Goal: Task Accomplishment & Management: Manage account settings

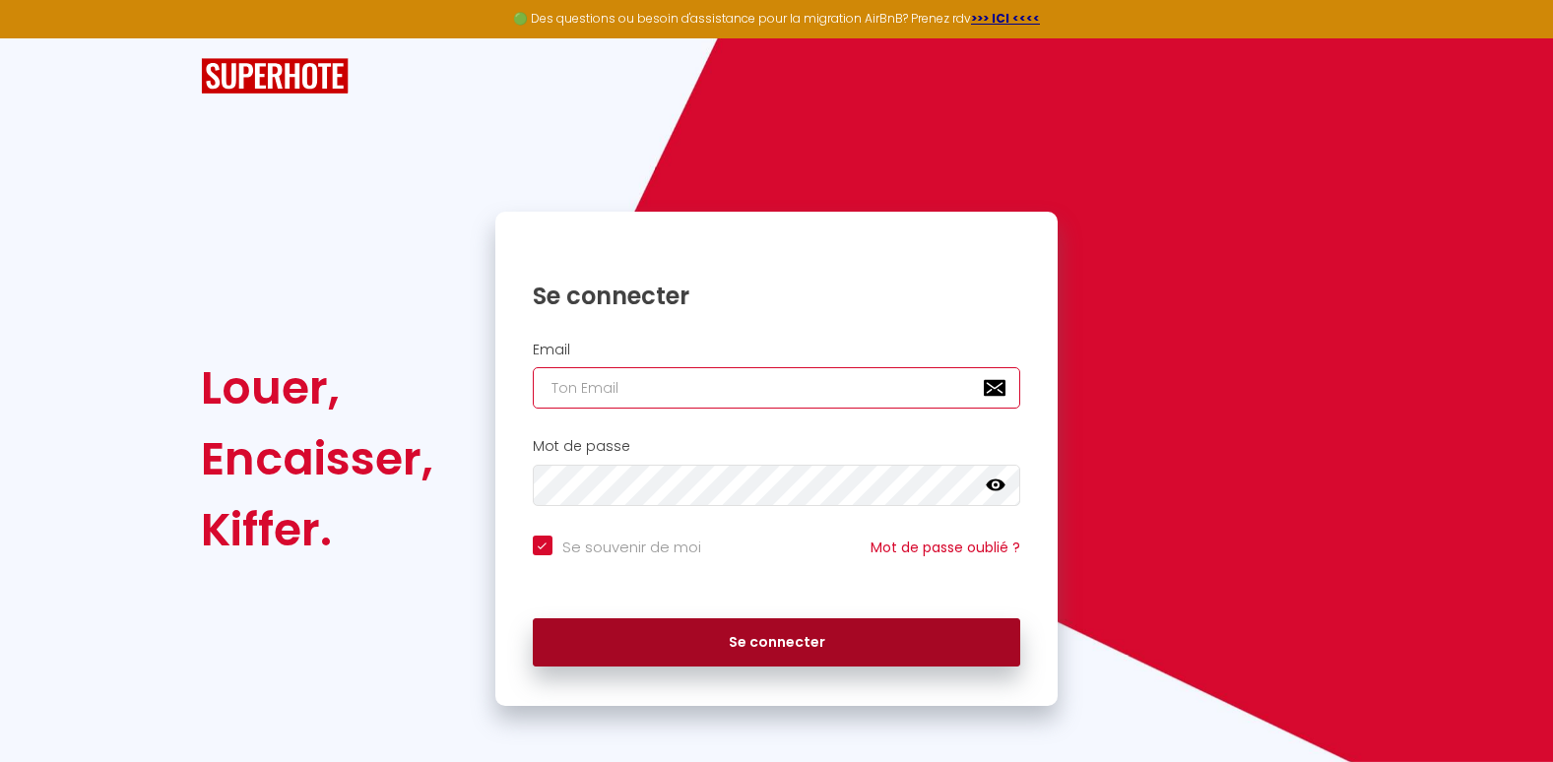
type input "[EMAIL_ADDRESS][DOMAIN_NAME]"
click at [723, 651] on button "Se connecter" at bounding box center [777, 643] width 489 height 49
checkbox input "true"
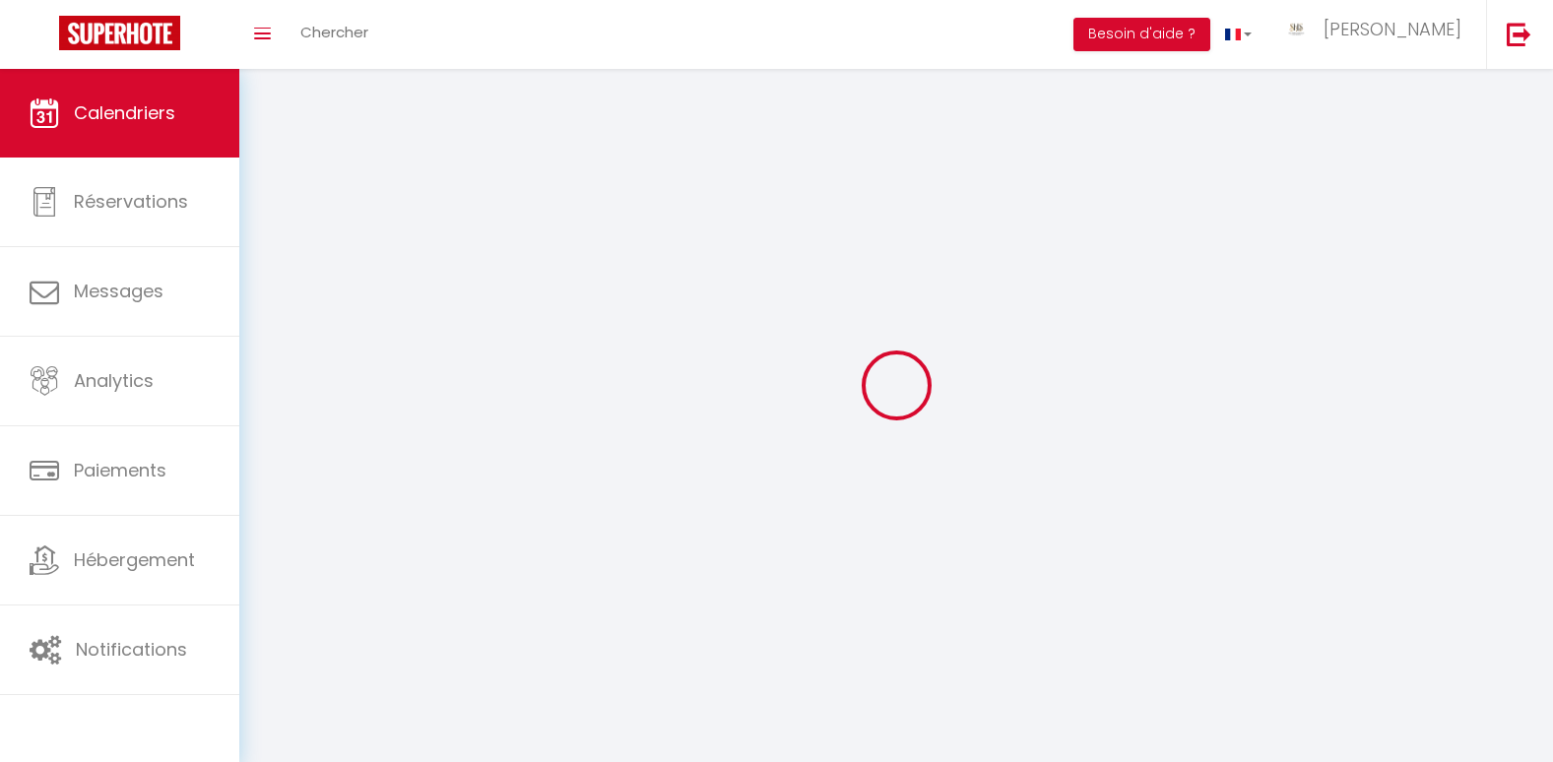
select select
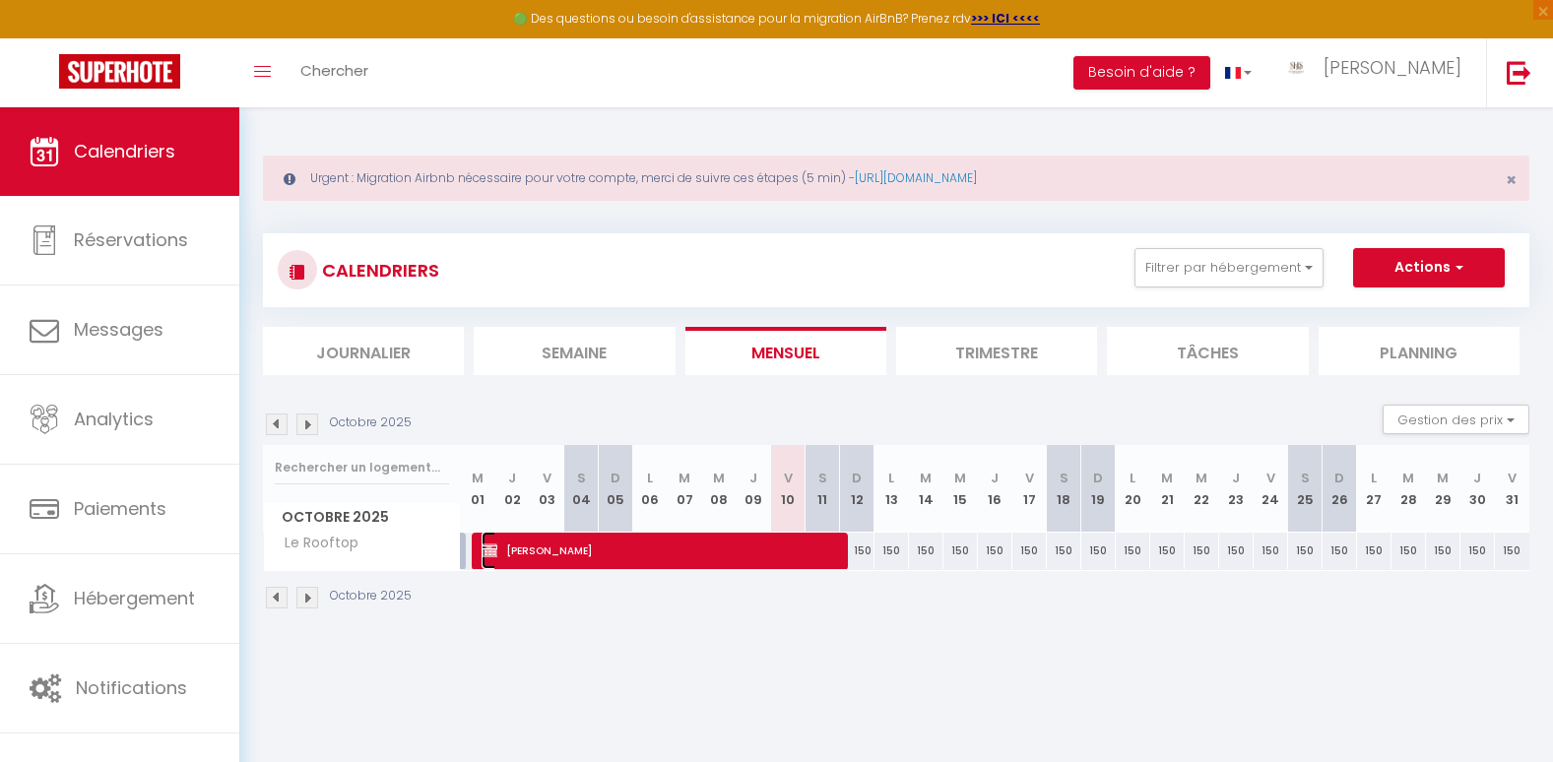
click at [579, 555] on span "[PERSON_NAME]" at bounding box center [660, 550] width 357 height 37
select select "KO"
select select "0"
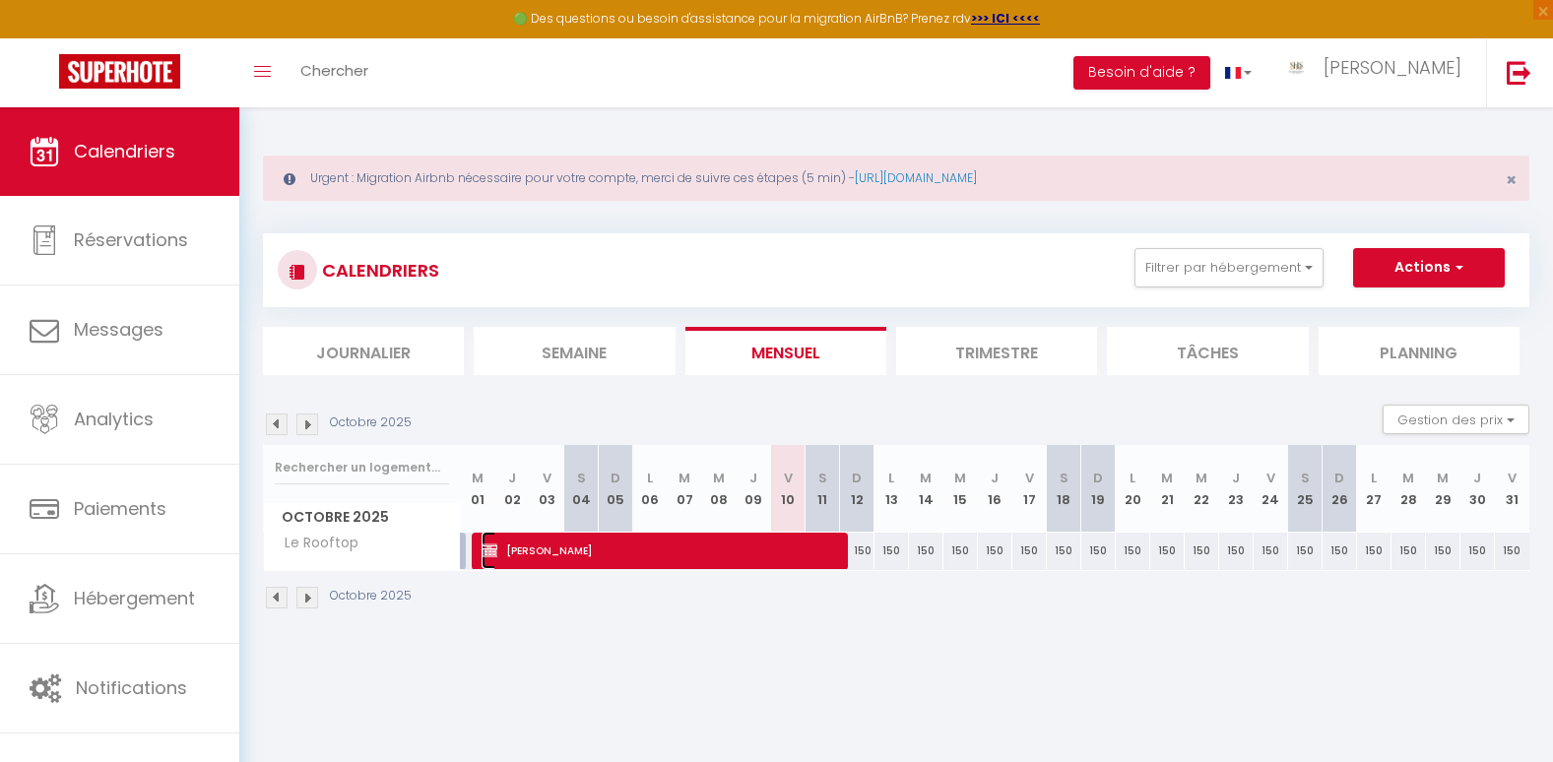
select select "1"
select select
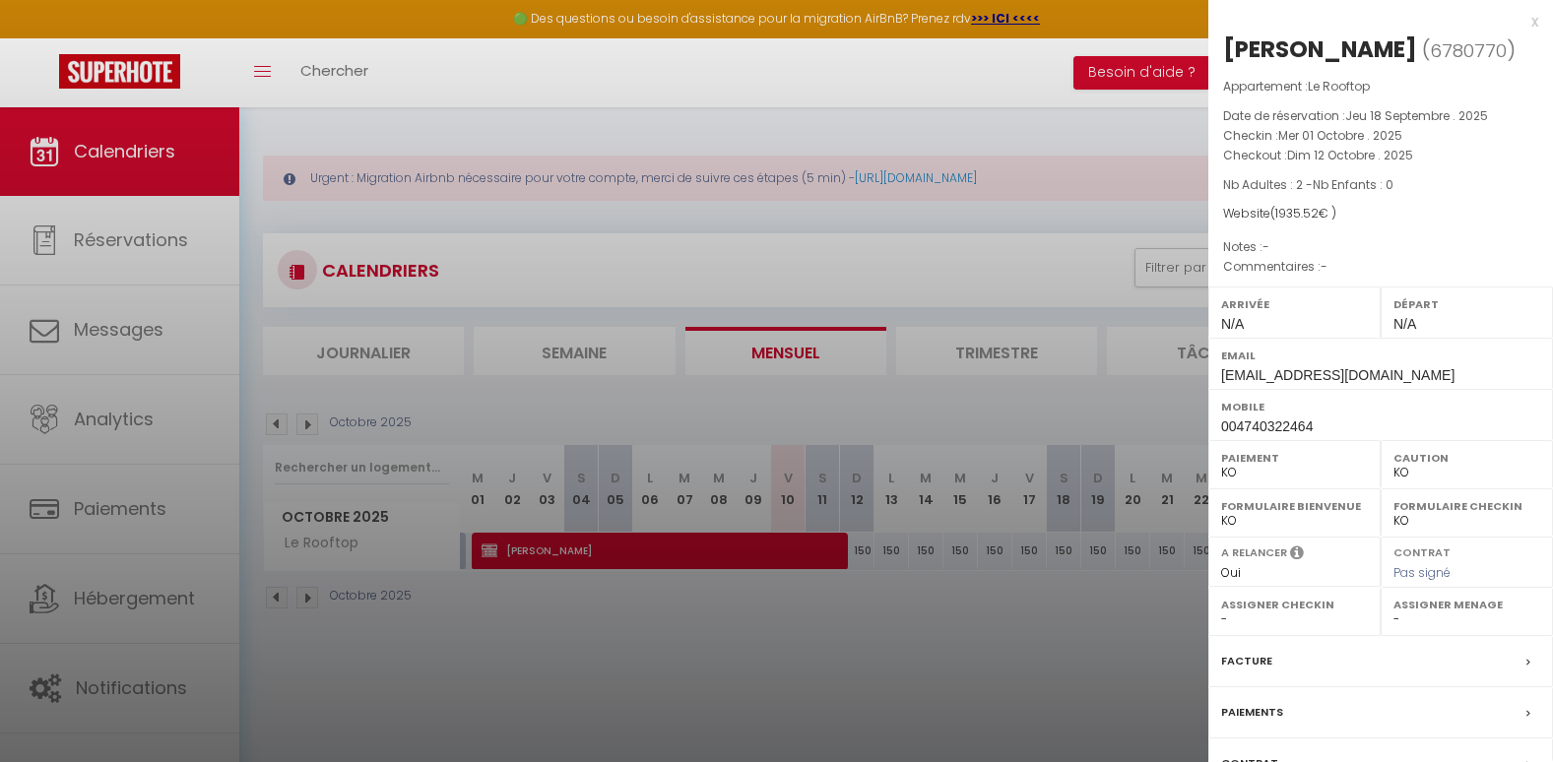
click at [1517, 22] on div "x" at bounding box center [1374, 22] width 330 height 24
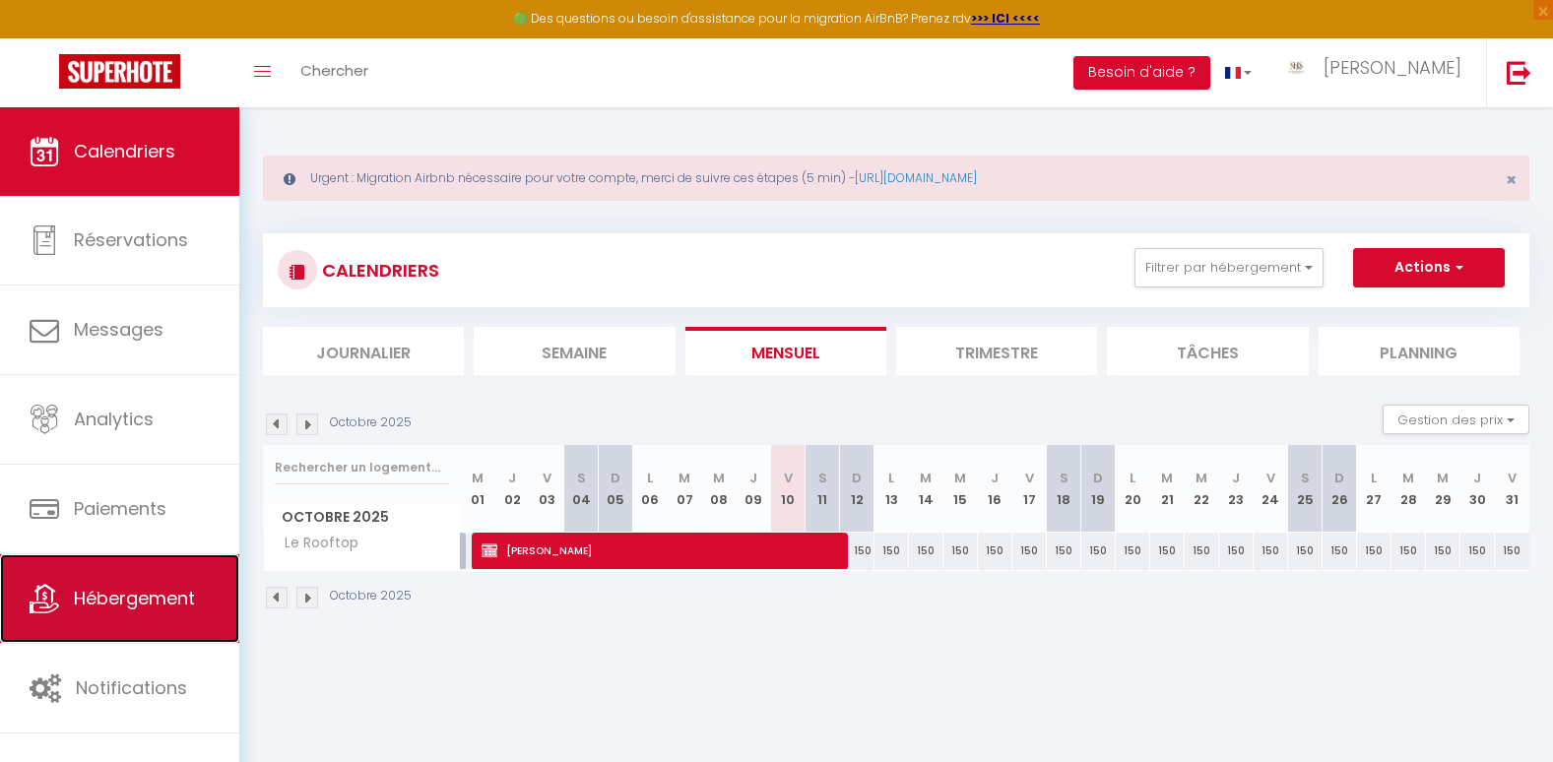
click at [204, 583] on link "Hébergement" at bounding box center [119, 599] width 239 height 89
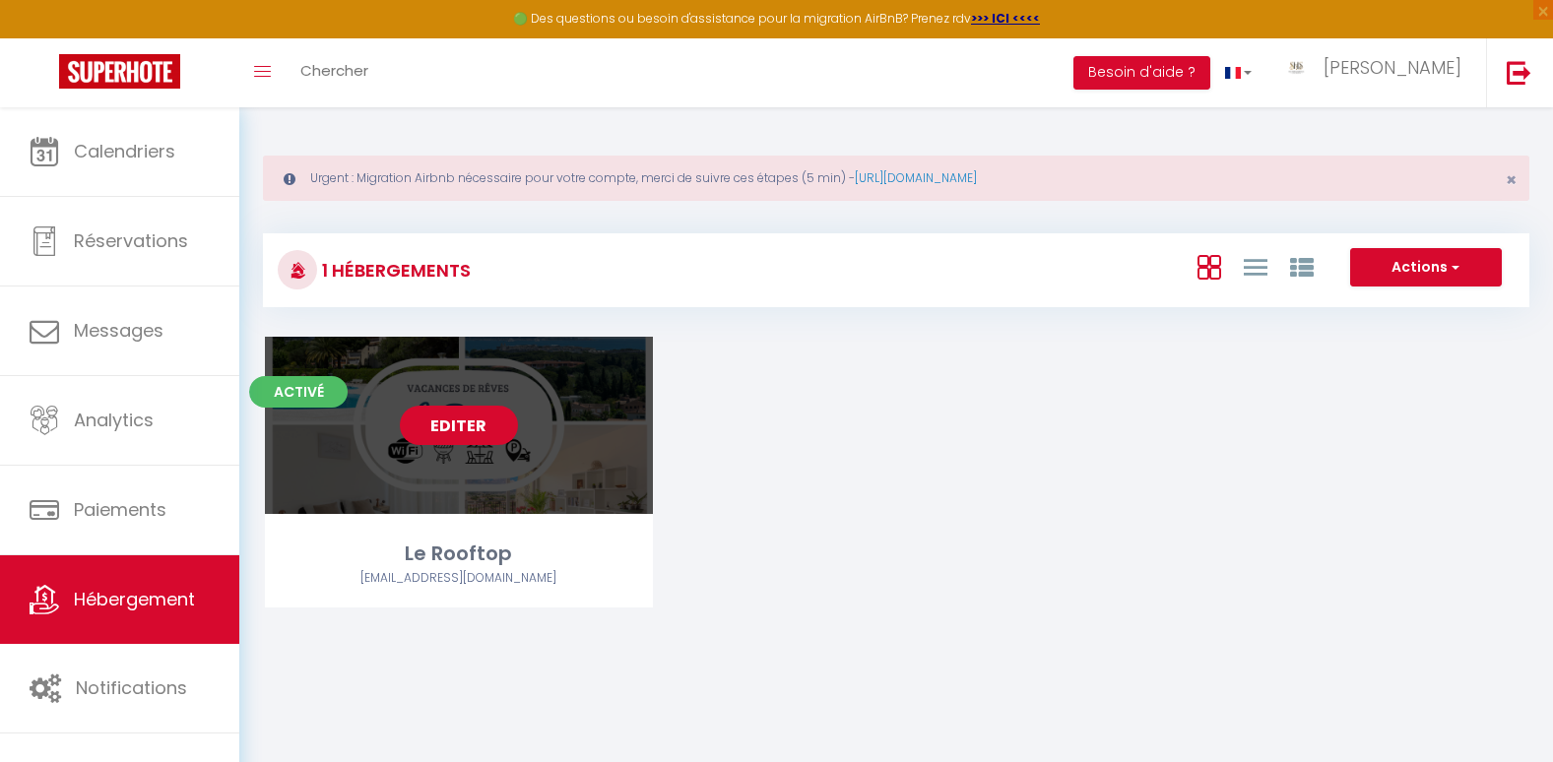
click at [485, 424] on link "Editer" at bounding box center [459, 425] width 118 height 39
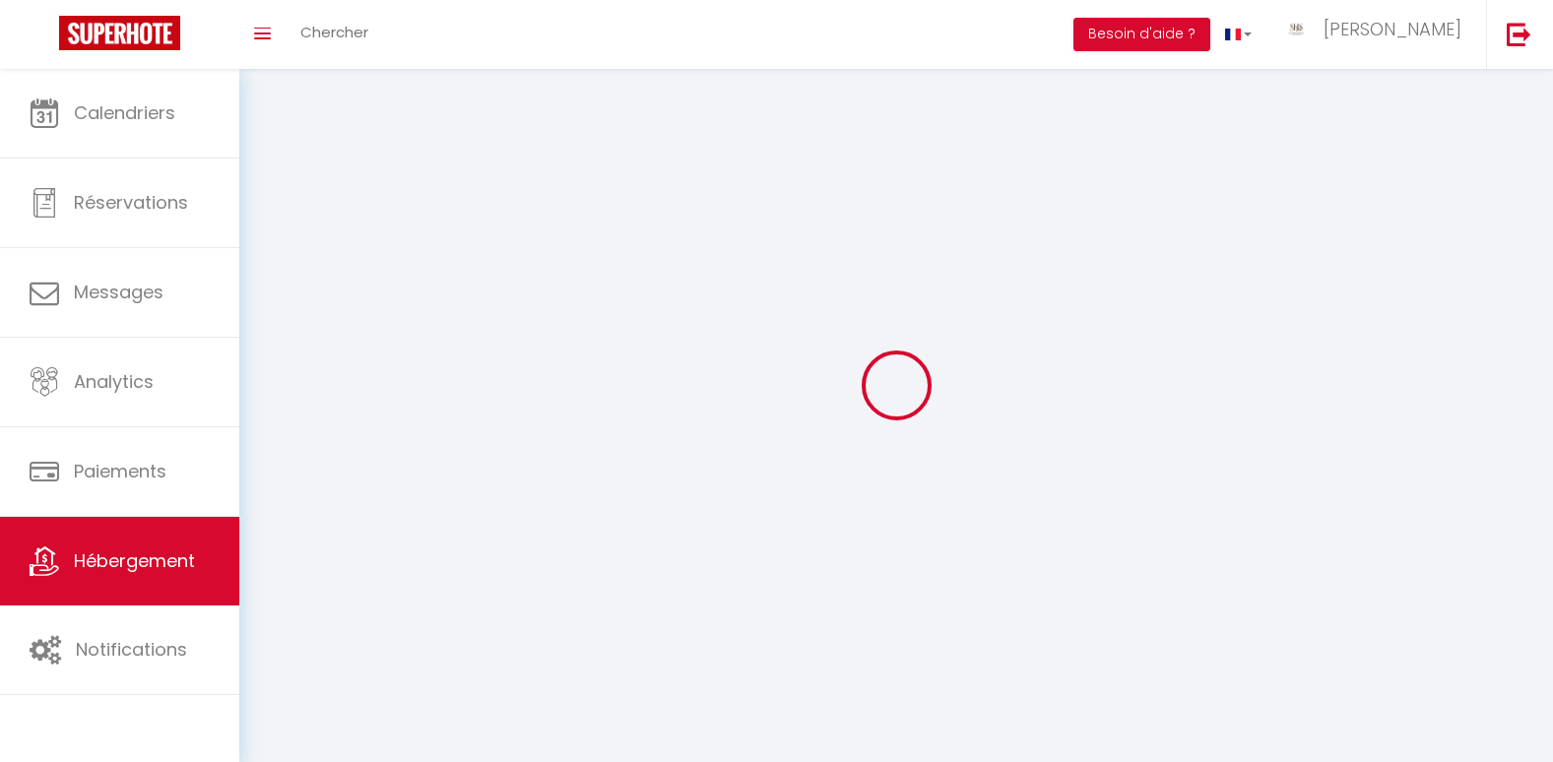
select select "1"
select select
select select "28"
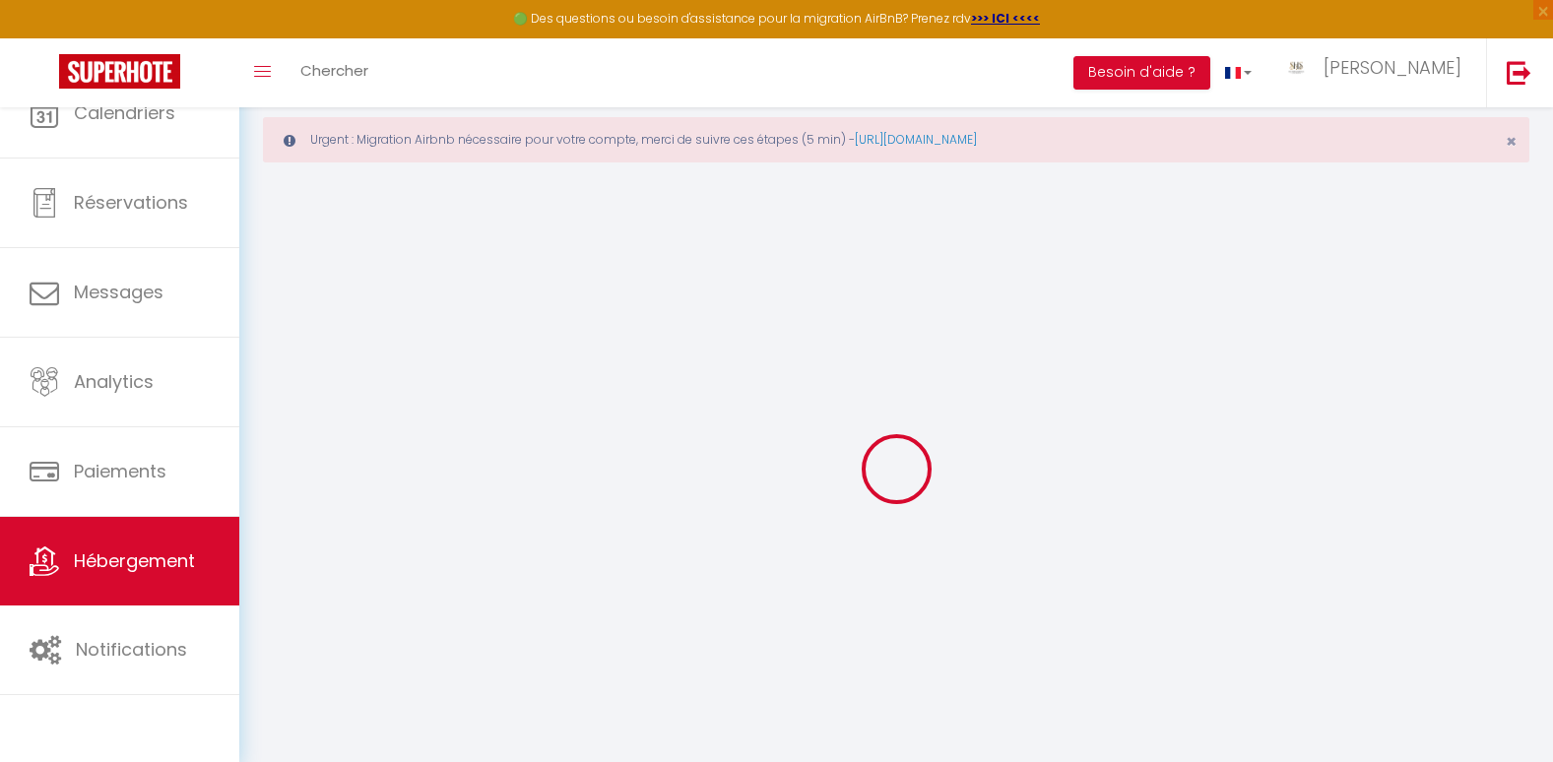
select select
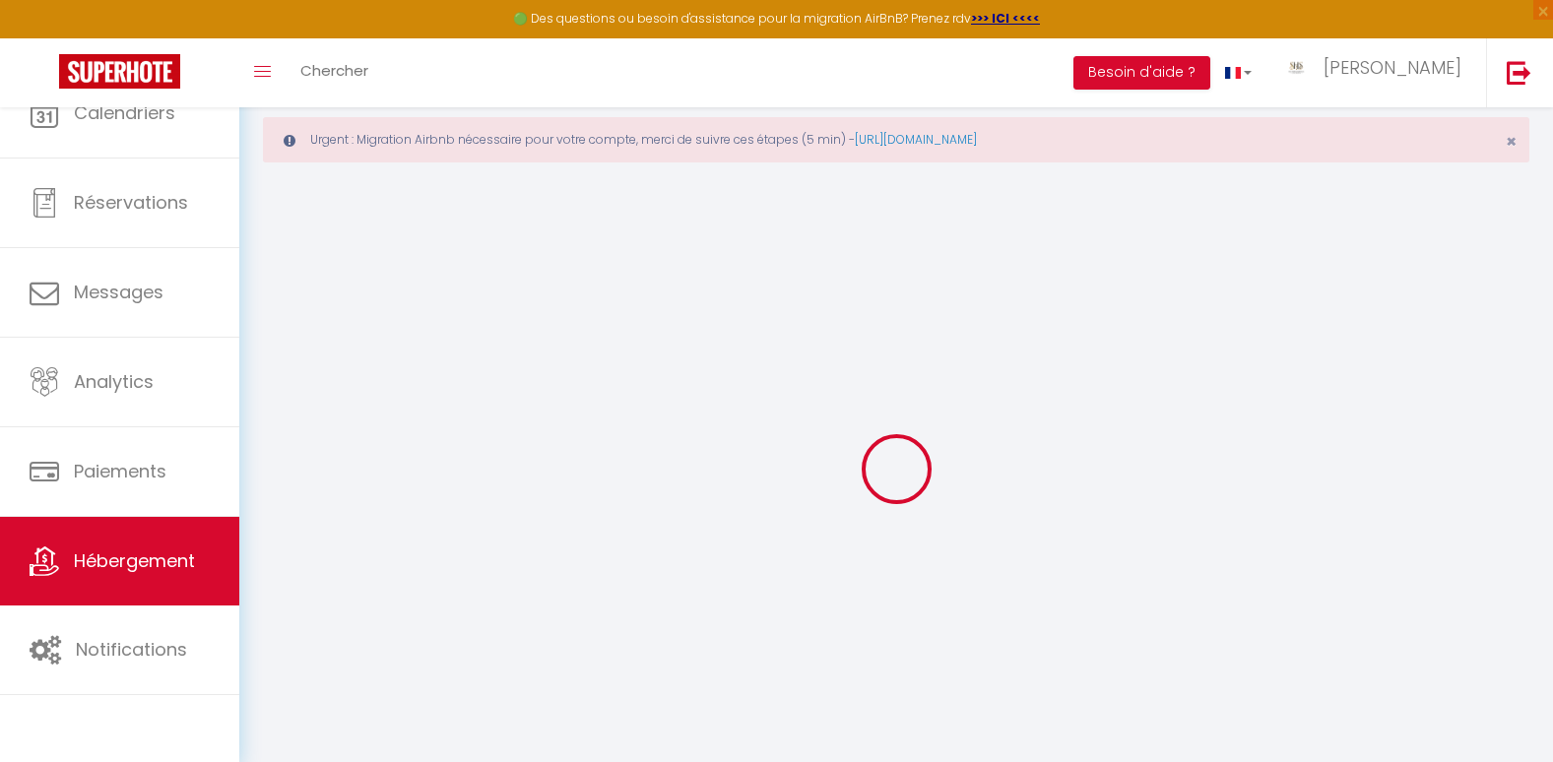
select select
checkbox input "false"
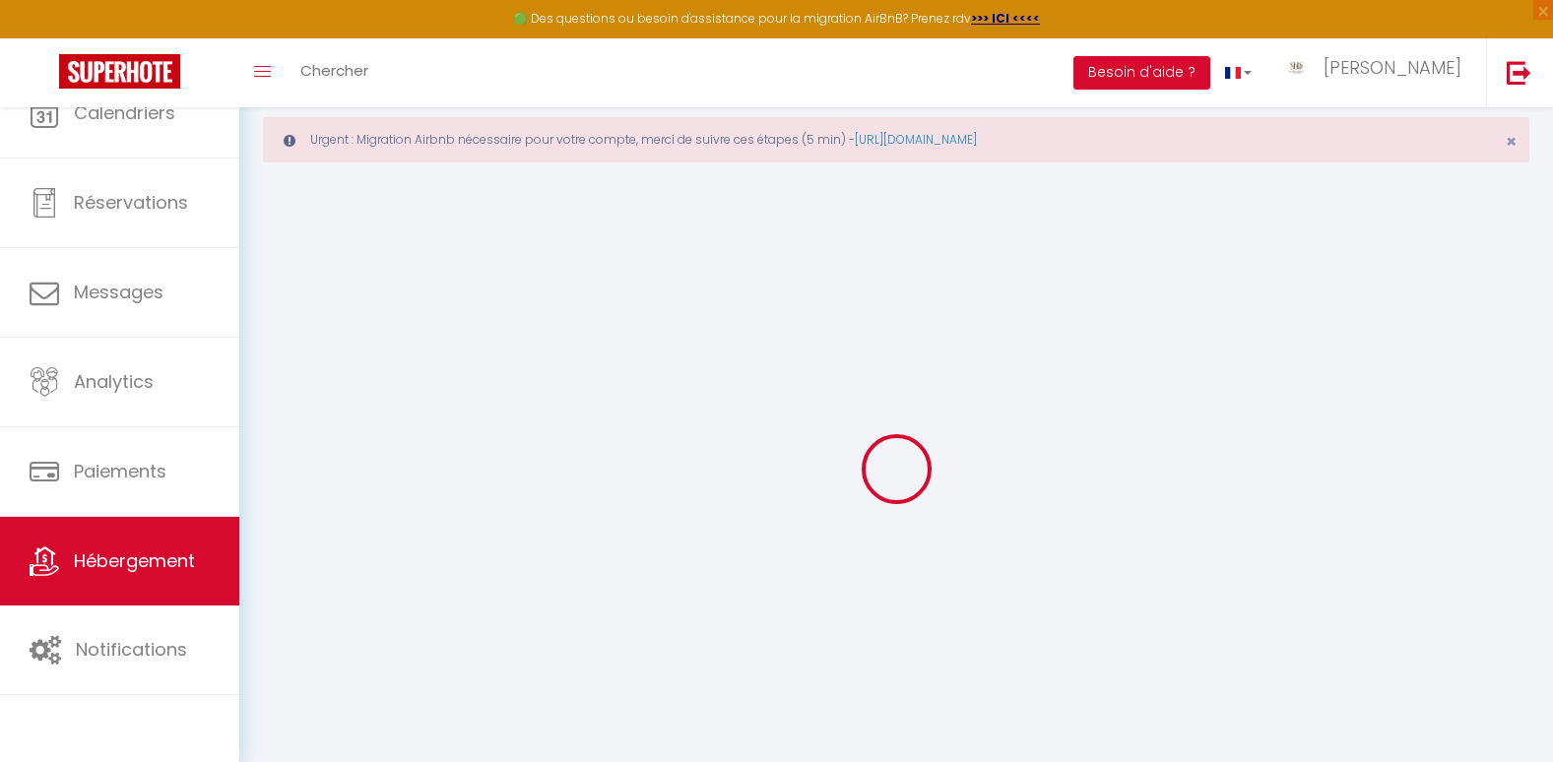
select select
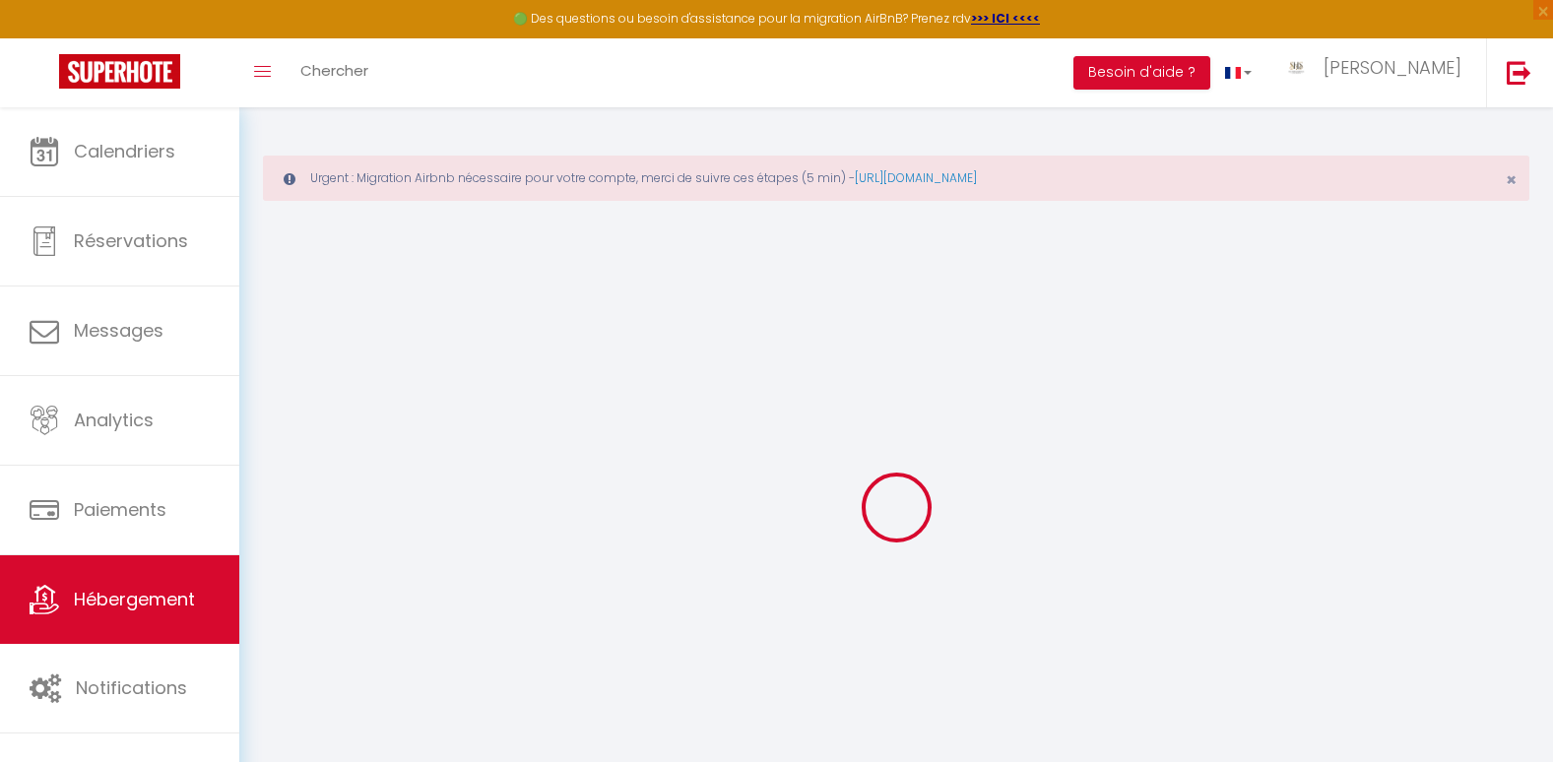
select select
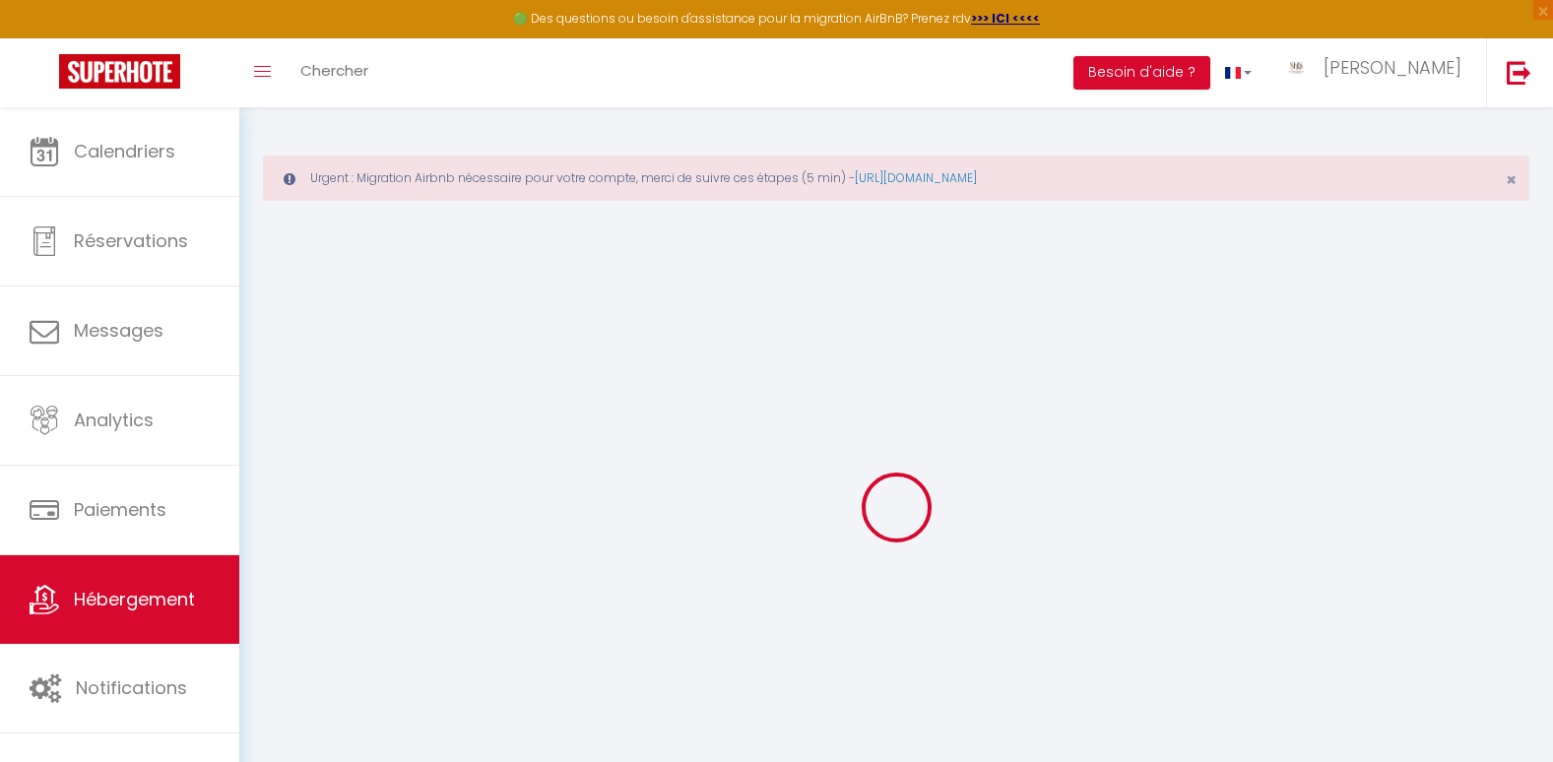
select select
checkbox input "false"
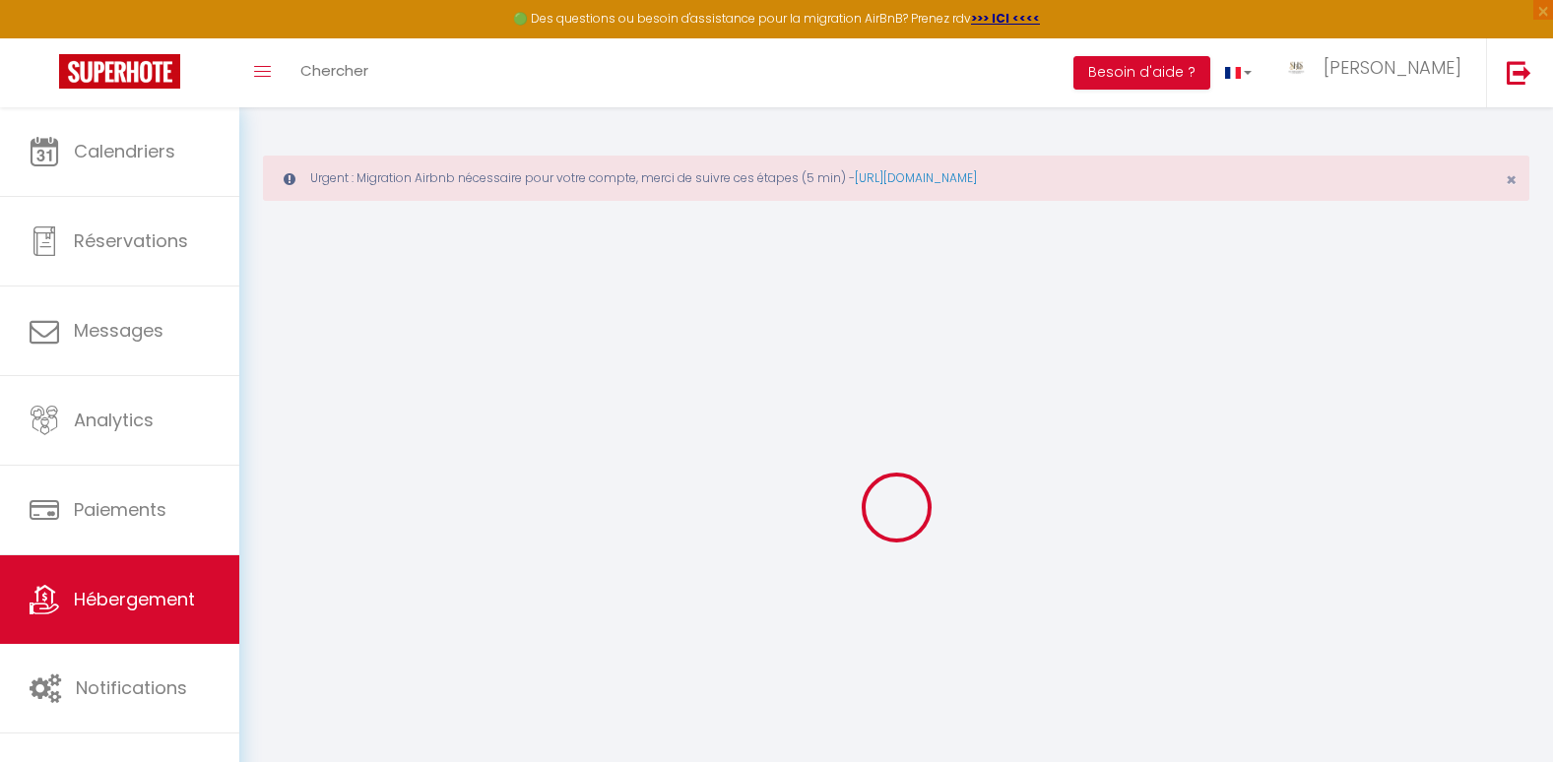
select select
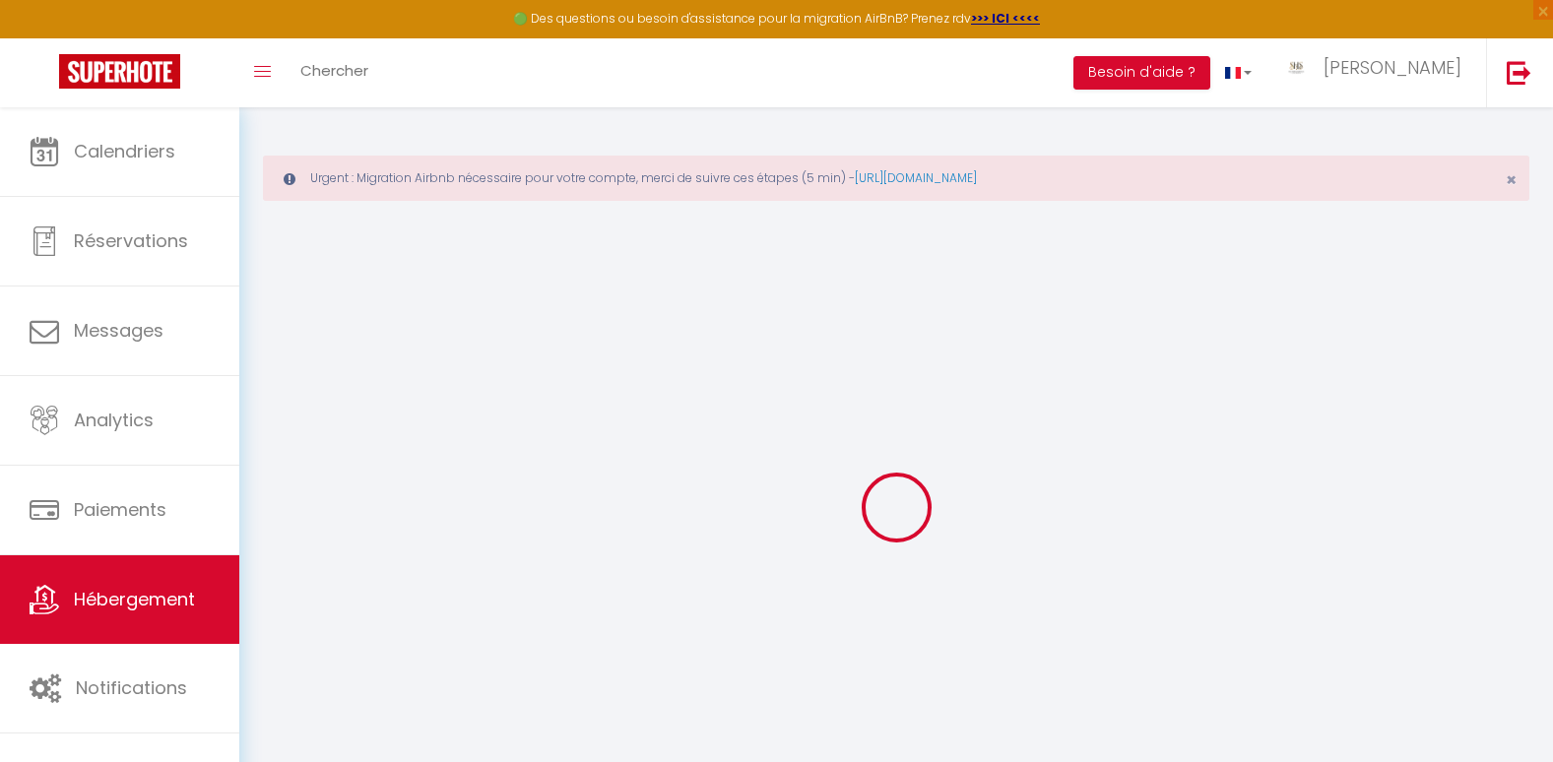
select select
checkbox input "false"
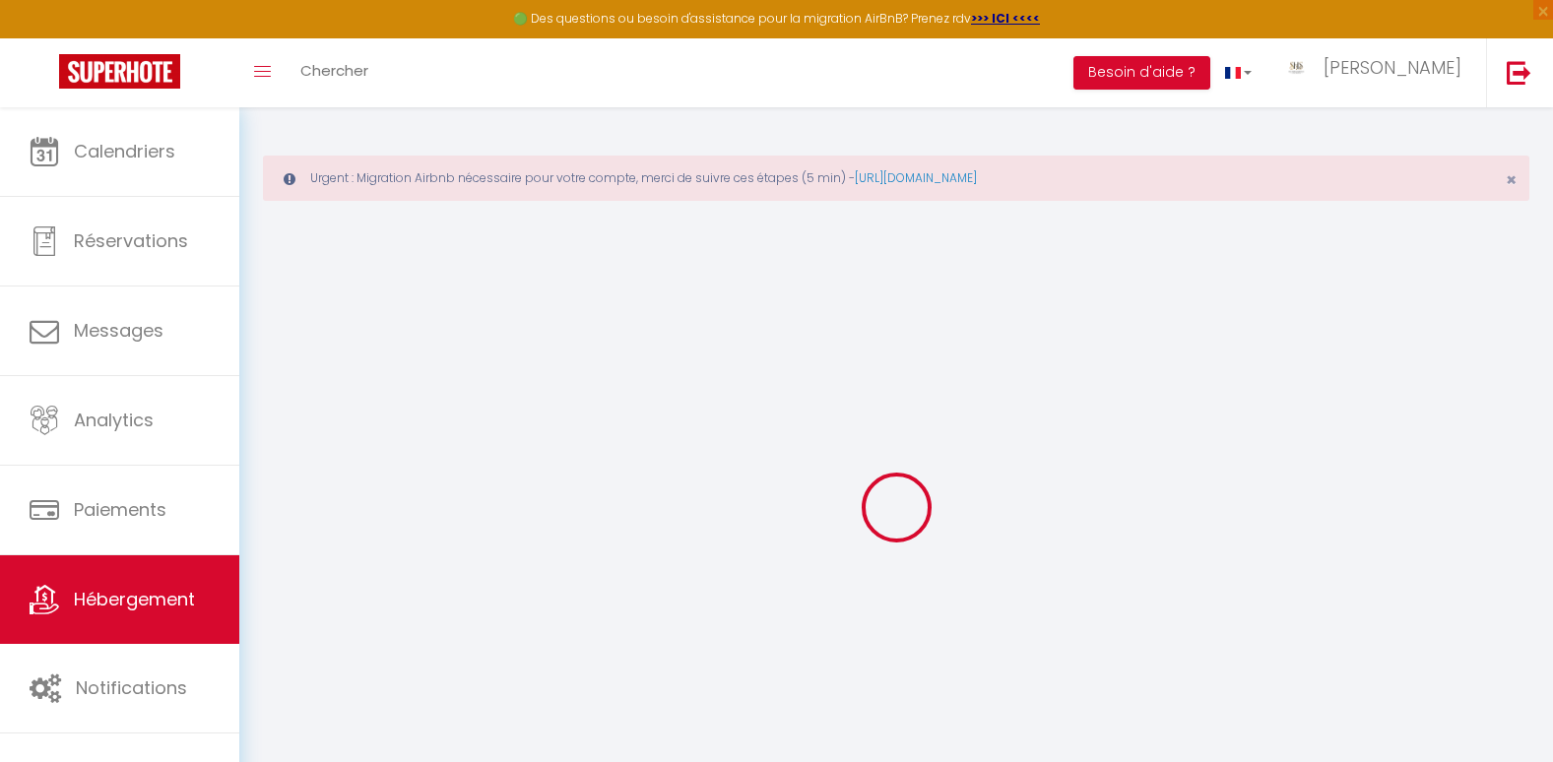
checkbox input "false"
select select
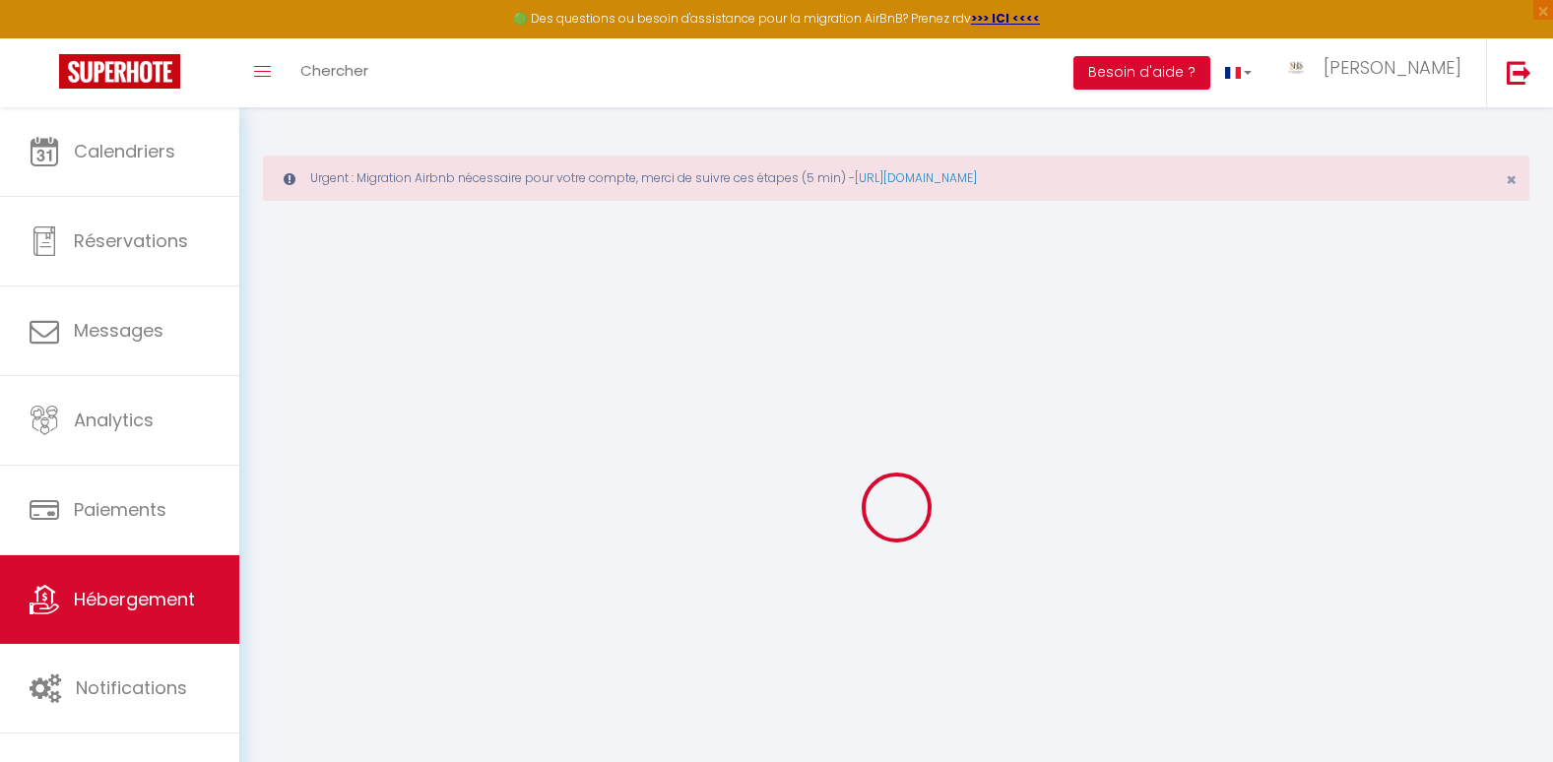
select select
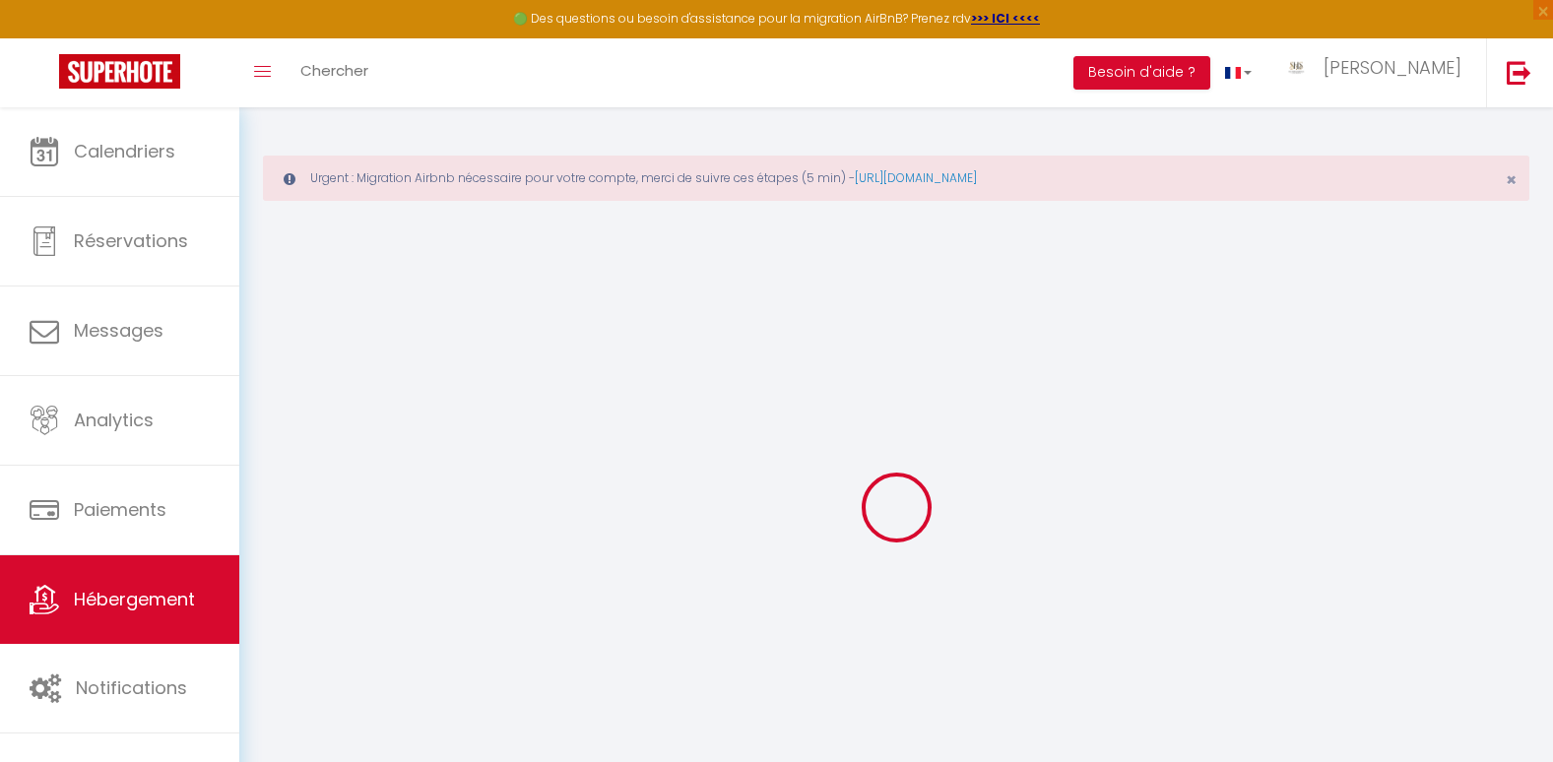
checkbox input "false"
select select
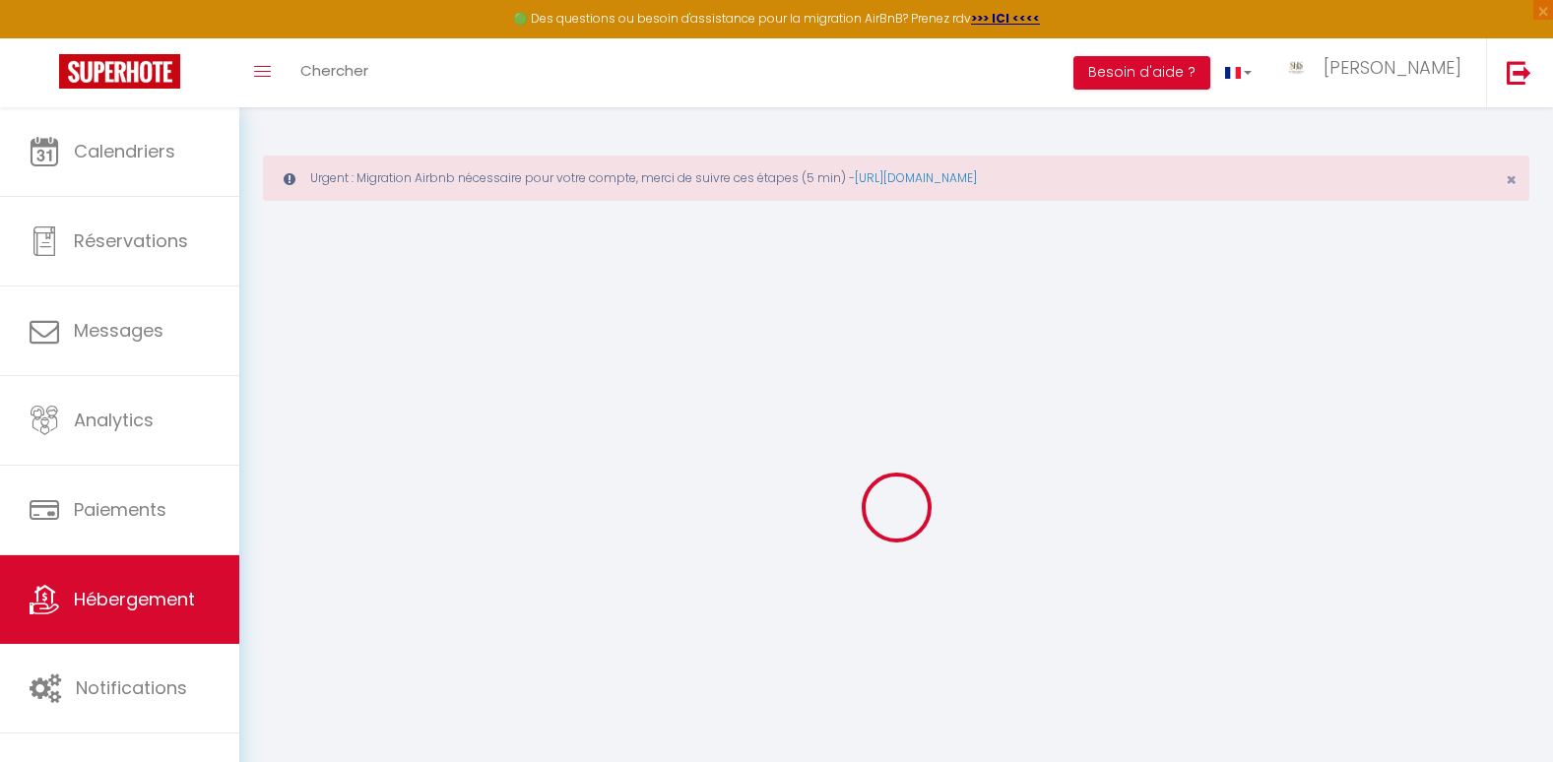
select select
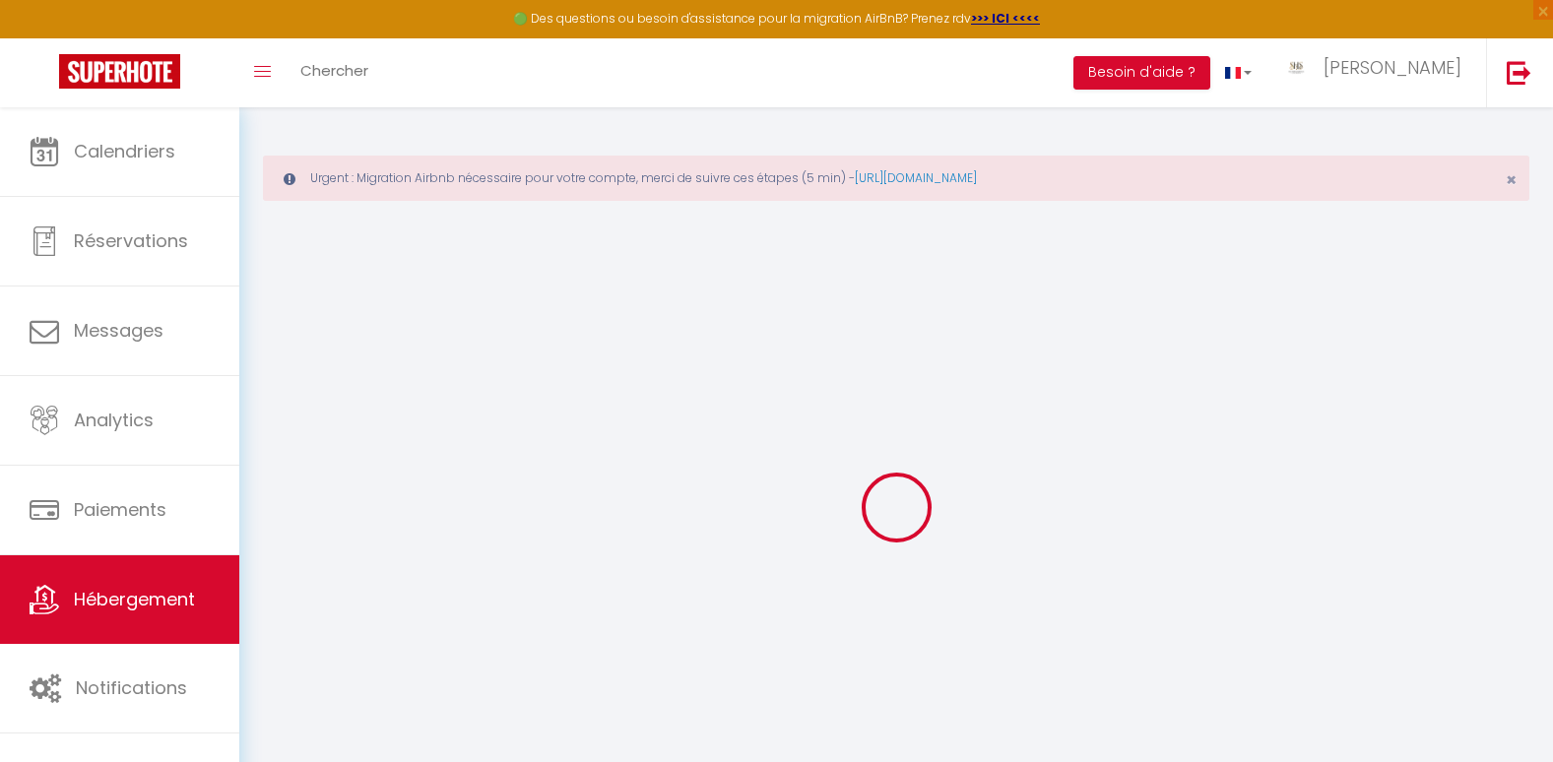
select select
checkbox input "false"
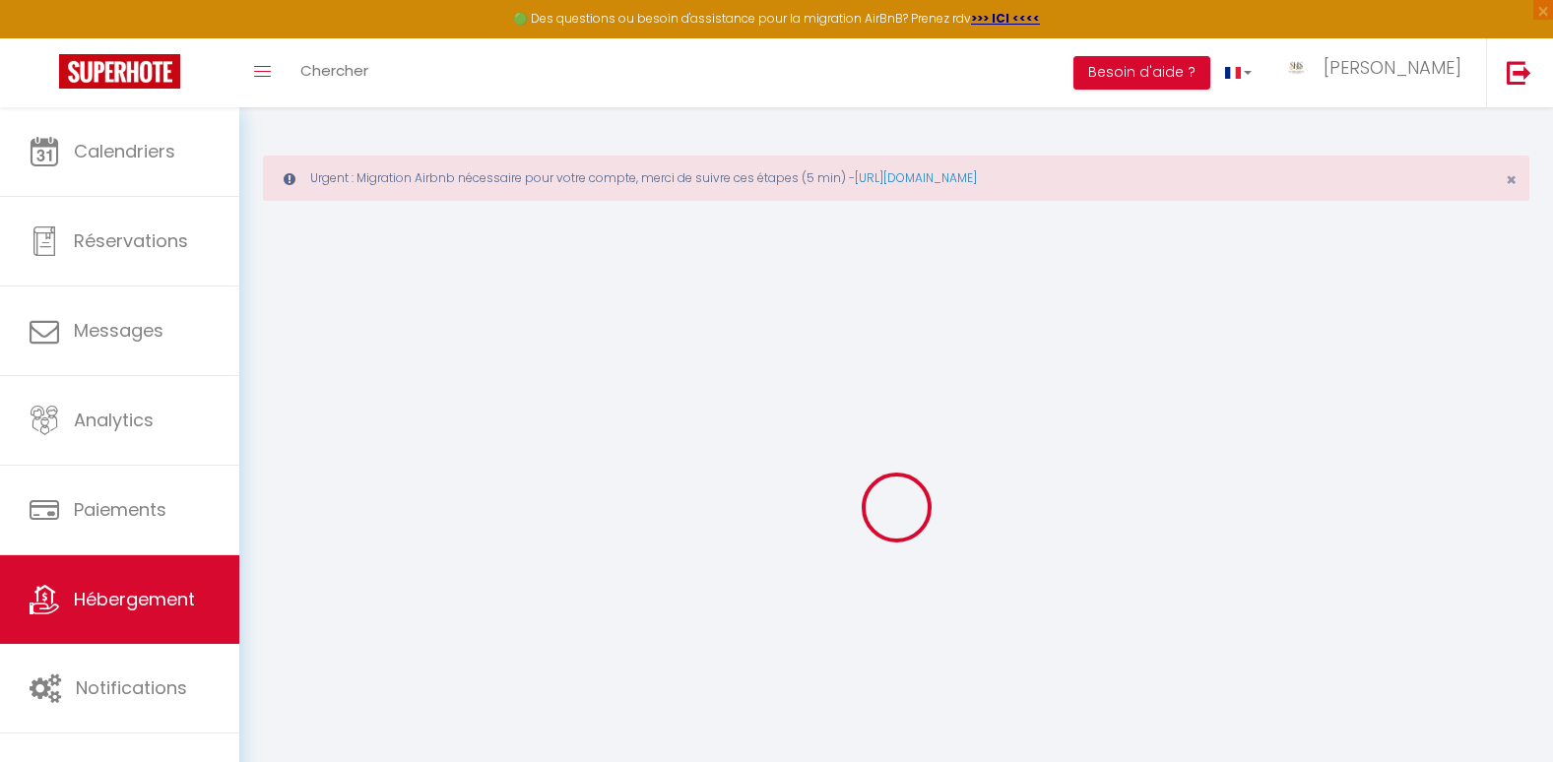
checkbox input "false"
select select
type input "Le Rooftop"
type input "[PERSON_NAME]"
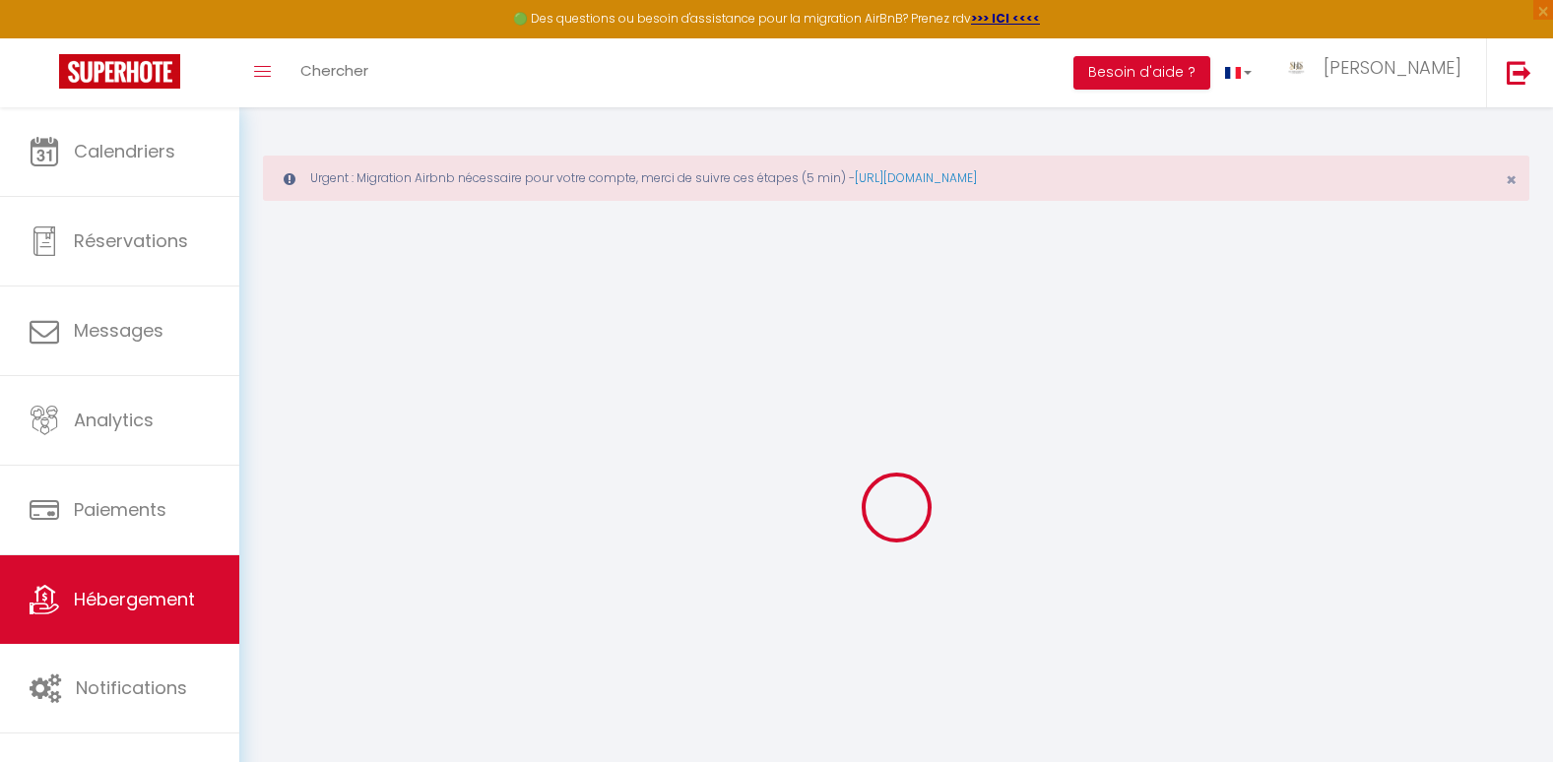
type input "[STREET_ADDRESS]"
type input "06210"
type input "Mandelieu-la-Napoule"
select select "2"
type input "150"
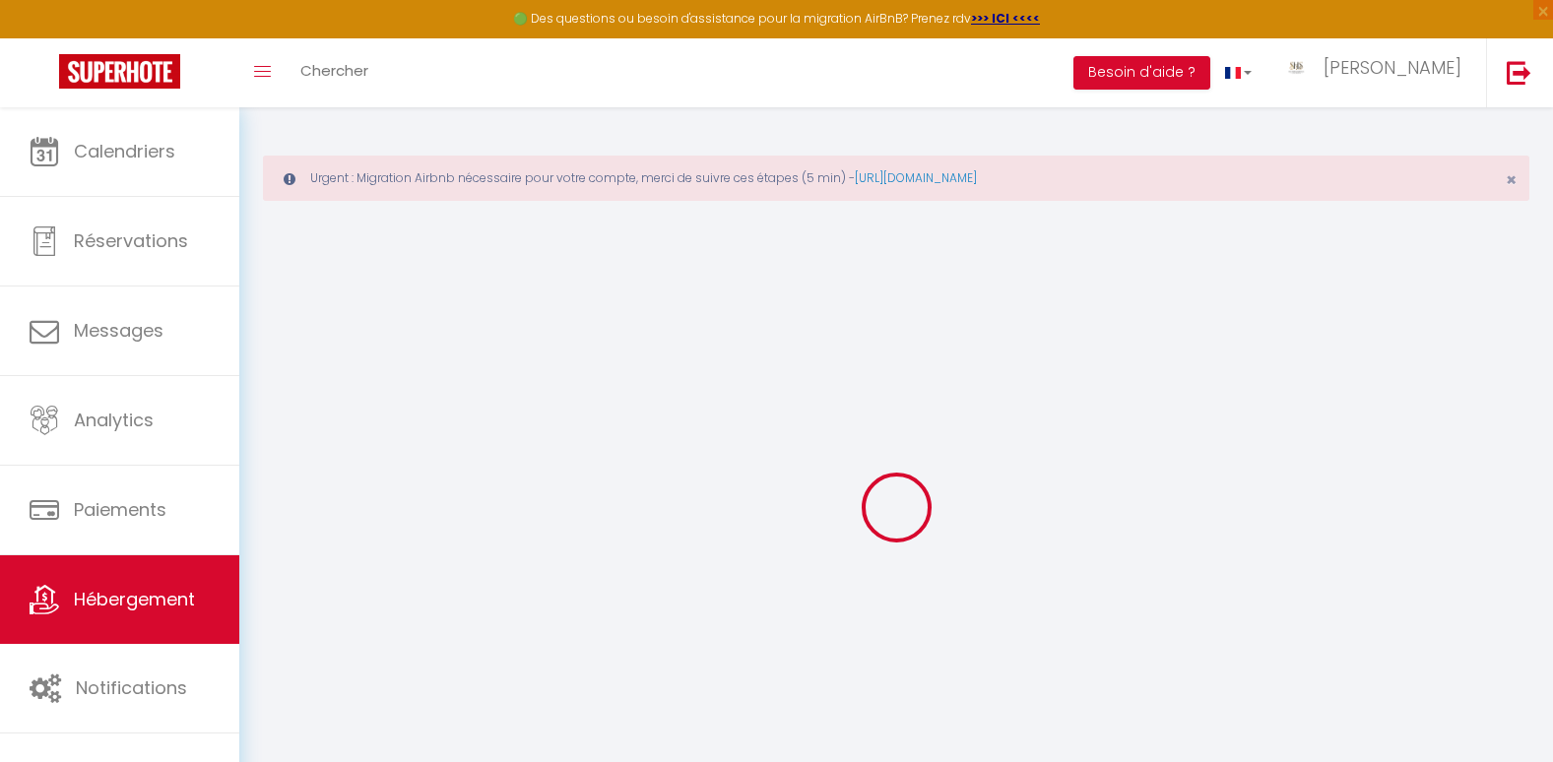
type input "150"
type input "6.16"
type input "500"
select select
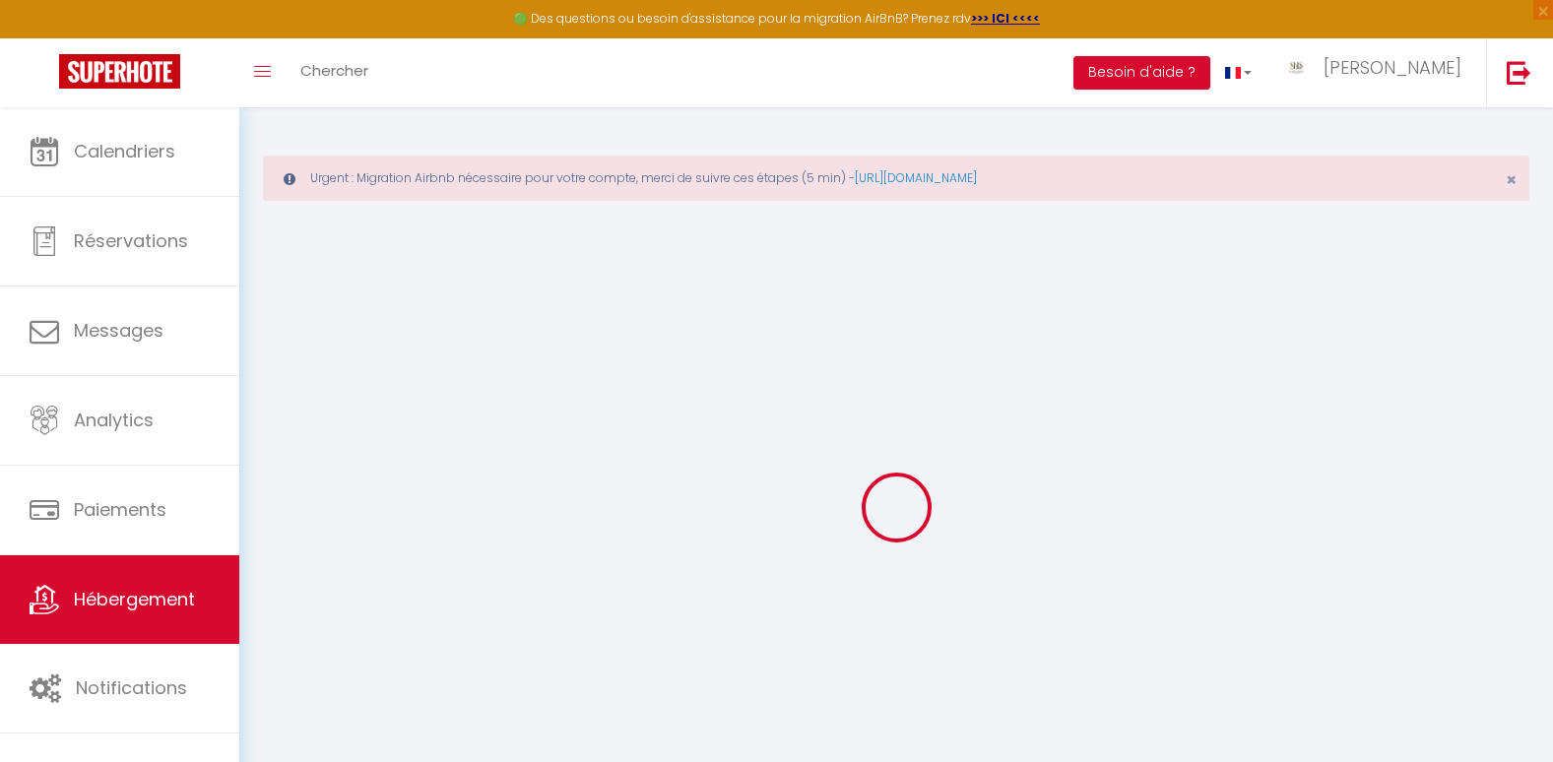
select select
type input "[STREET_ADDRESS]"
type input "06210"
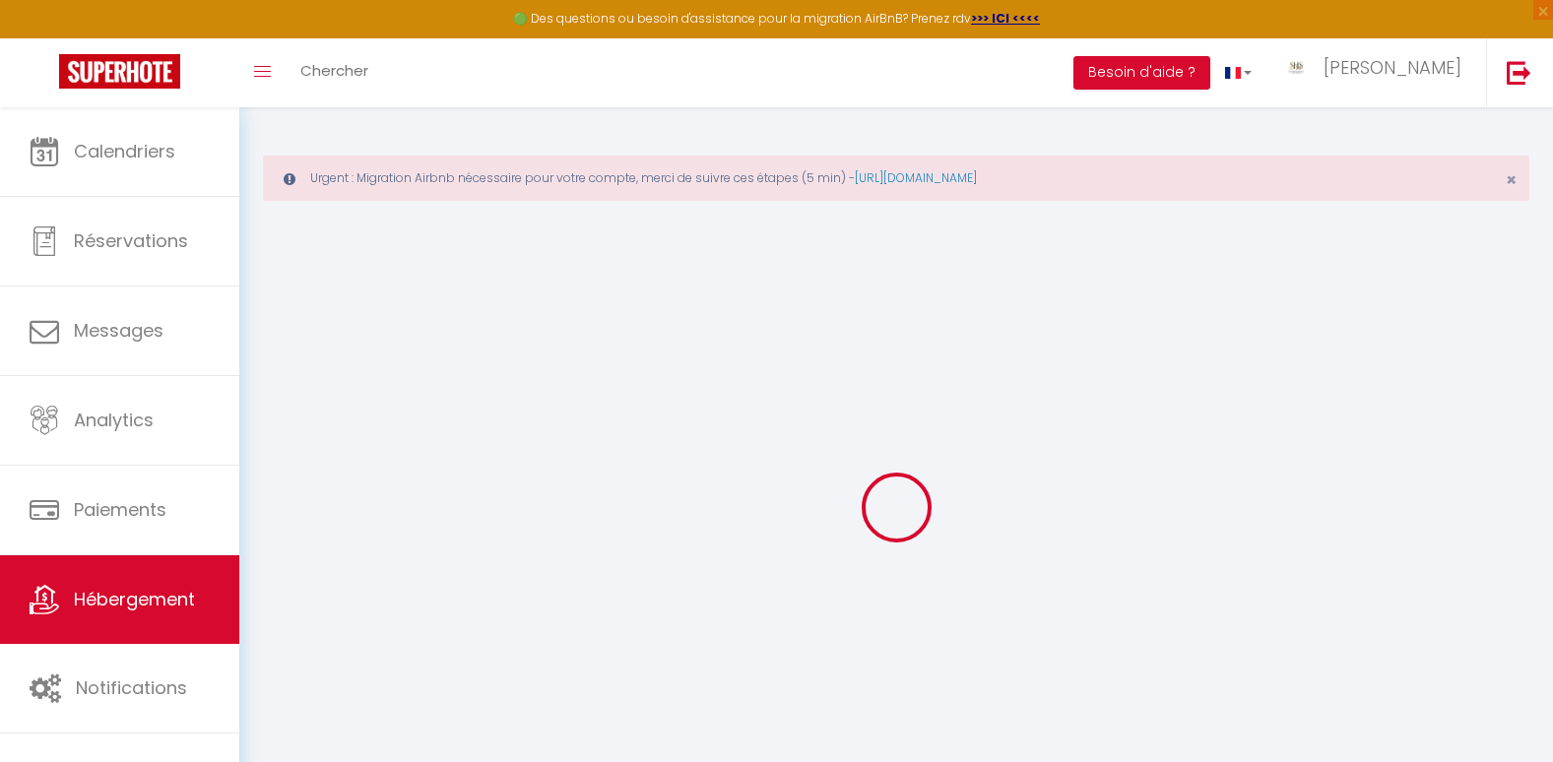
type input "Mandelieu-la-Napoule"
type input "[EMAIL_ADDRESS][DOMAIN_NAME]"
select select "14240"
checkbox input "false"
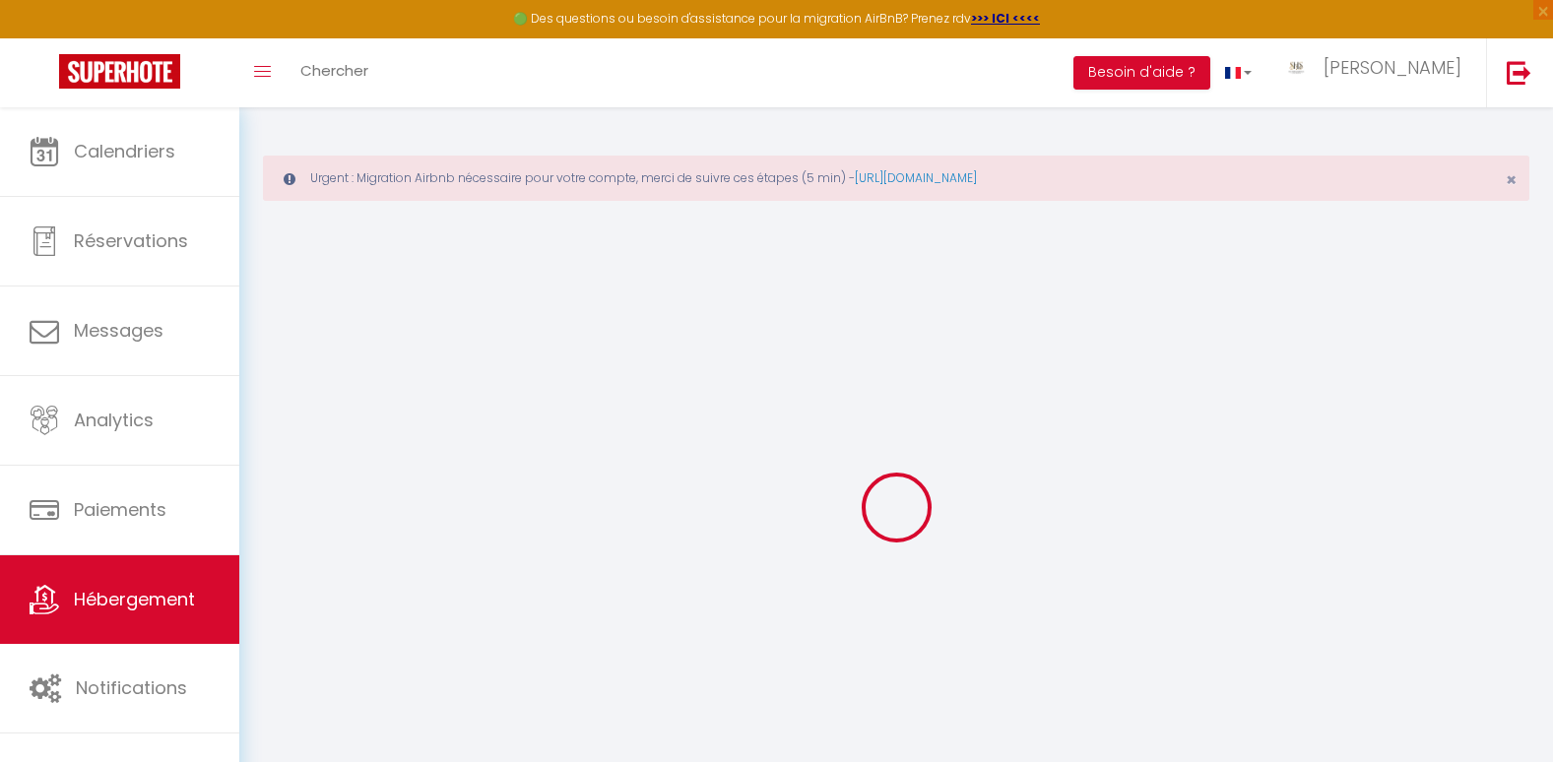
checkbox input "false"
type input "0"
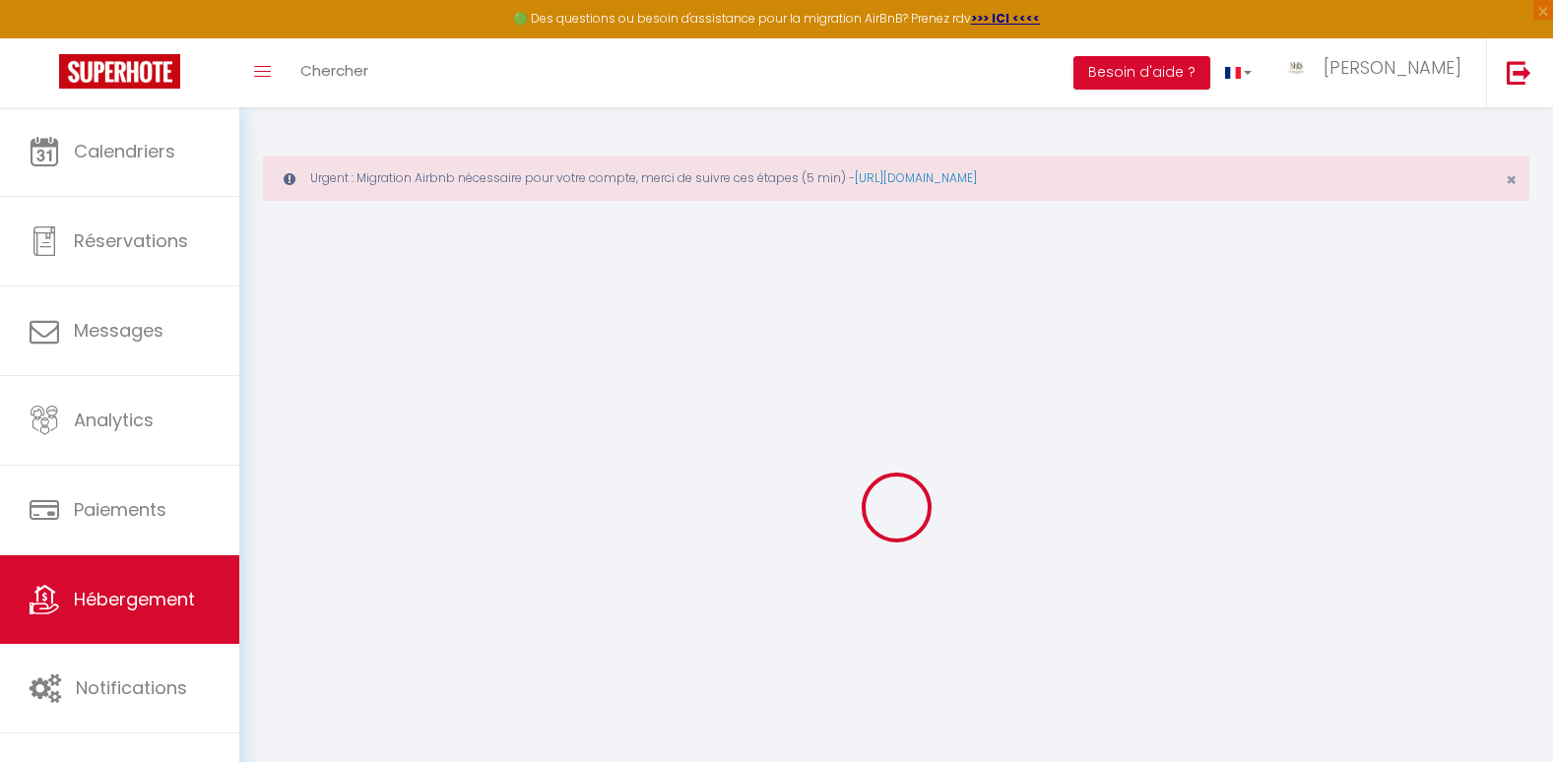
type input "0"
select select
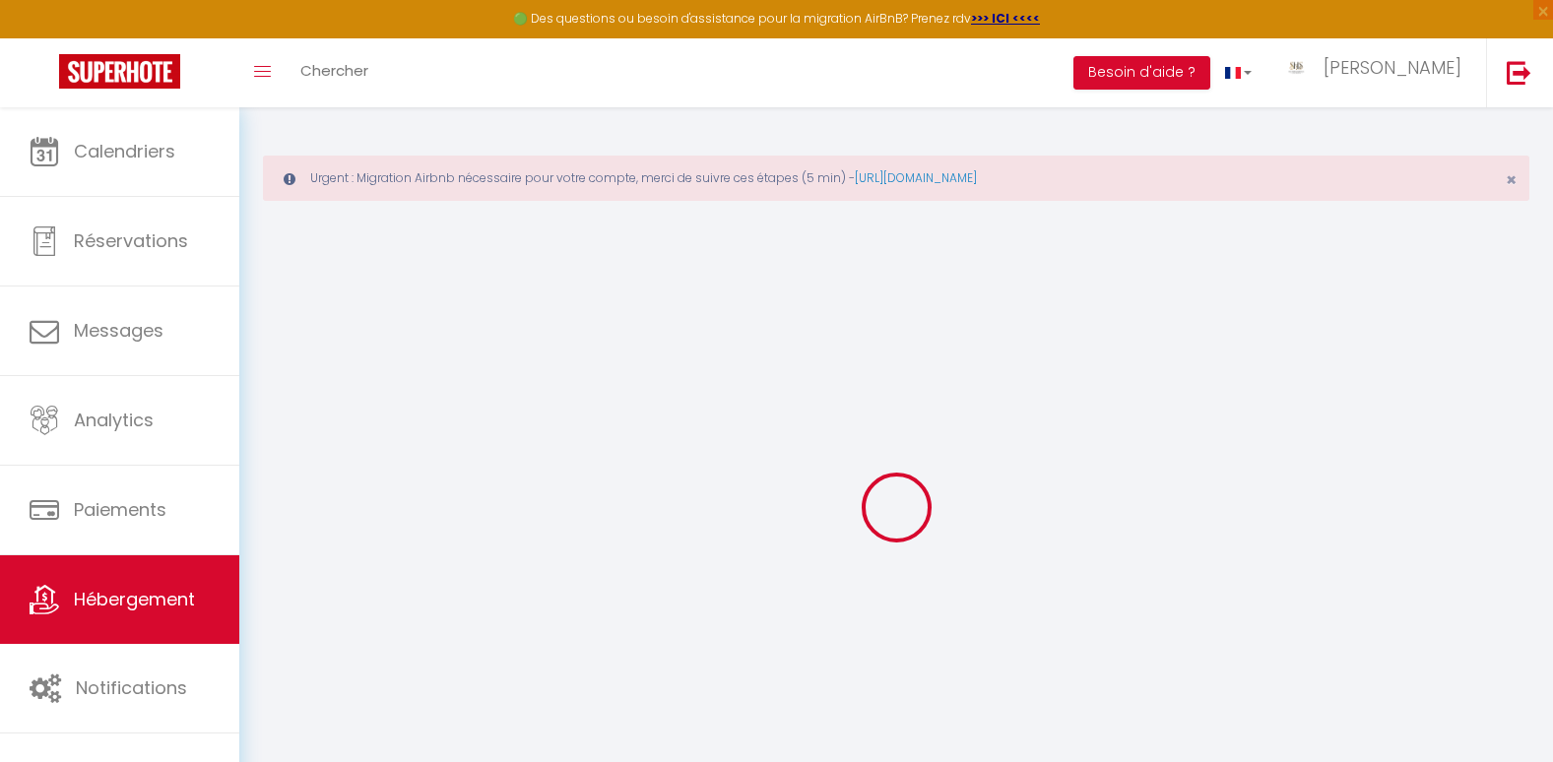
select select
checkbox input "false"
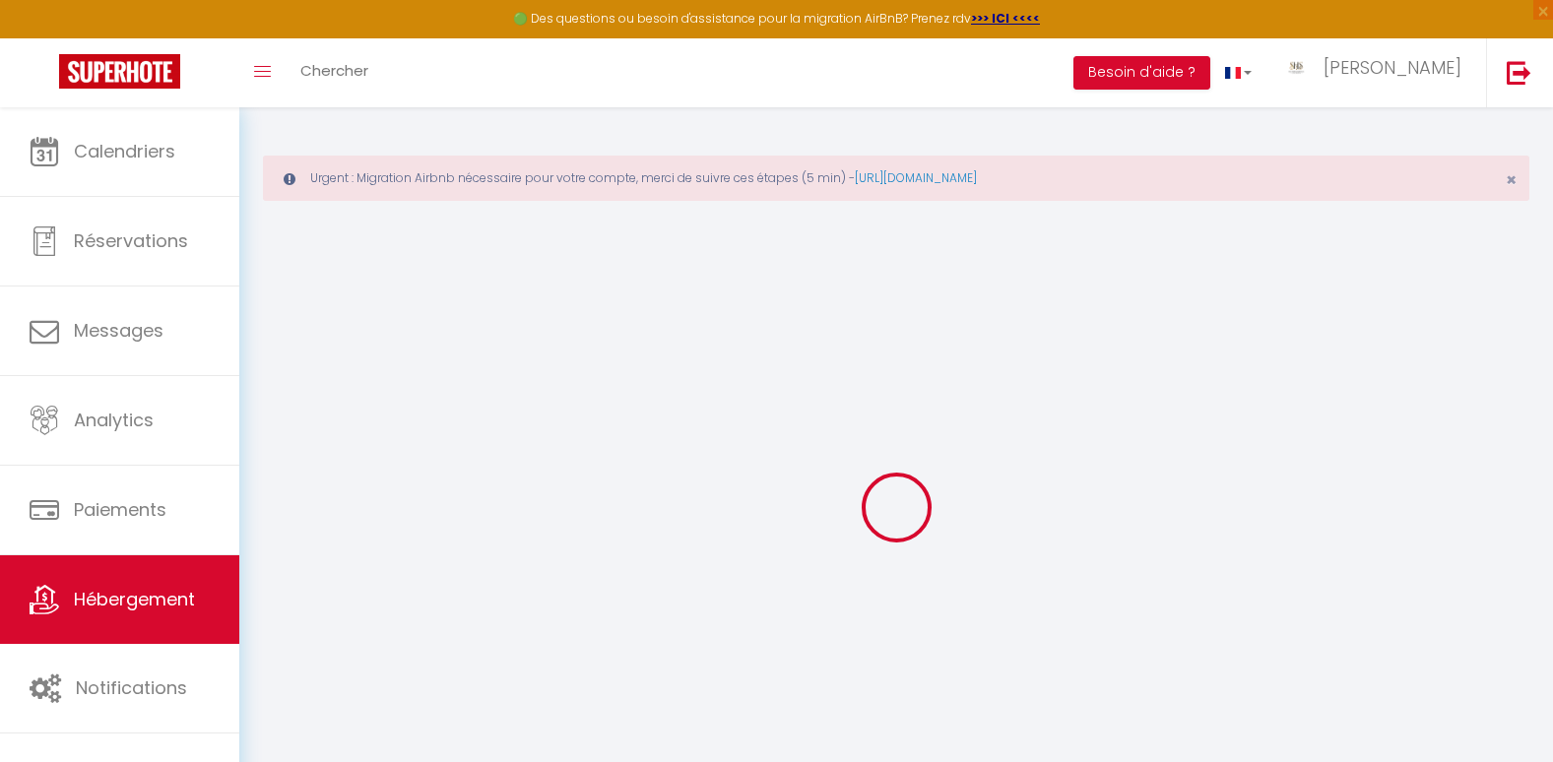
select select
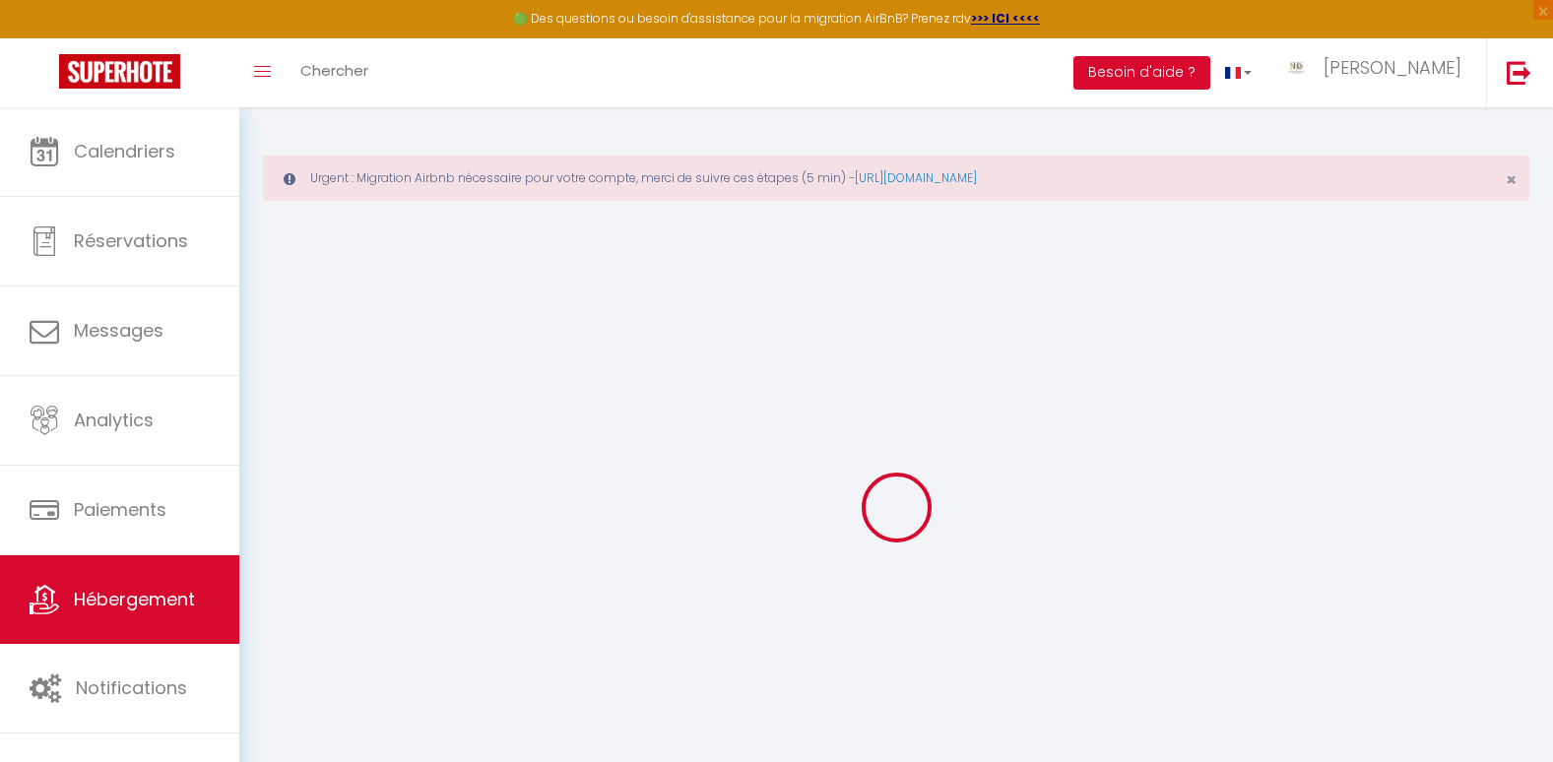
checkbox input "false"
select select
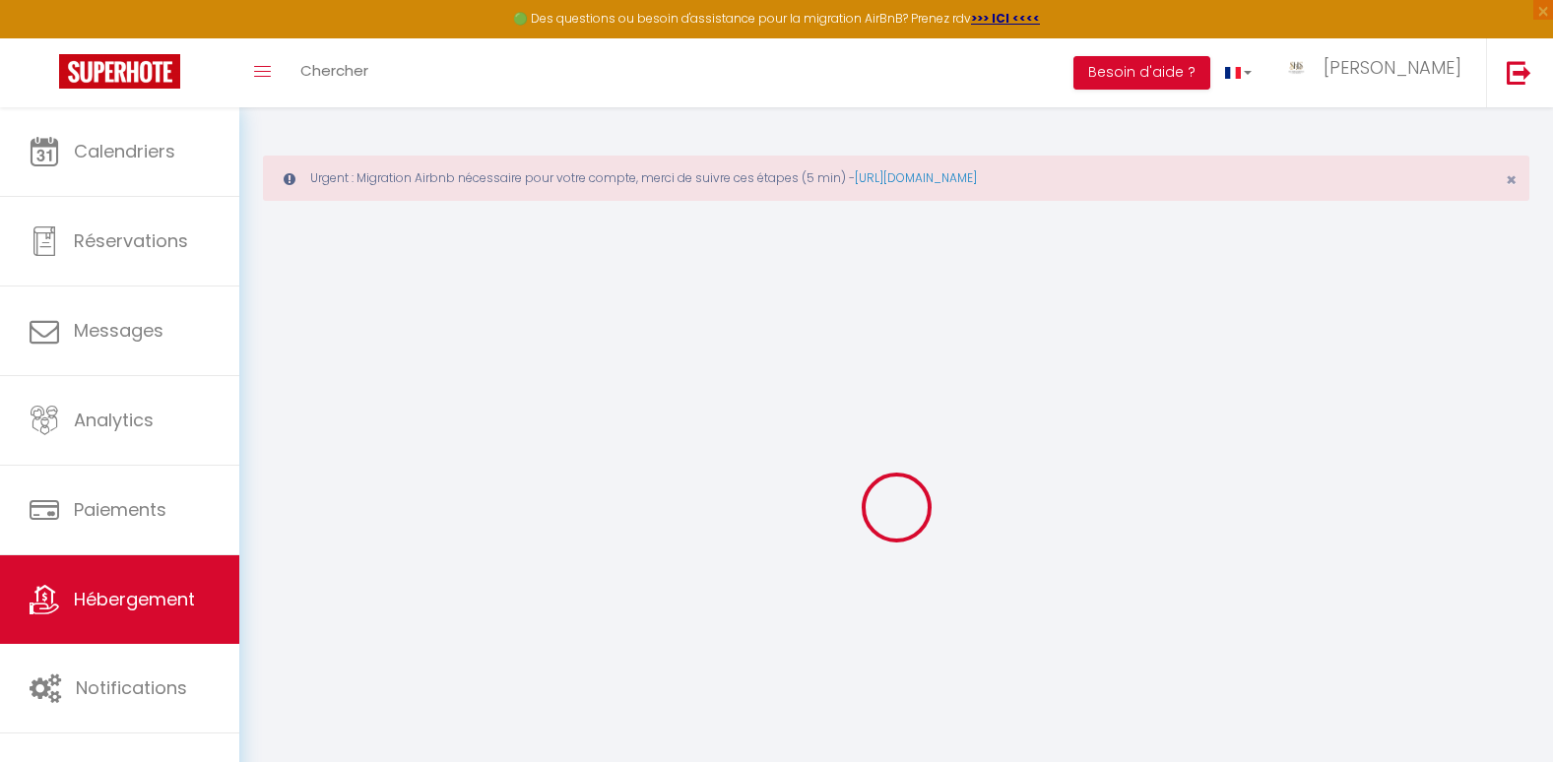
select select
checkbox input "false"
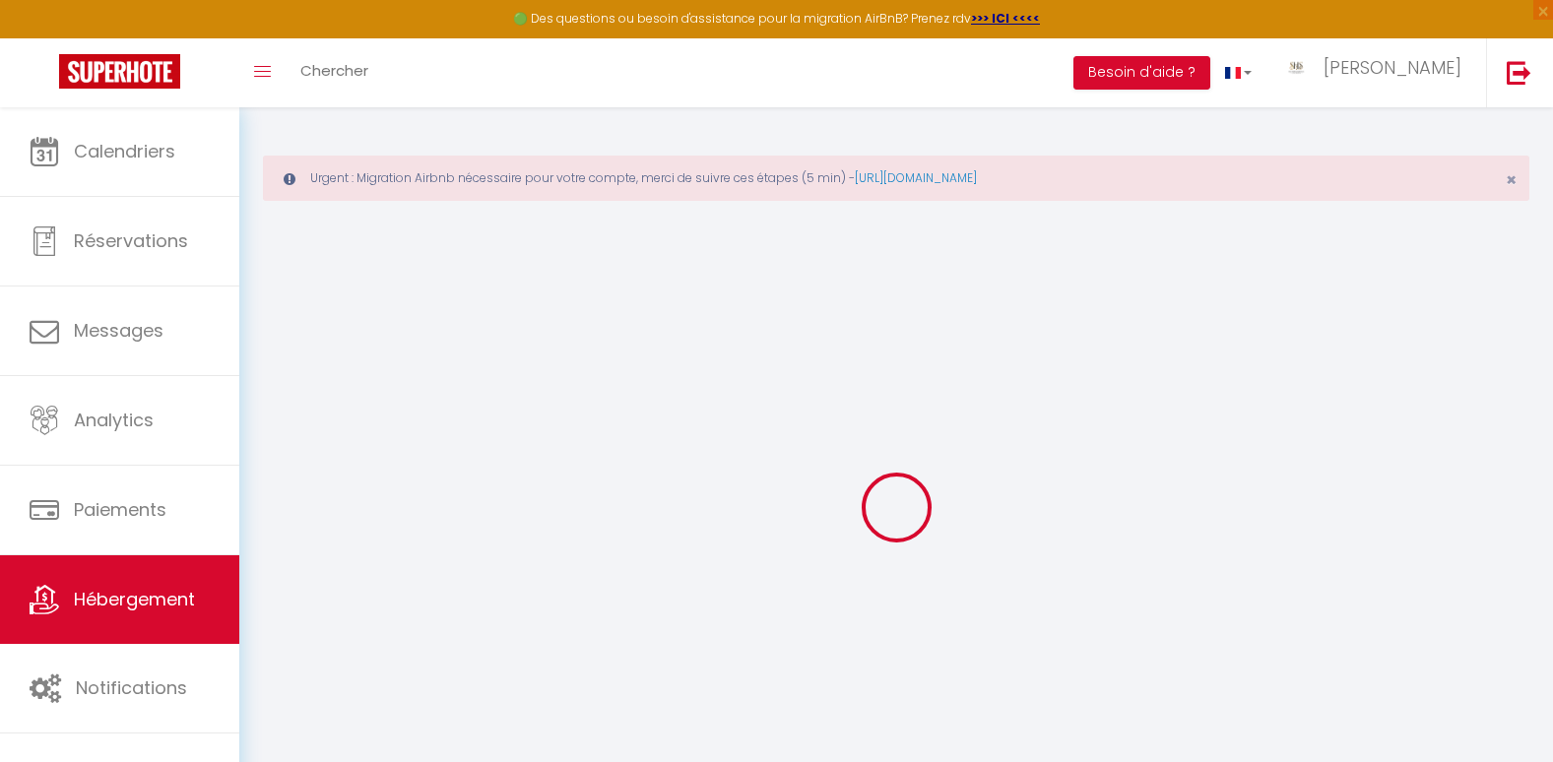
checkbox input "false"
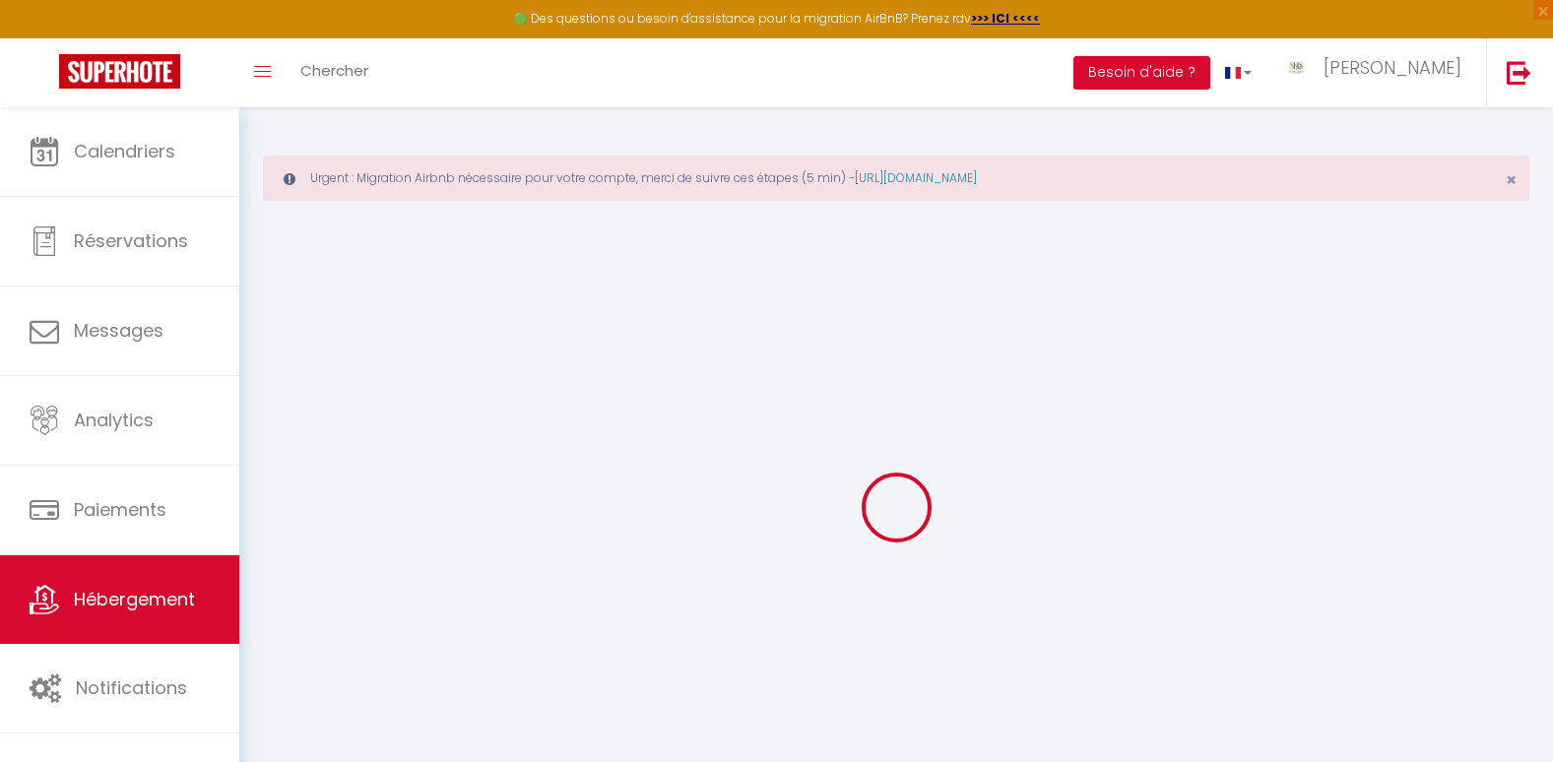
checkbox input "false"
select select "15:00"
select select "18:00"
select select "10:00"
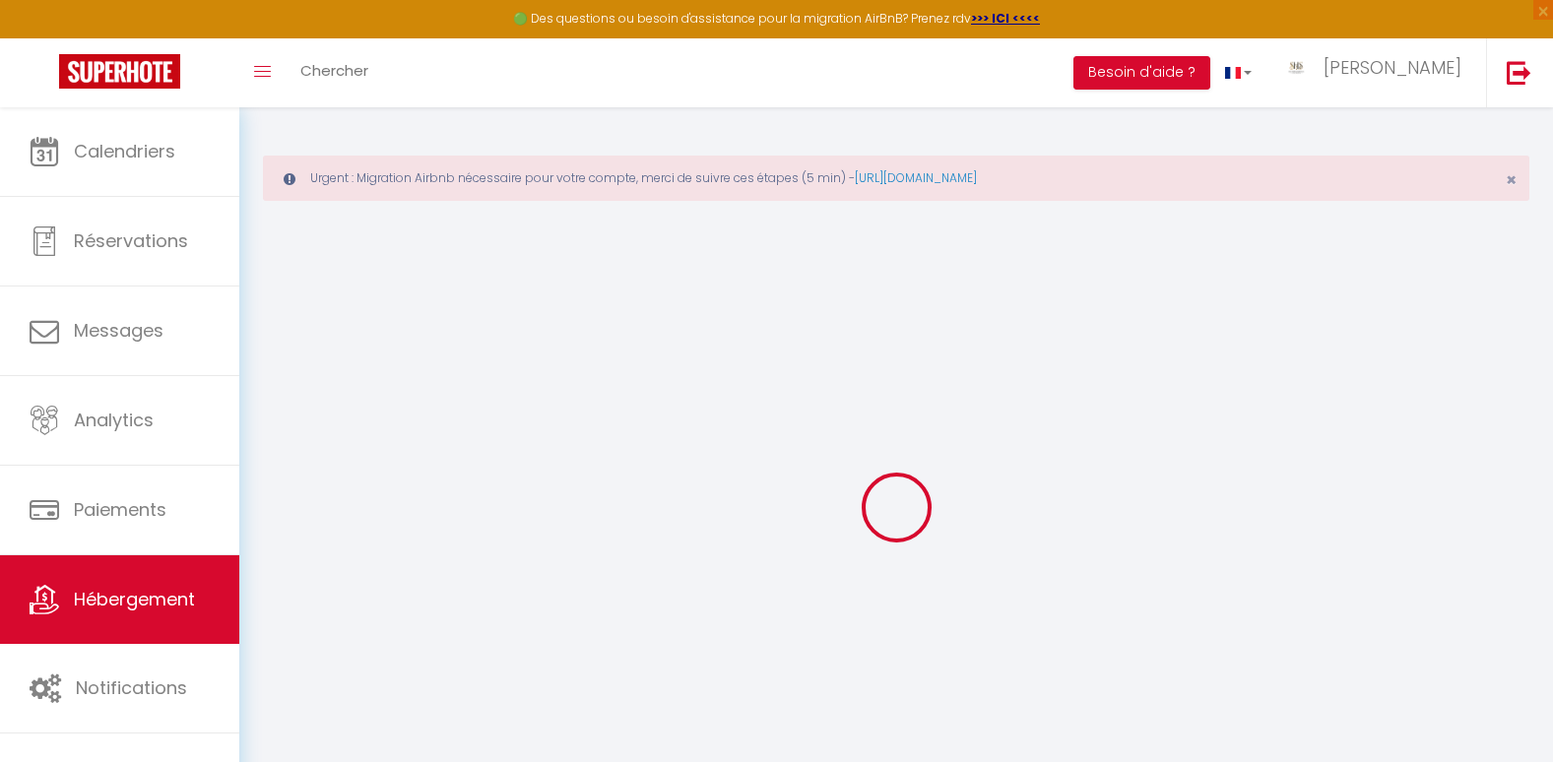
select select "30"
checkbox input "false"
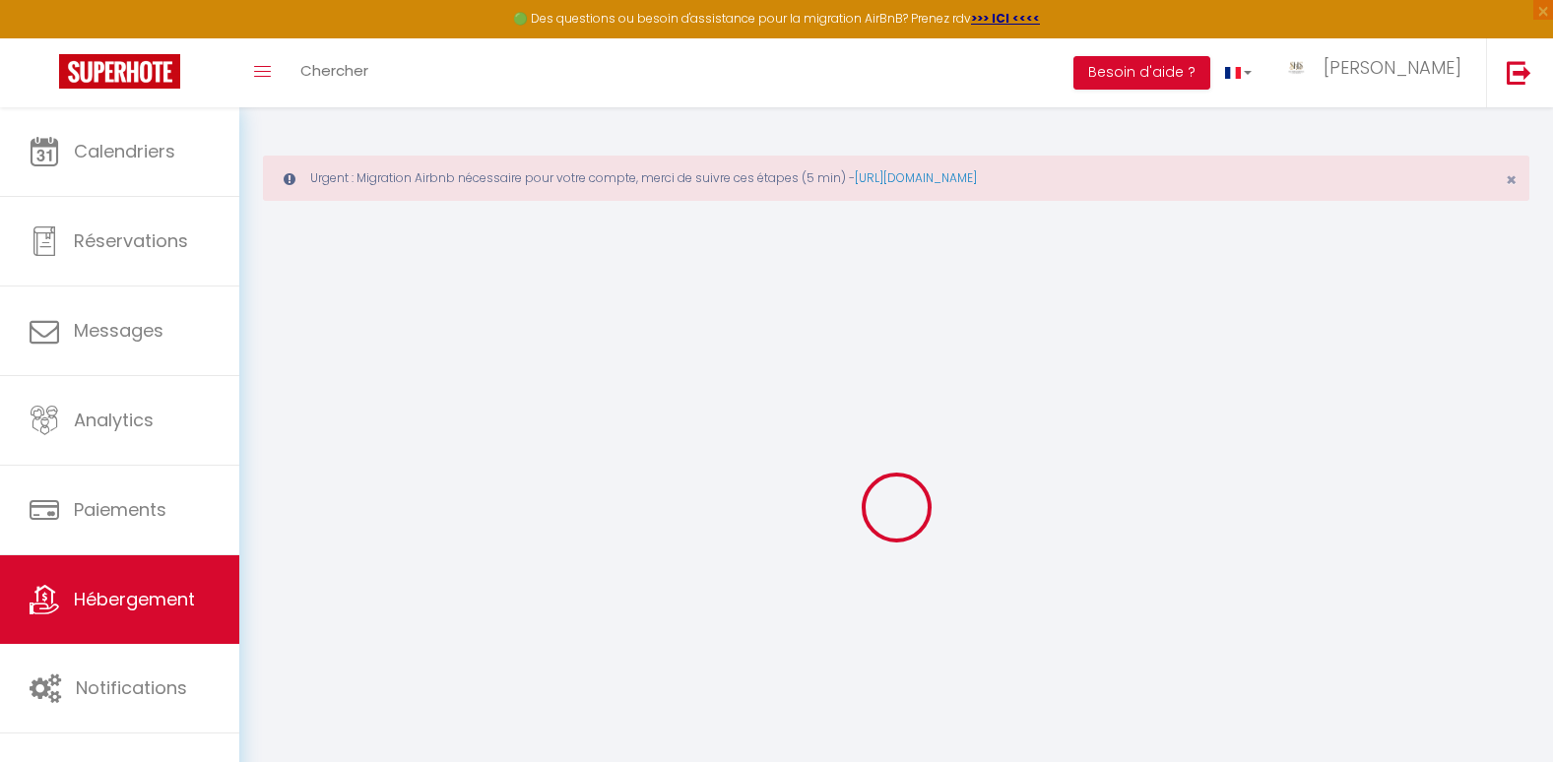
checkbox input "false"
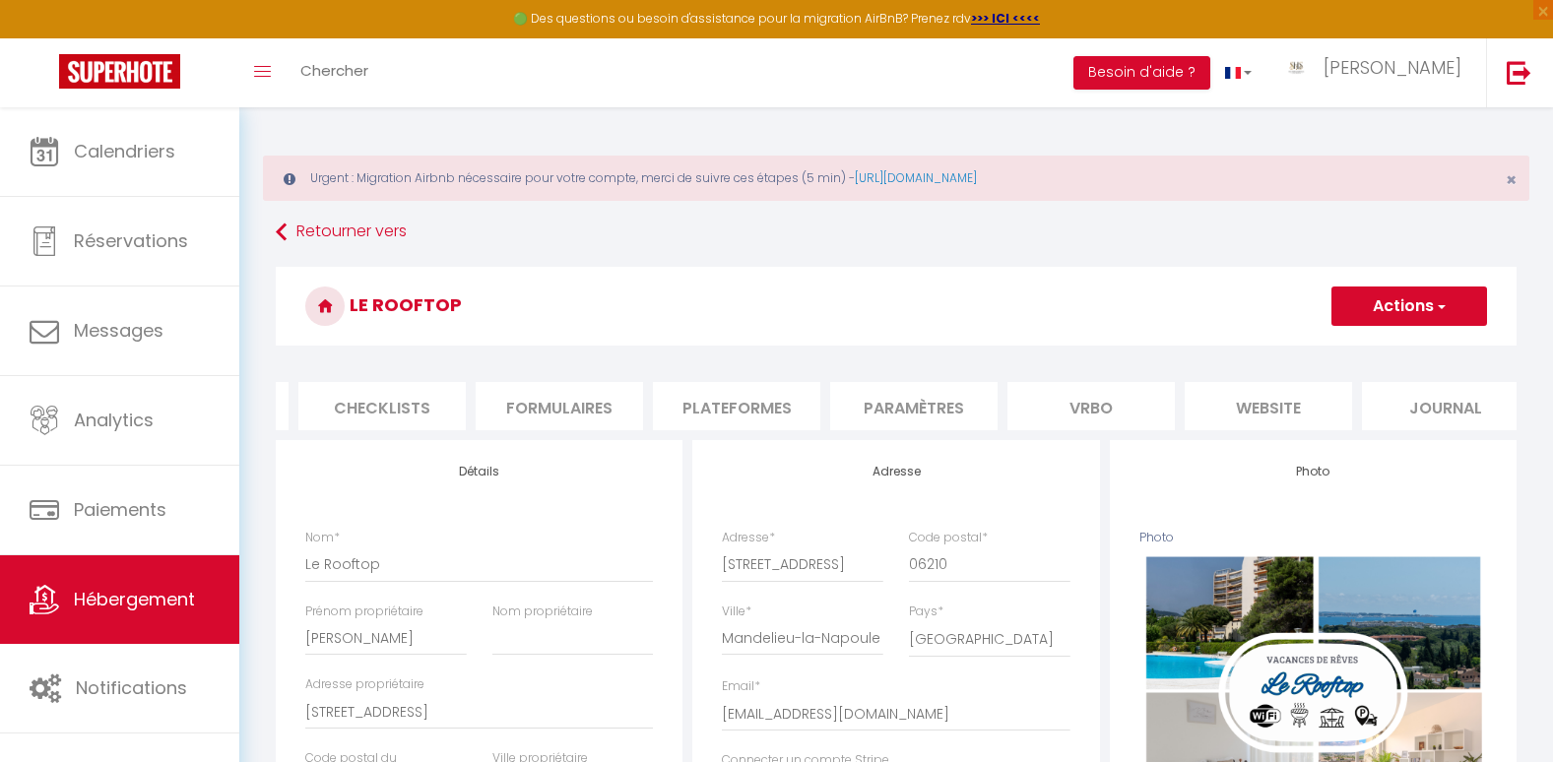
scroll to position [0, 709]
click at [943, 407] on li "Paramètres" at bounding box center [891, 406] width 167 height 48
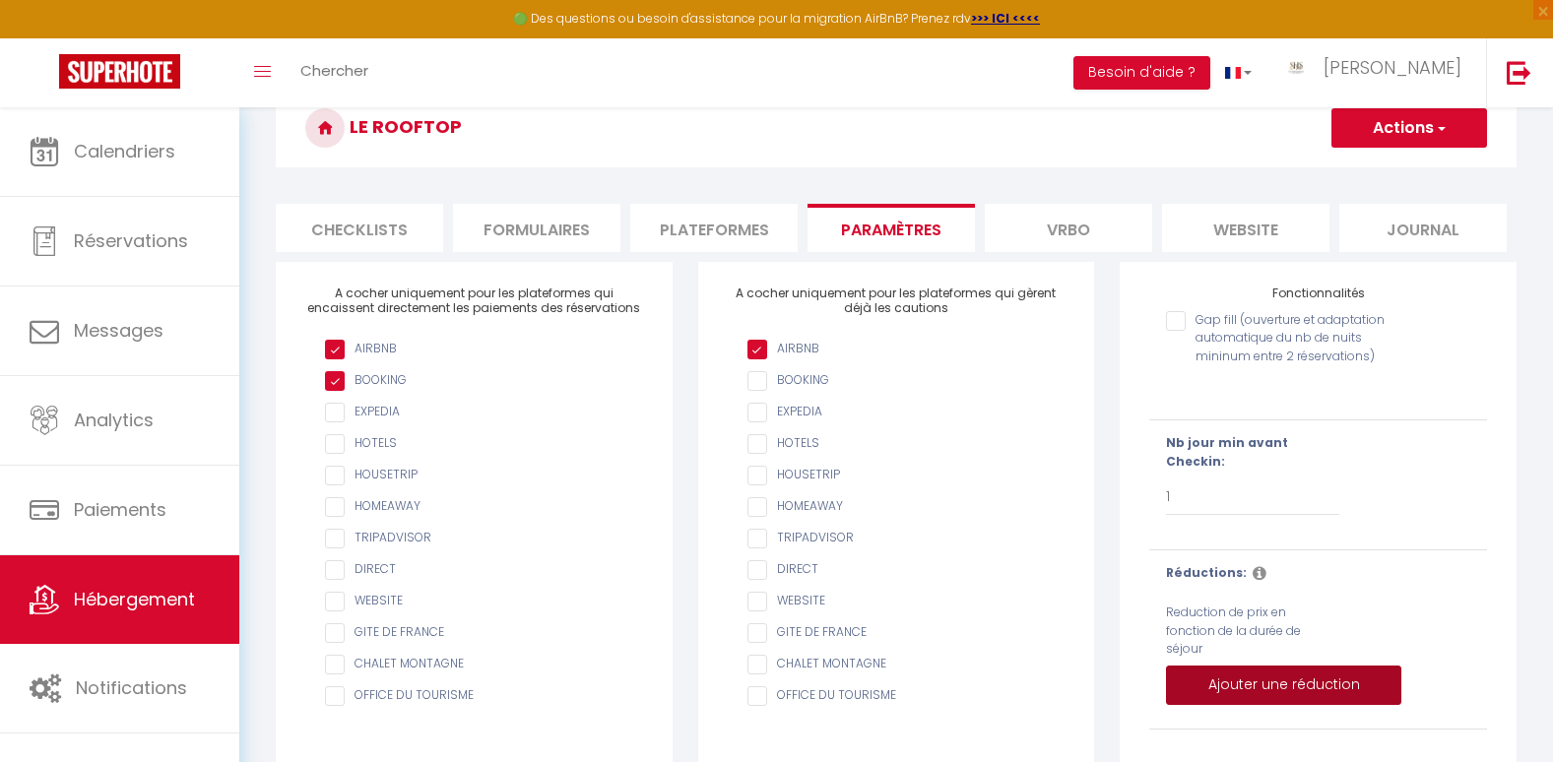
scroll to position [210, 0]
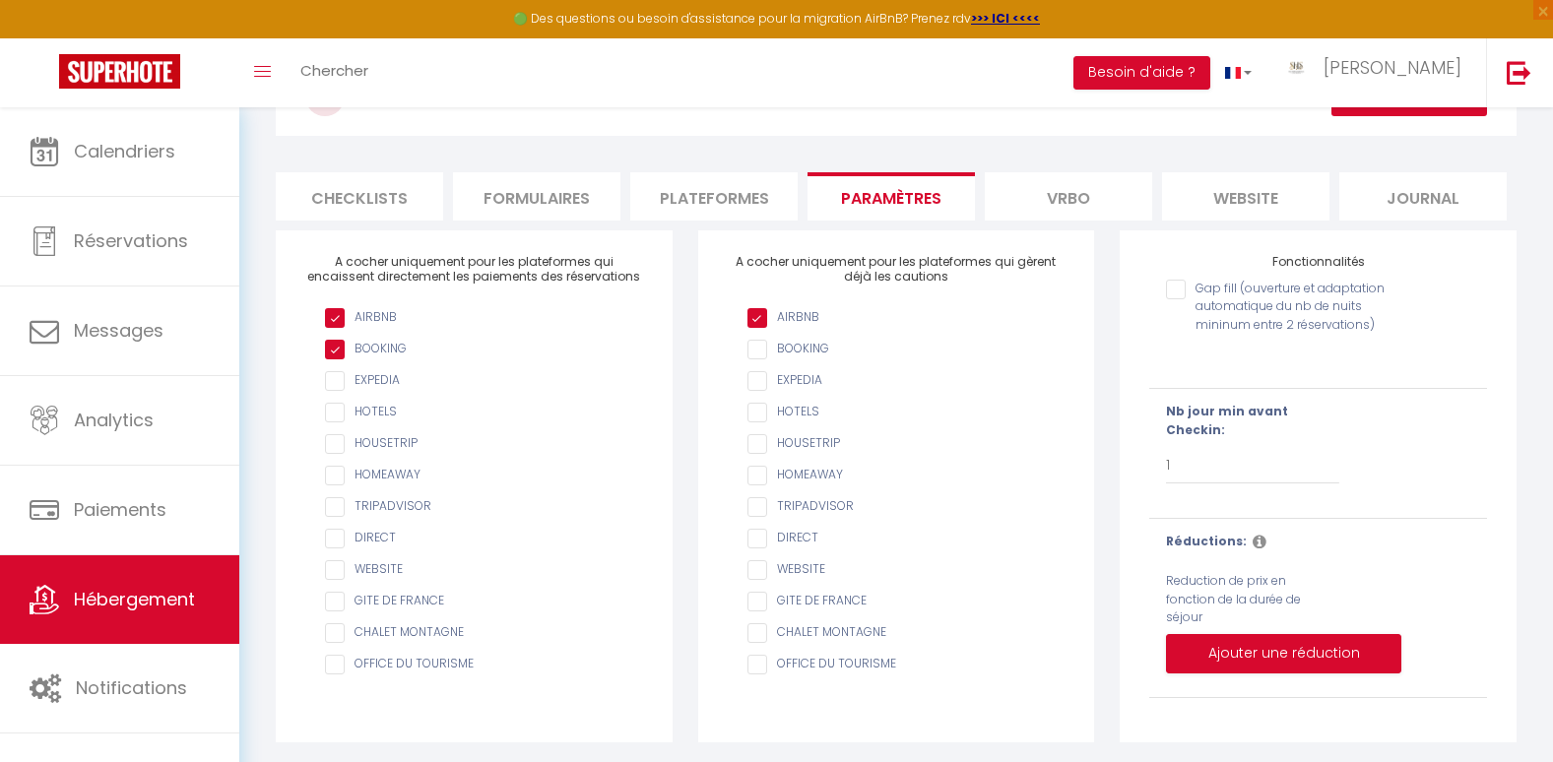
click at [1189, 442] on div "Nb jour min avant Checkin: Pas de limite 1 2 3 4 5 6 7" at bounding box center [1252, 444] width 173 height 82
click at [1170, 481] on select "Pas de limite 1 2 3 4 5 6 7" at bounding box center [1252, 465] width 173 height 37
select select "2"
click at [1166, 447] on select "Pas de limite 1 2 3 4 5 6 7" at bounding box center [1252, 465] width 173 height 37
checkbox input "false"
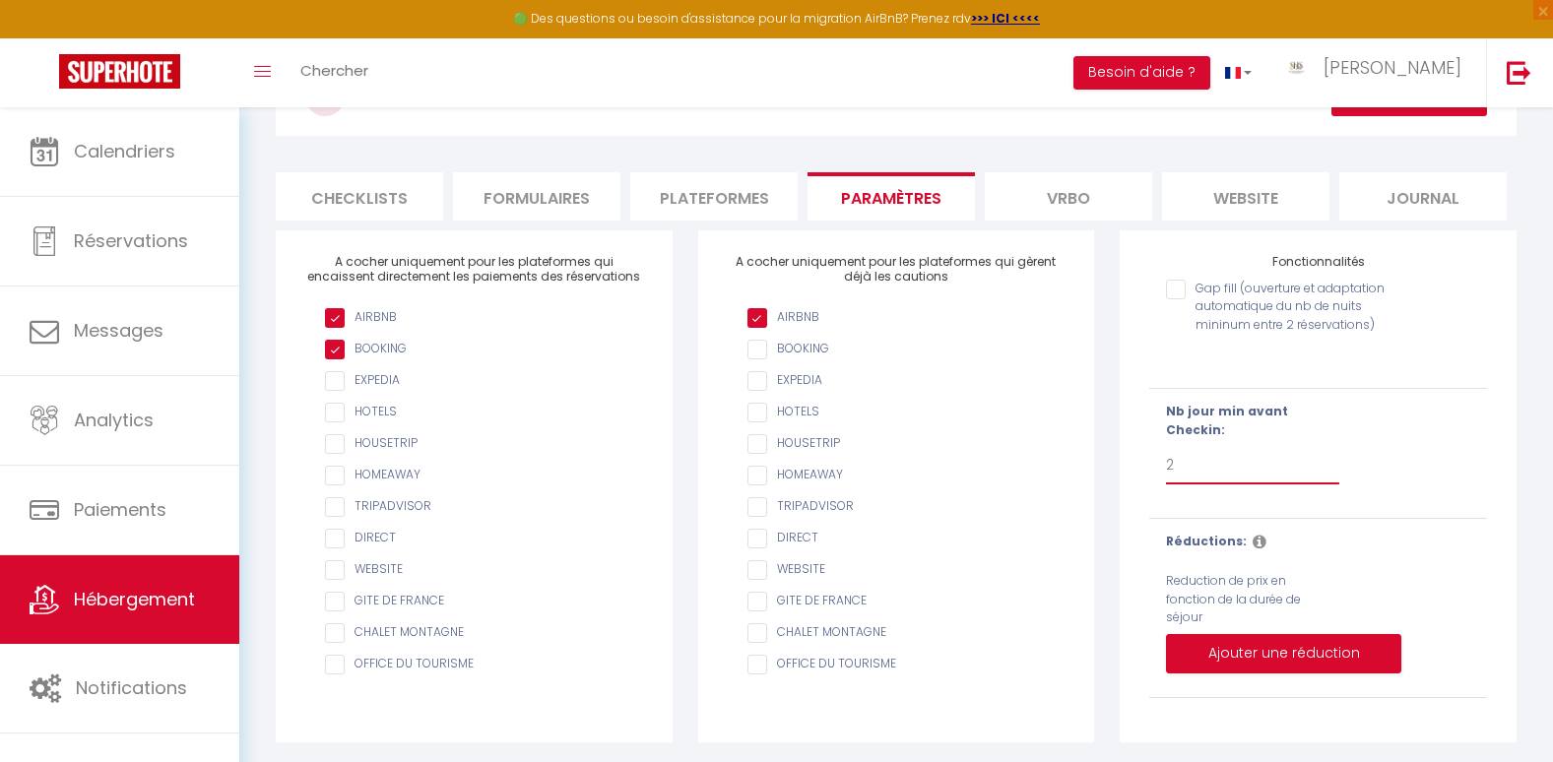
scroll to position [111, 0]
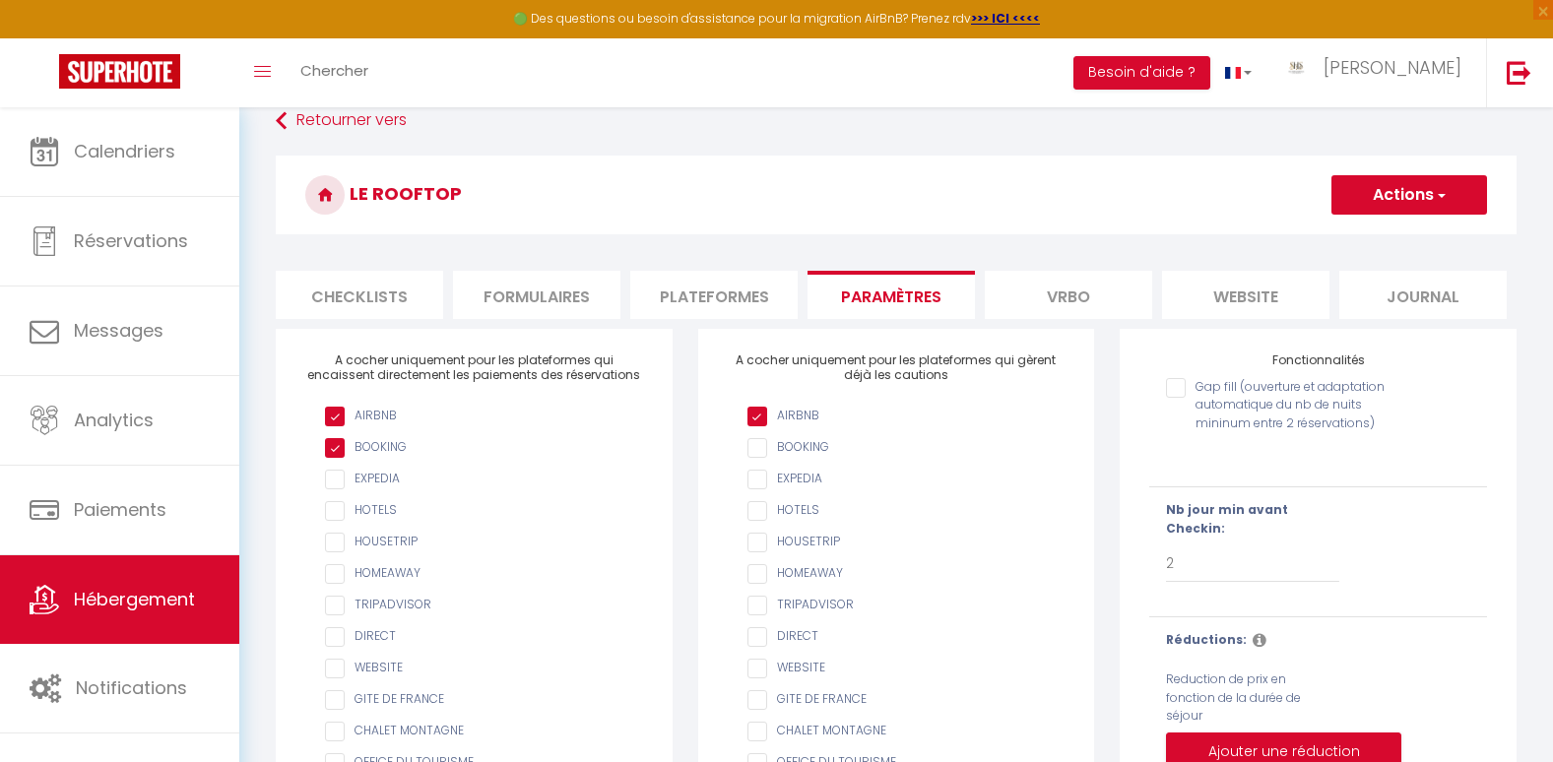
click at [1440, 190] on span "button" at bounding box center [1440, 195] width 13 height 20
click at [1415, 237] on input "Enregistrer" at bounding box center [1387, 239] width 73 height 20
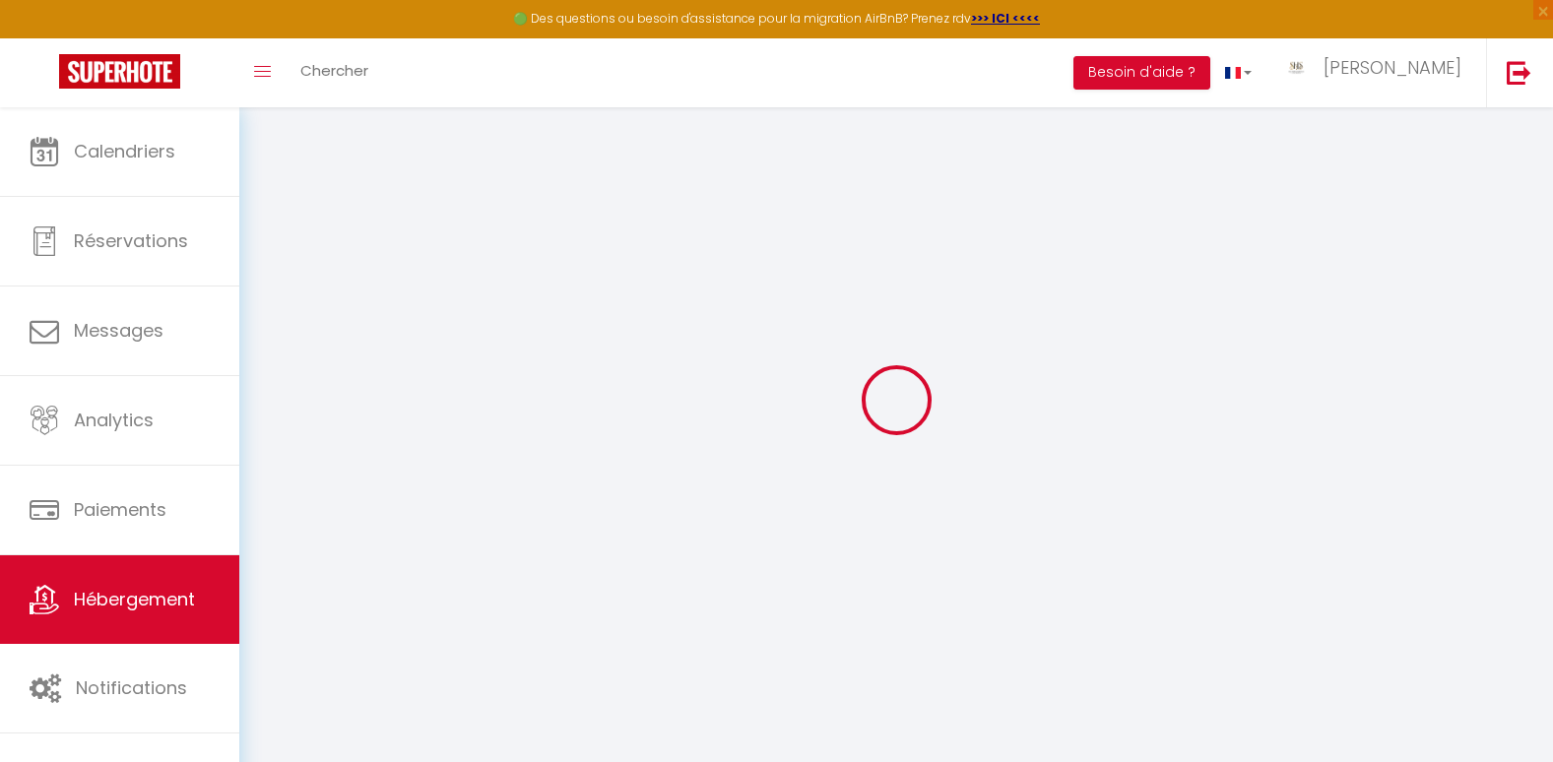
scroll to position [107, 0]
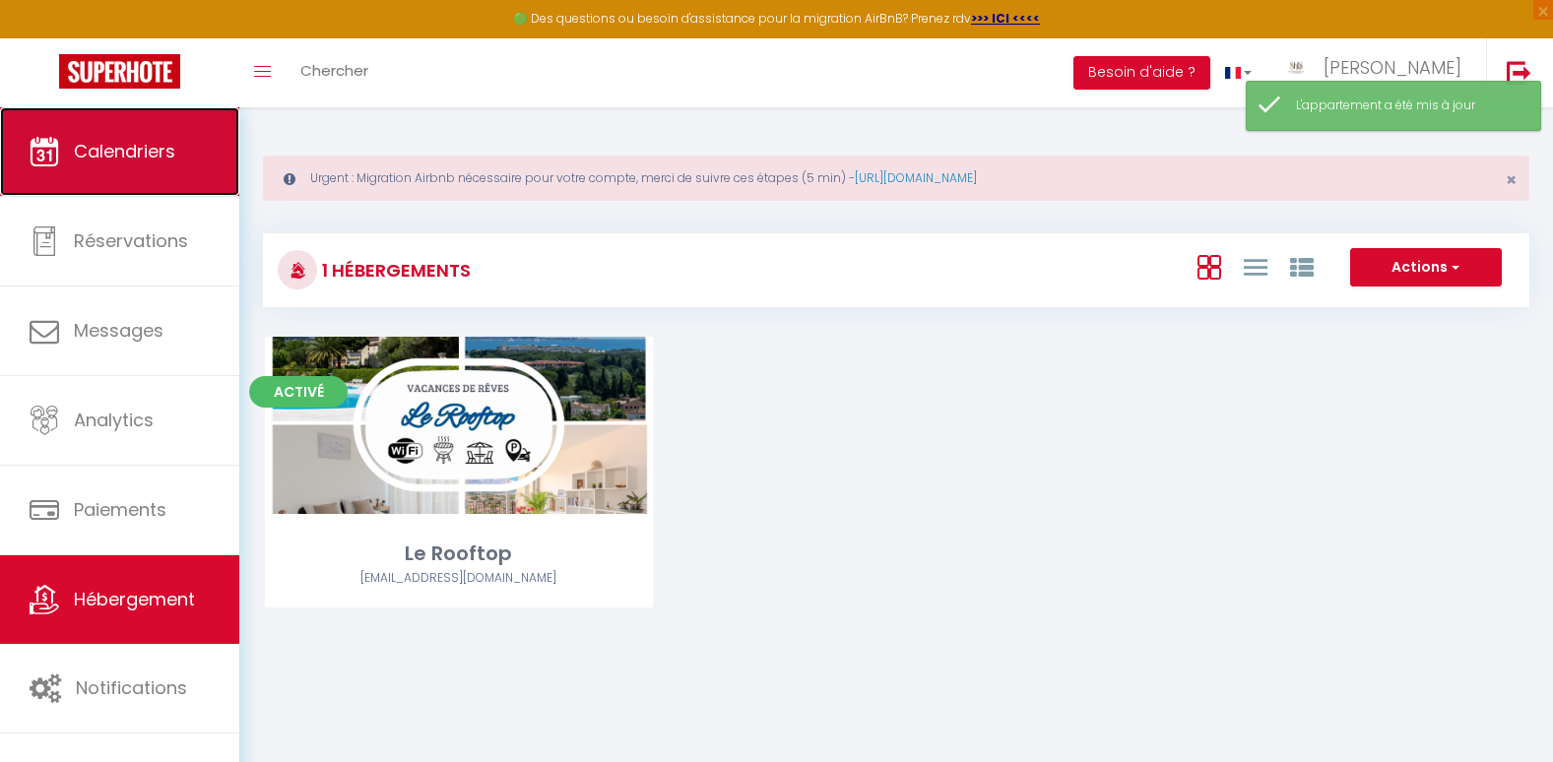
click at [123, 114] on link "Calendriers" at bounding box center [119, 151] width 239 height 89
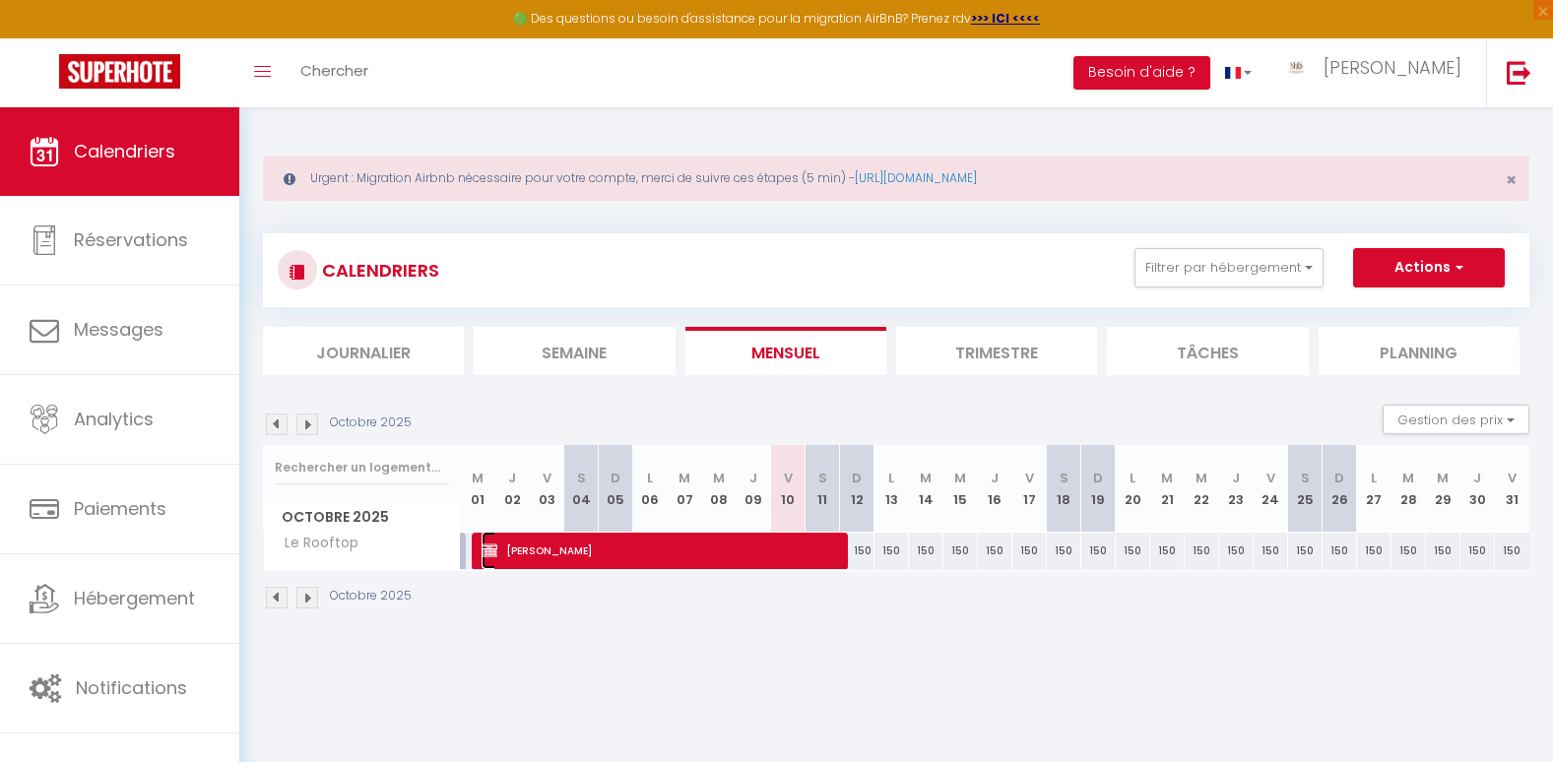
click at [710, 549] on span "[PERSON_NAME]" at bounding box center [660, 550] width 357 height 37
select select "KO"
select select "0"
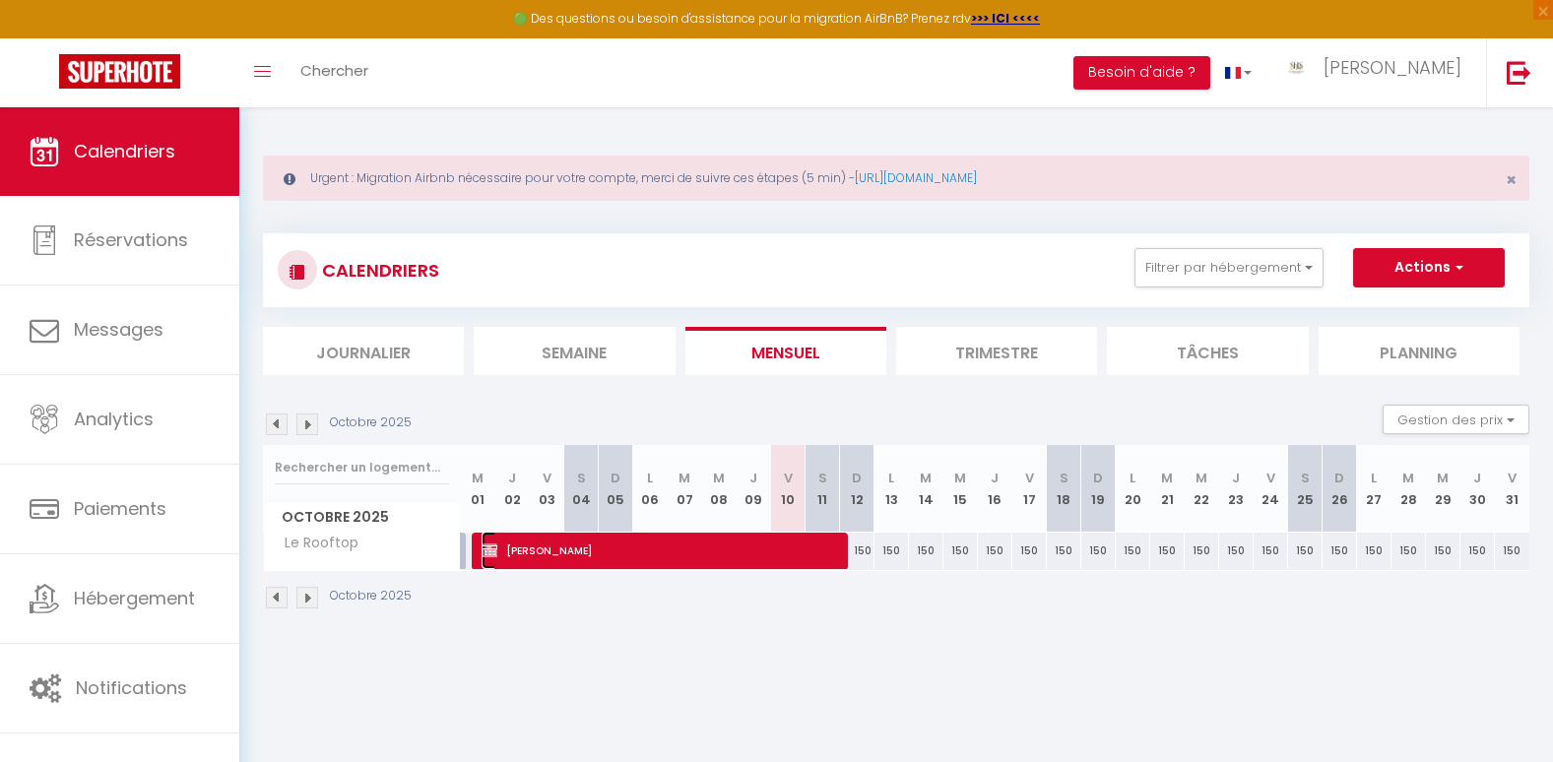
select select "1"
select select
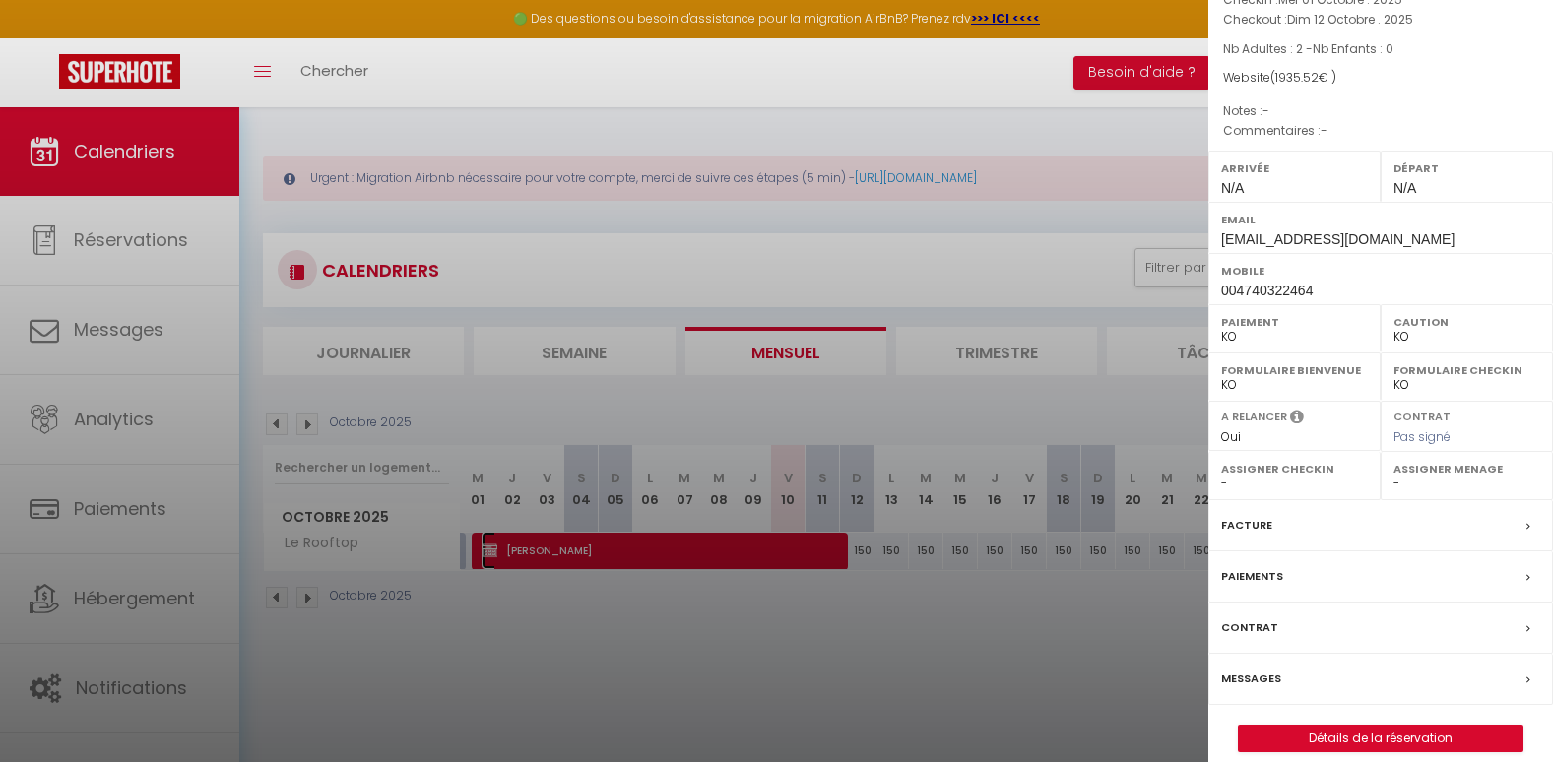
scroll to position [156, 0]
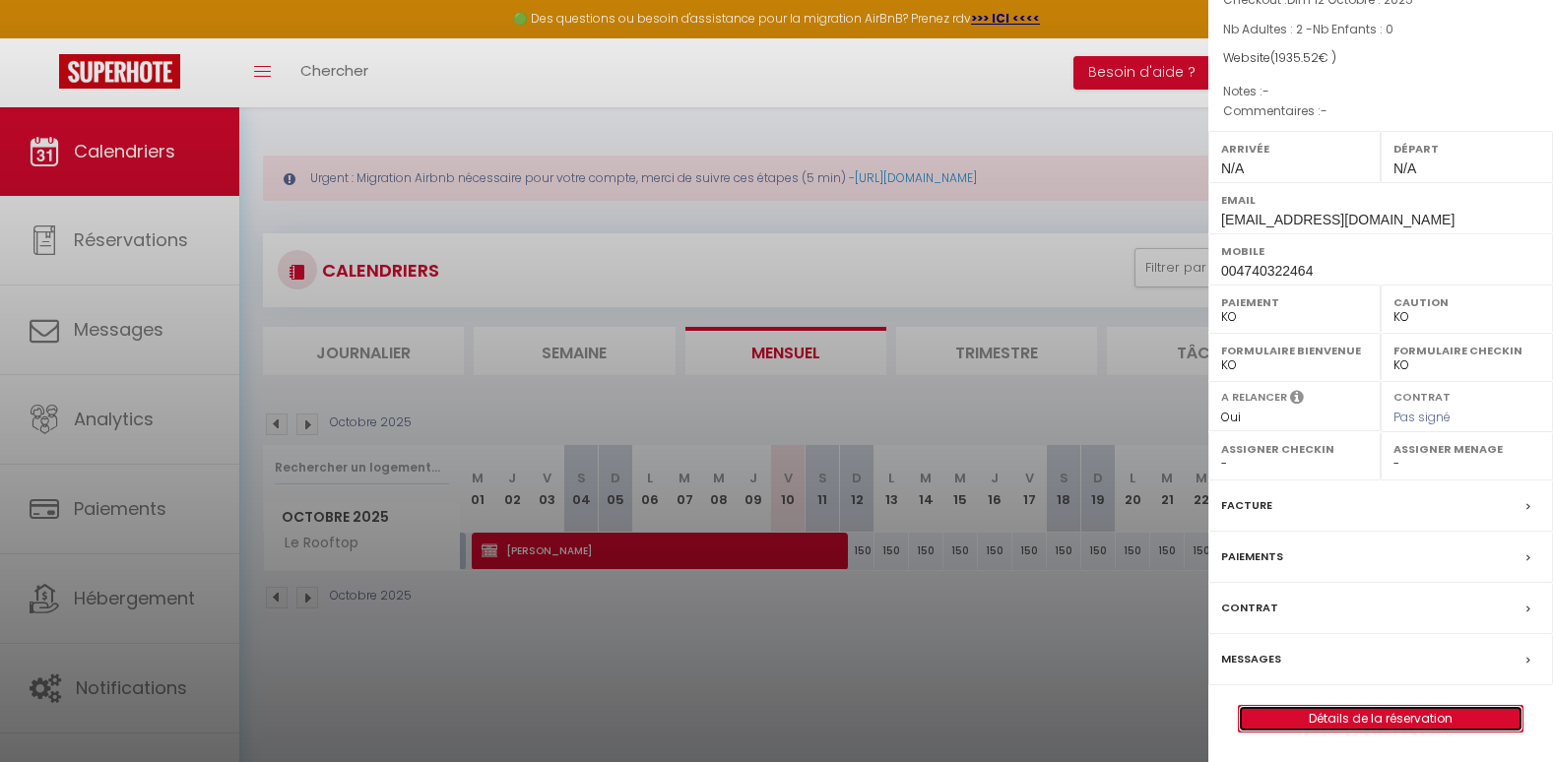
click at [1392, 717] on link "Détails de la réservation" at bounding box center [1381, 719] width 284 height 26
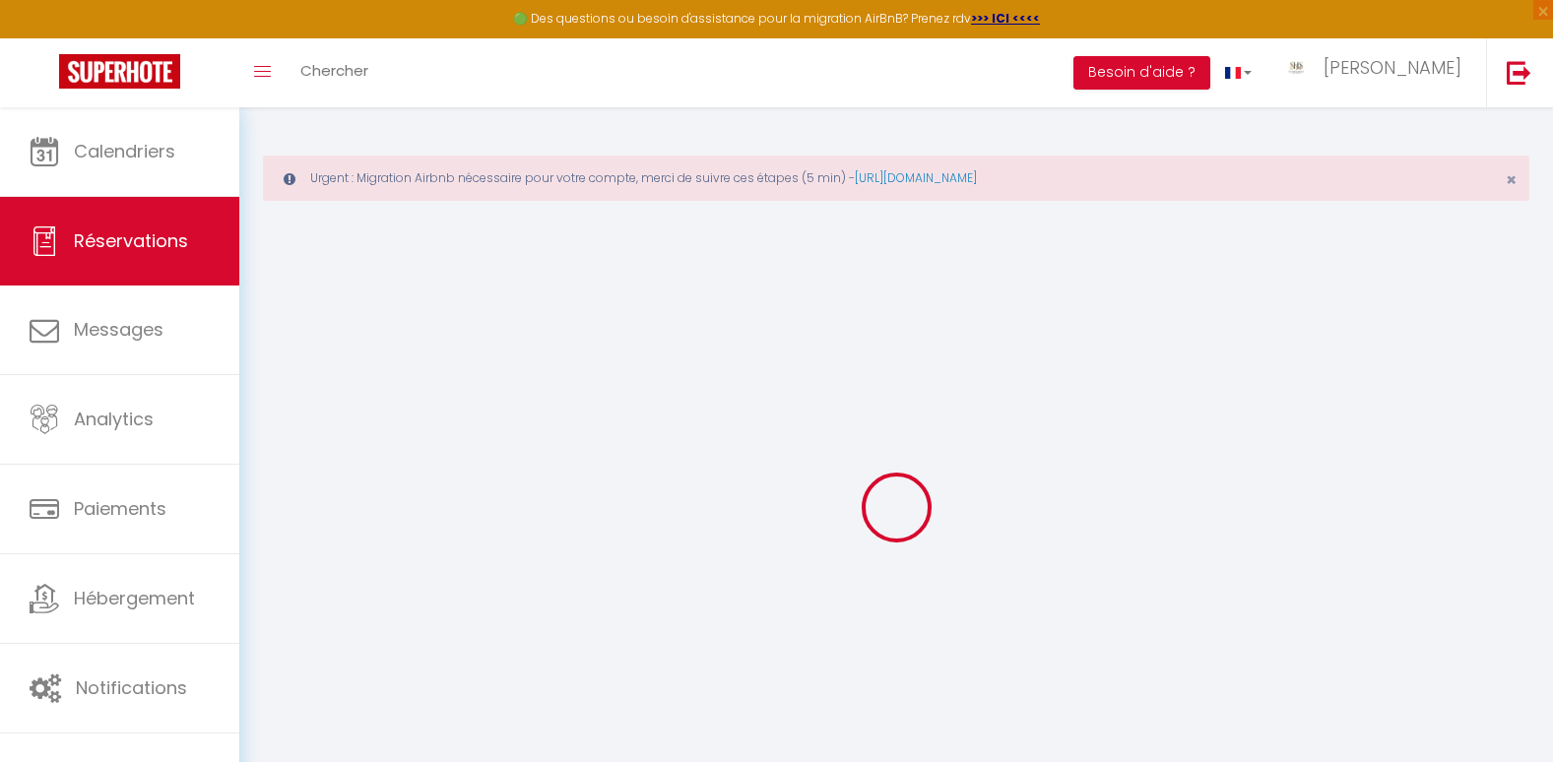
type input "[PERSON_NAME]"
type input "ALSaleh"
type input "[EMAIL_ADDRESS][DOMAIN_NAME]"
type input "004740322464"
type input "0187"
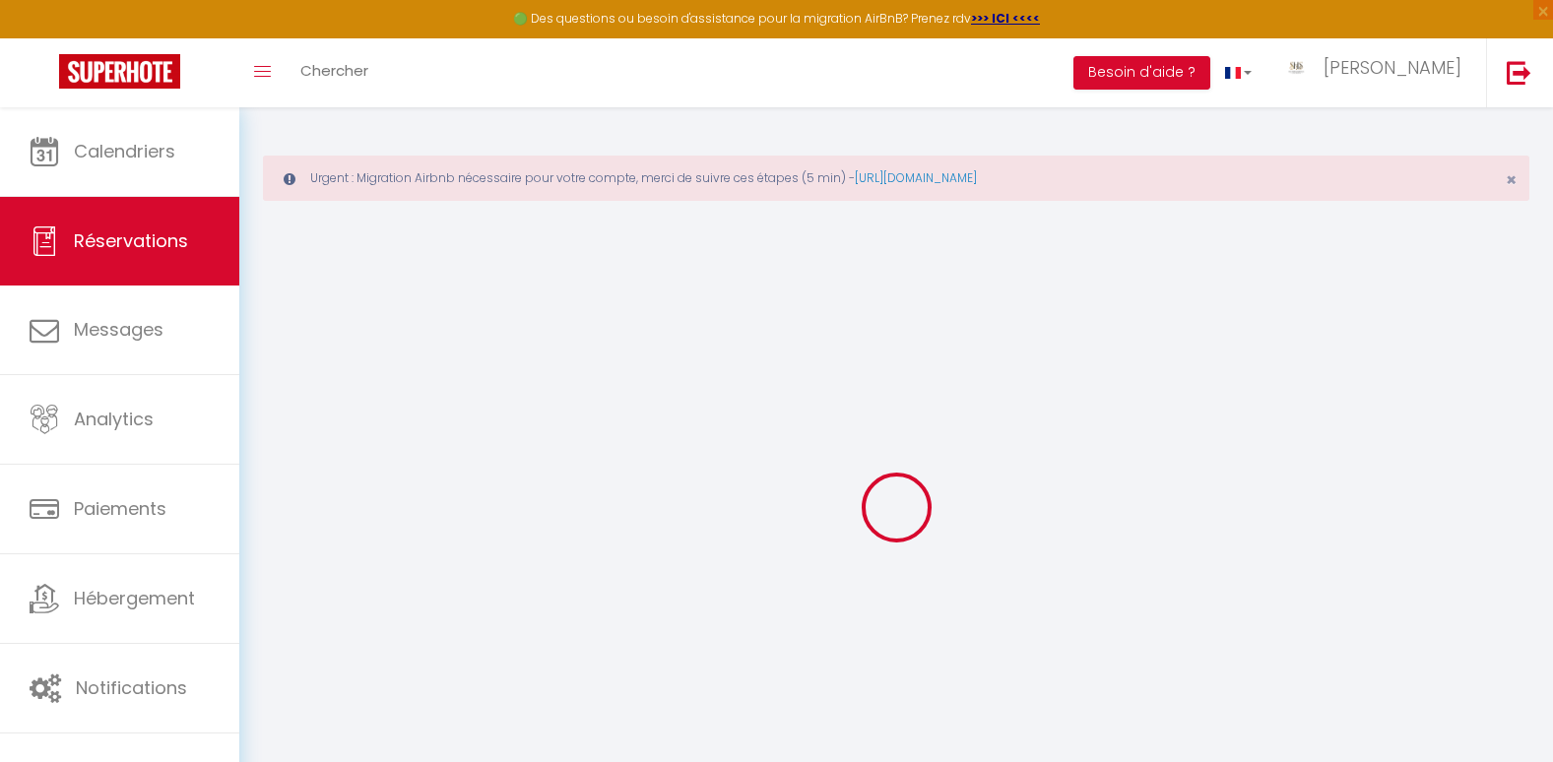
type input "Smalgangen 24"
type input "[GEOGRAPHIC_DATA]"
select select "NO"
select select "67707"
select select "2"
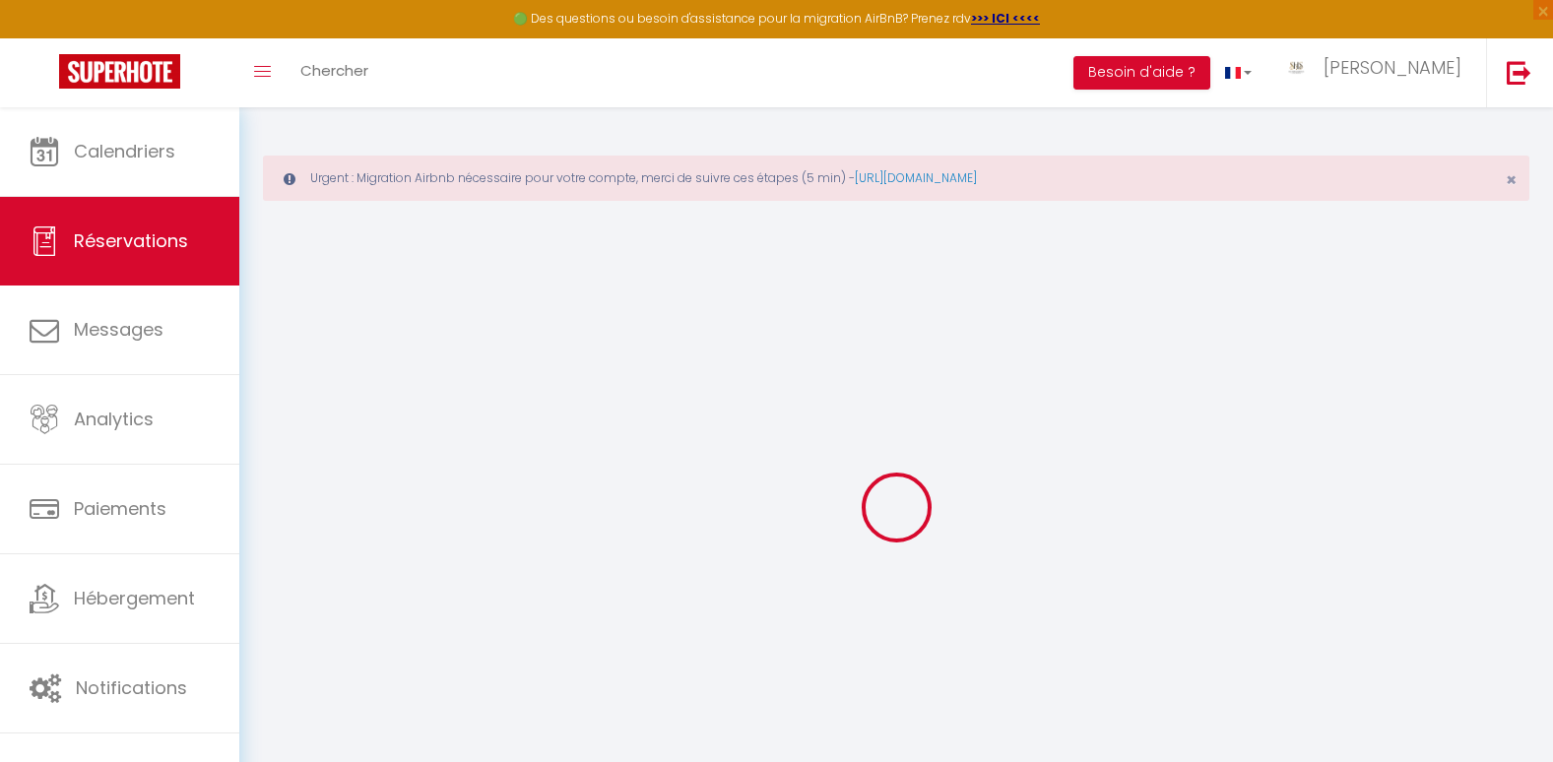
type input "Mer 01 Octobre 2025"
select select
type input "Dim 12 Octobre 2025"
select select
type input "2"
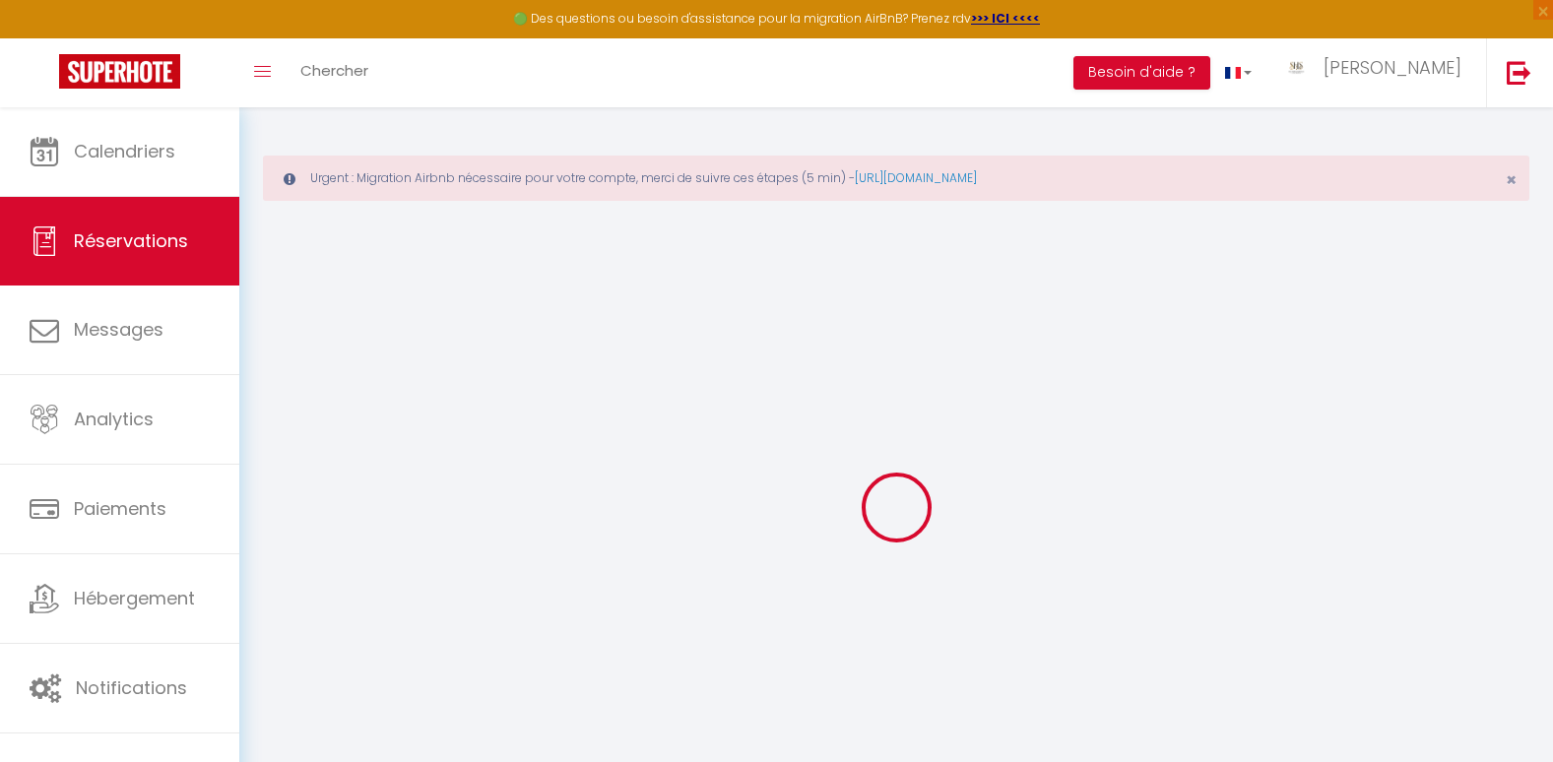
select select "10"
select select
type input "1650"
checkbox input "false"
type input "1935.52"
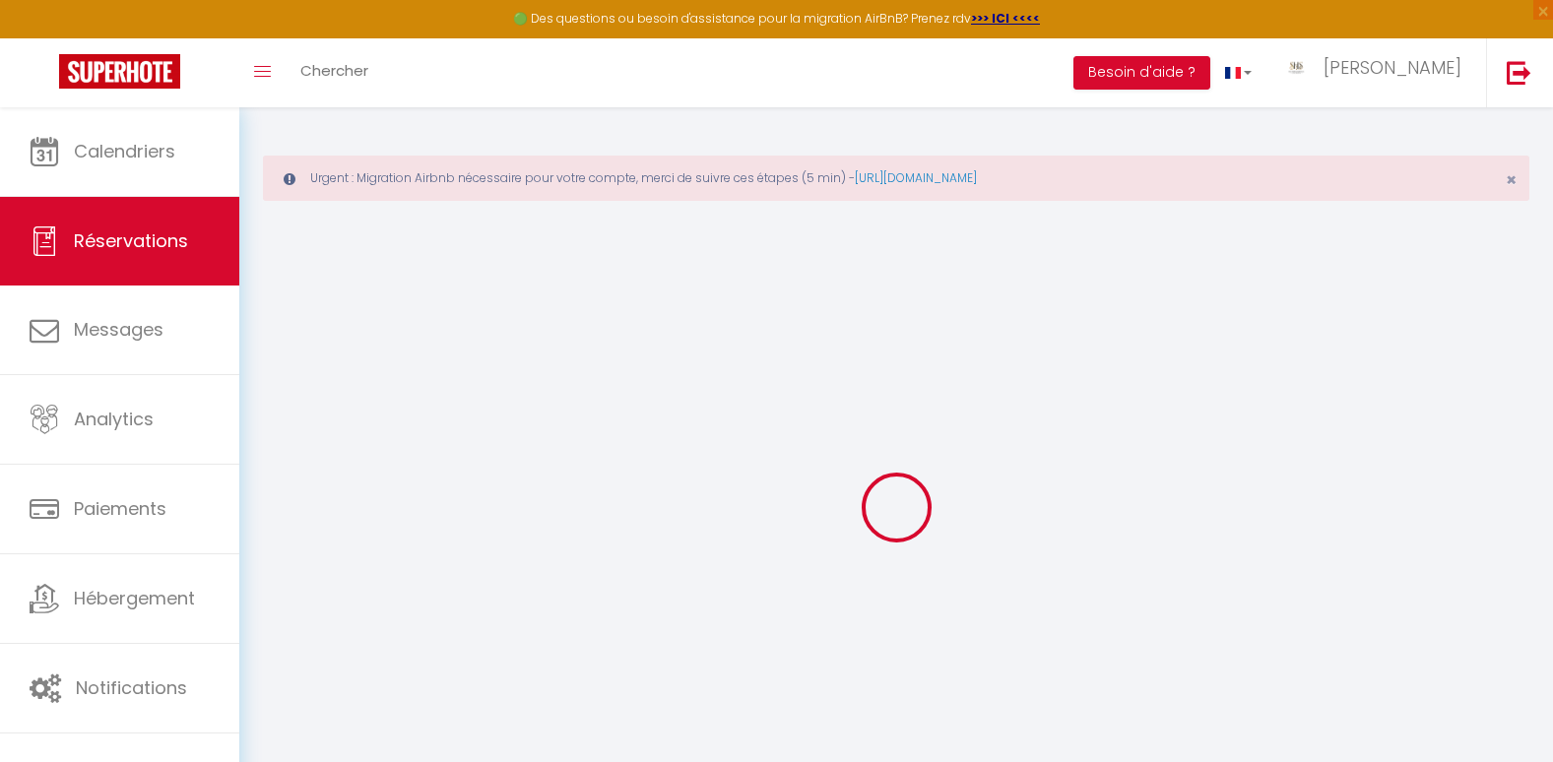
select select "69"
type input "0"
select select
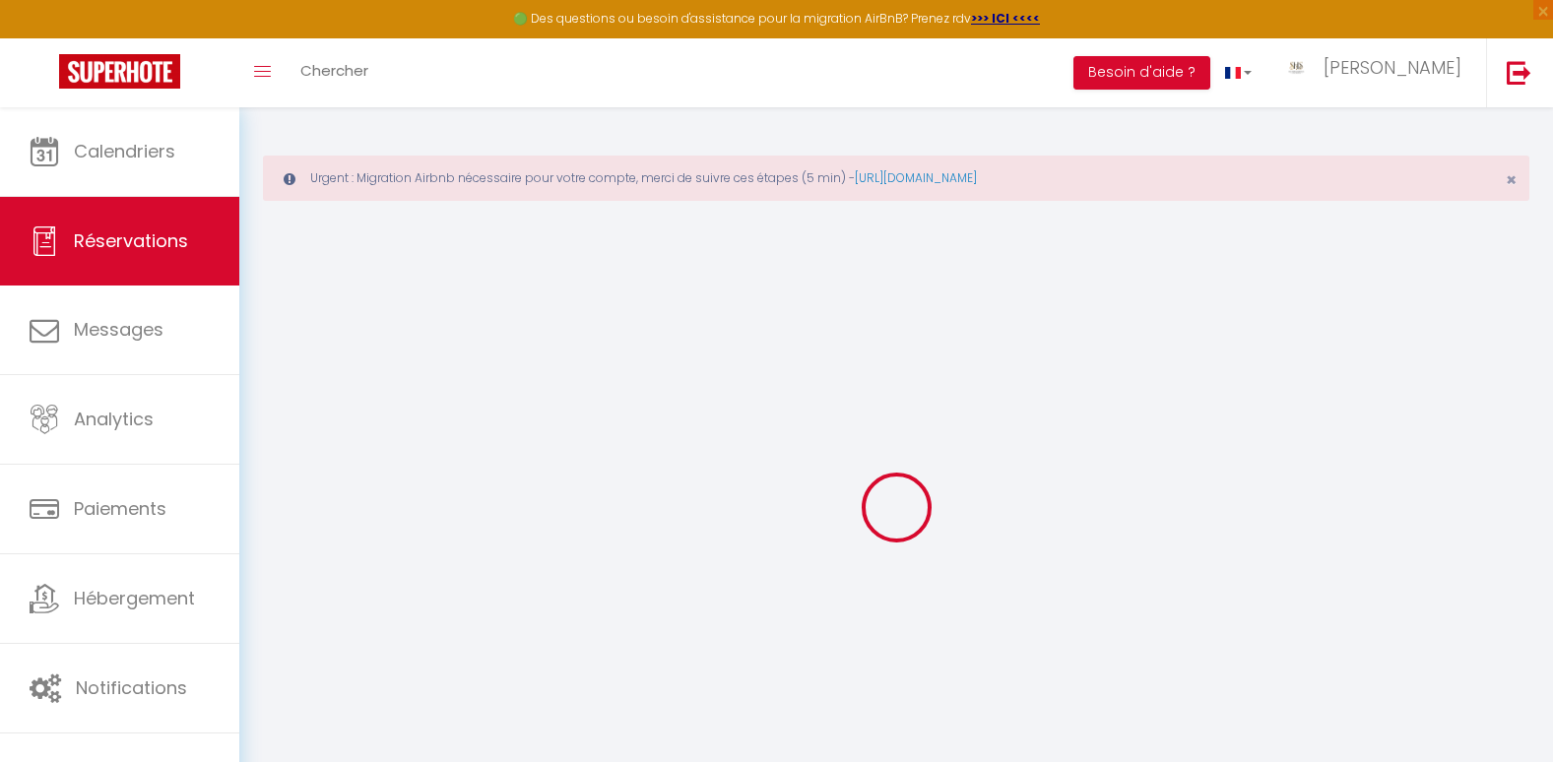
select select
select select "14"
checkbox input "false"
select select
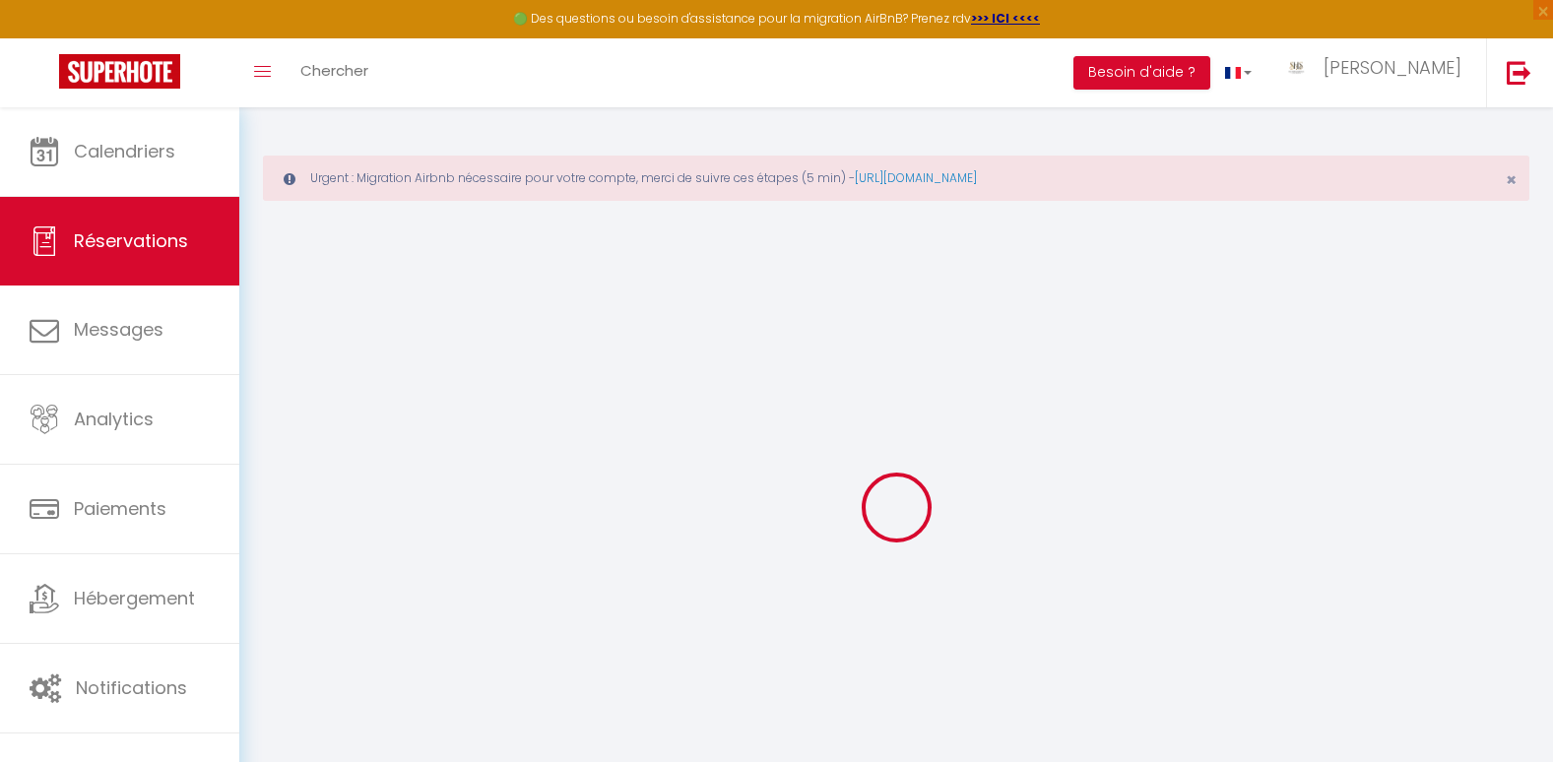
checkbox input "false"
select select
checkbox input "false"
select select
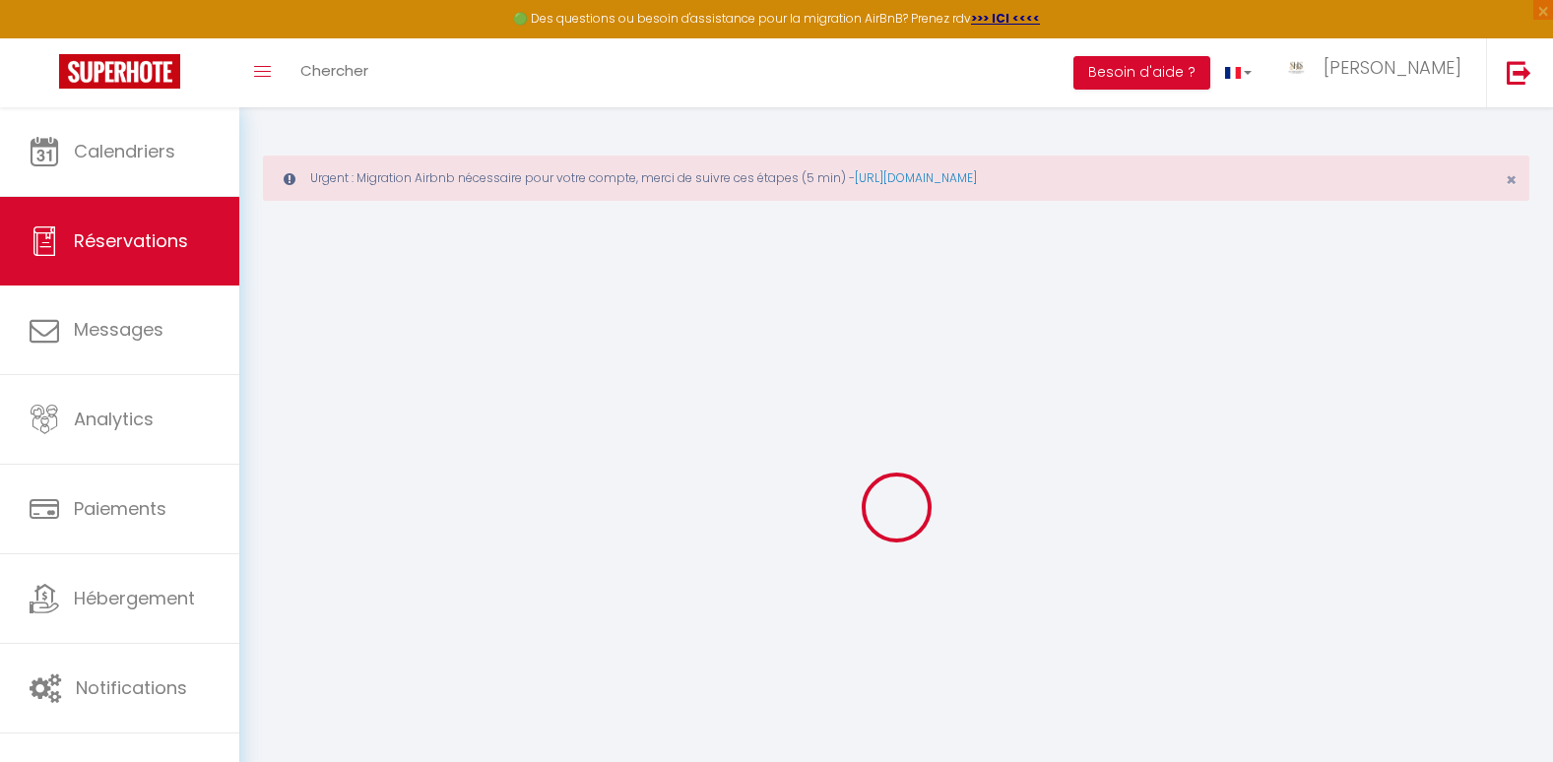
select select
checkbox input "false"
type input "150"
type input "135.52"
select select
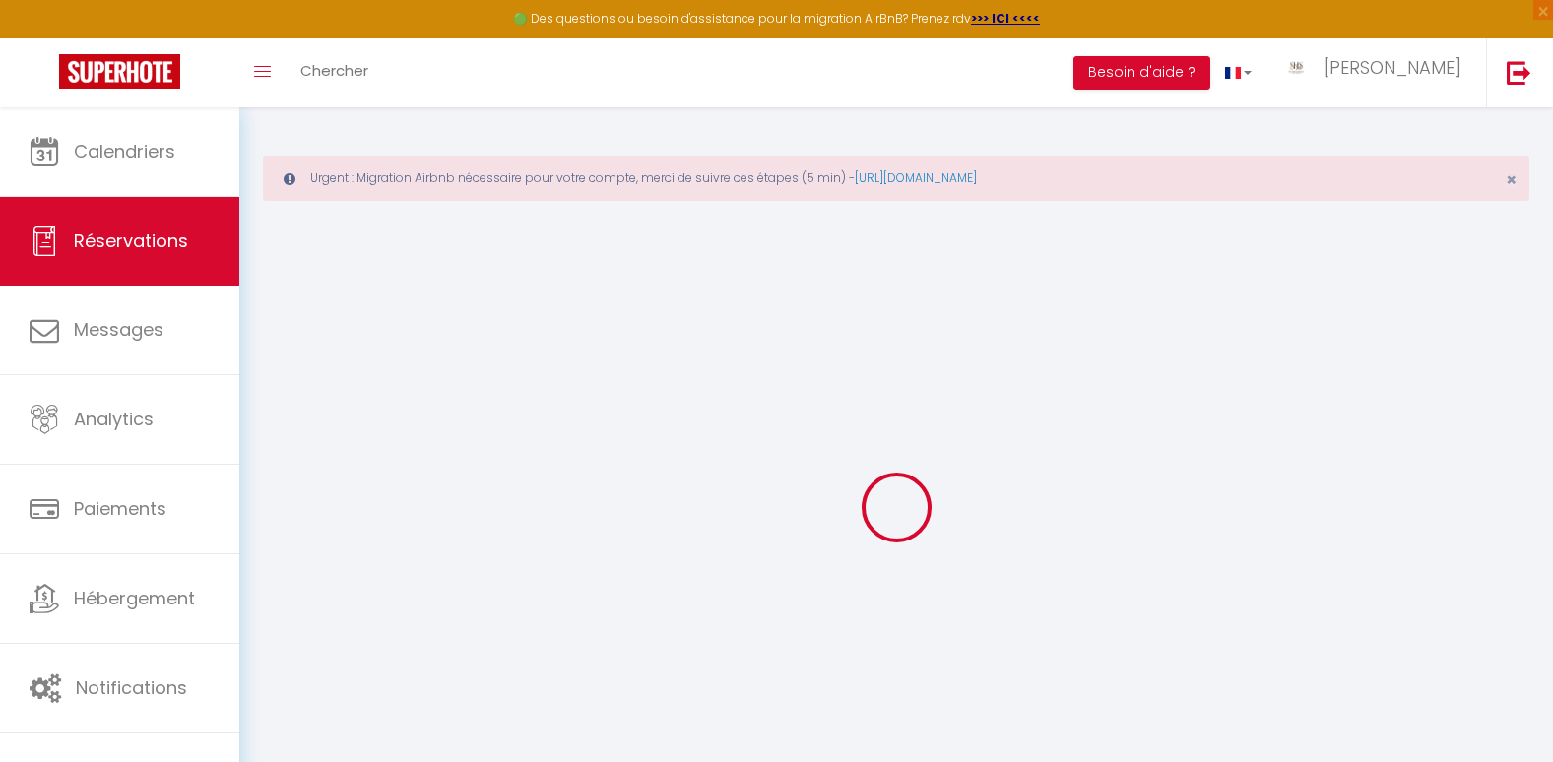
select select
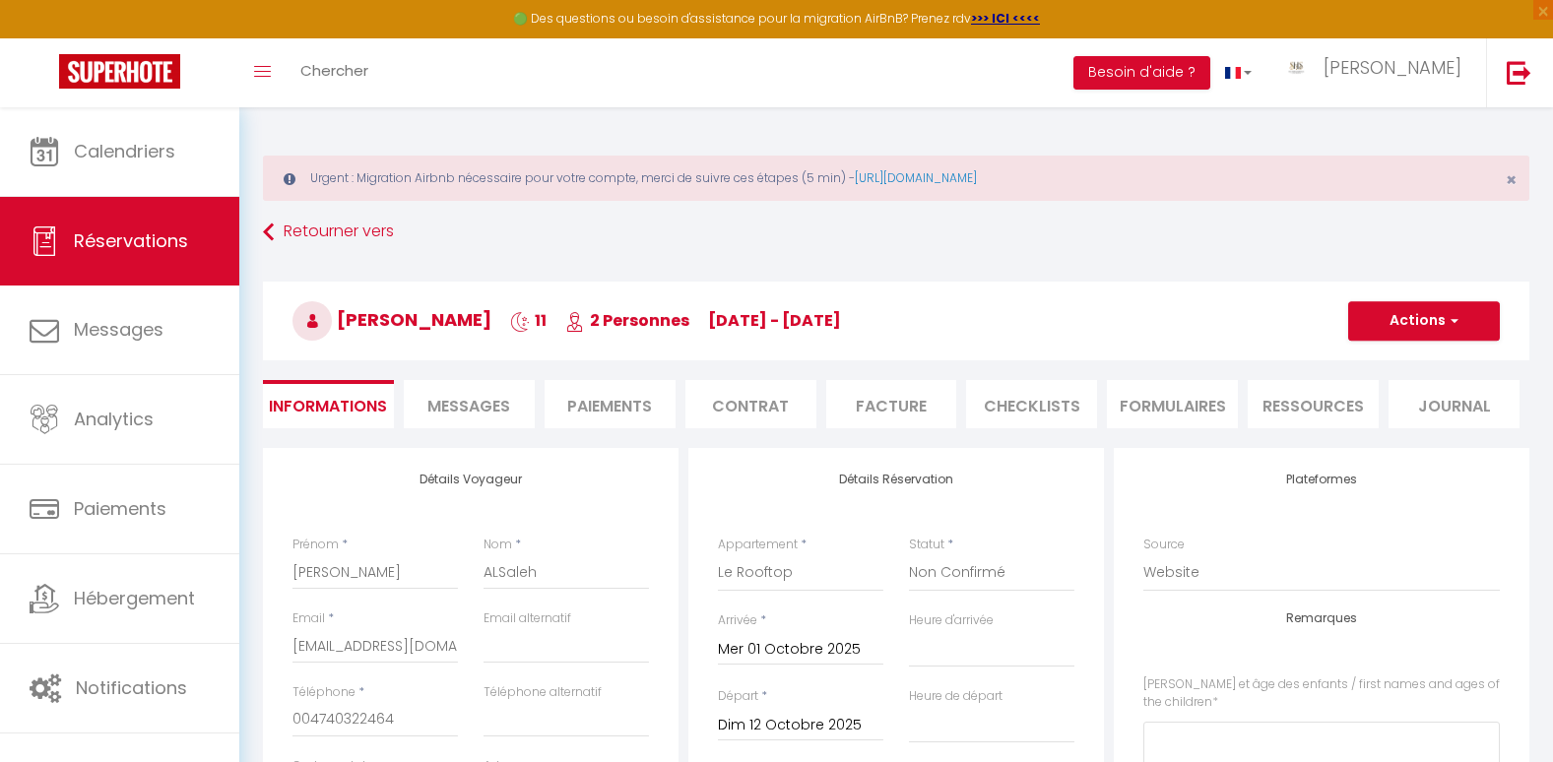
checkbox input "false"
select select
click at [1447, 311] on button "Actions" at bounding box center [1425, 320] width 152 height 39
click at [1376, 412] on link "Supprimer" at bounding box center [1405, 416] width 156 height 26
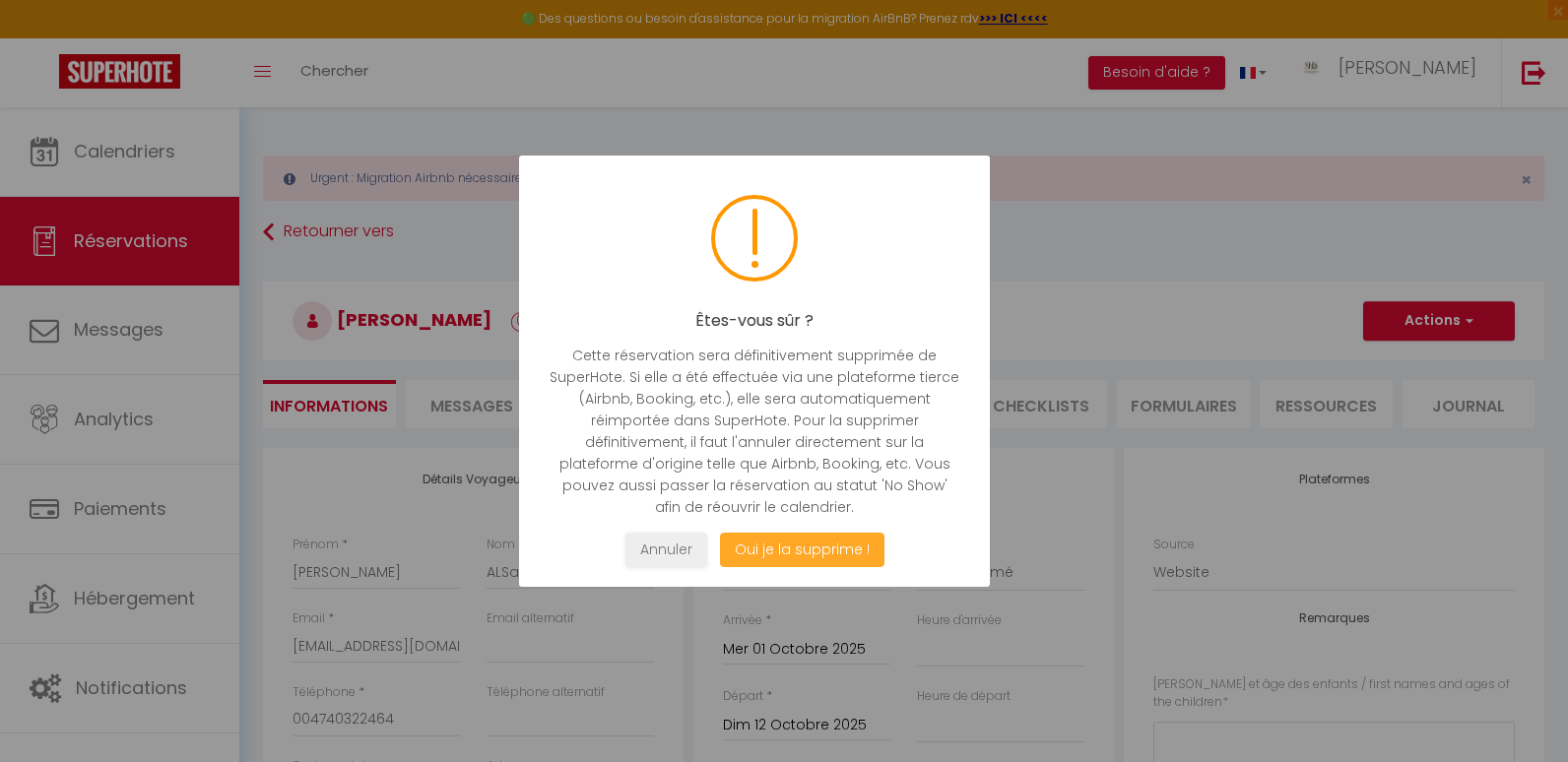
click at [865, 535] on button "Oui je la supprime !" at bounding box center [802, 550] width 165 height 34
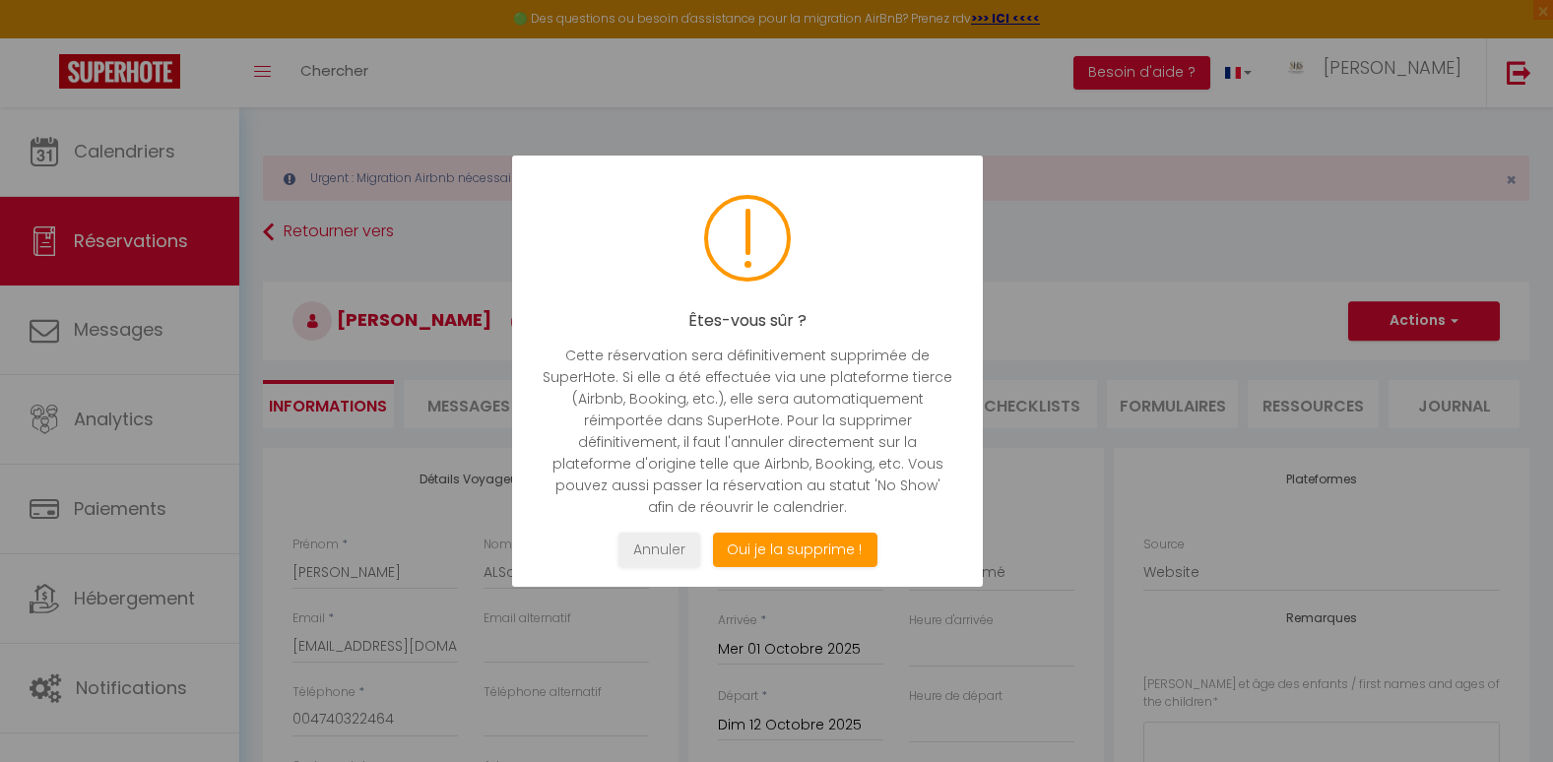
select select "not_cancelled"
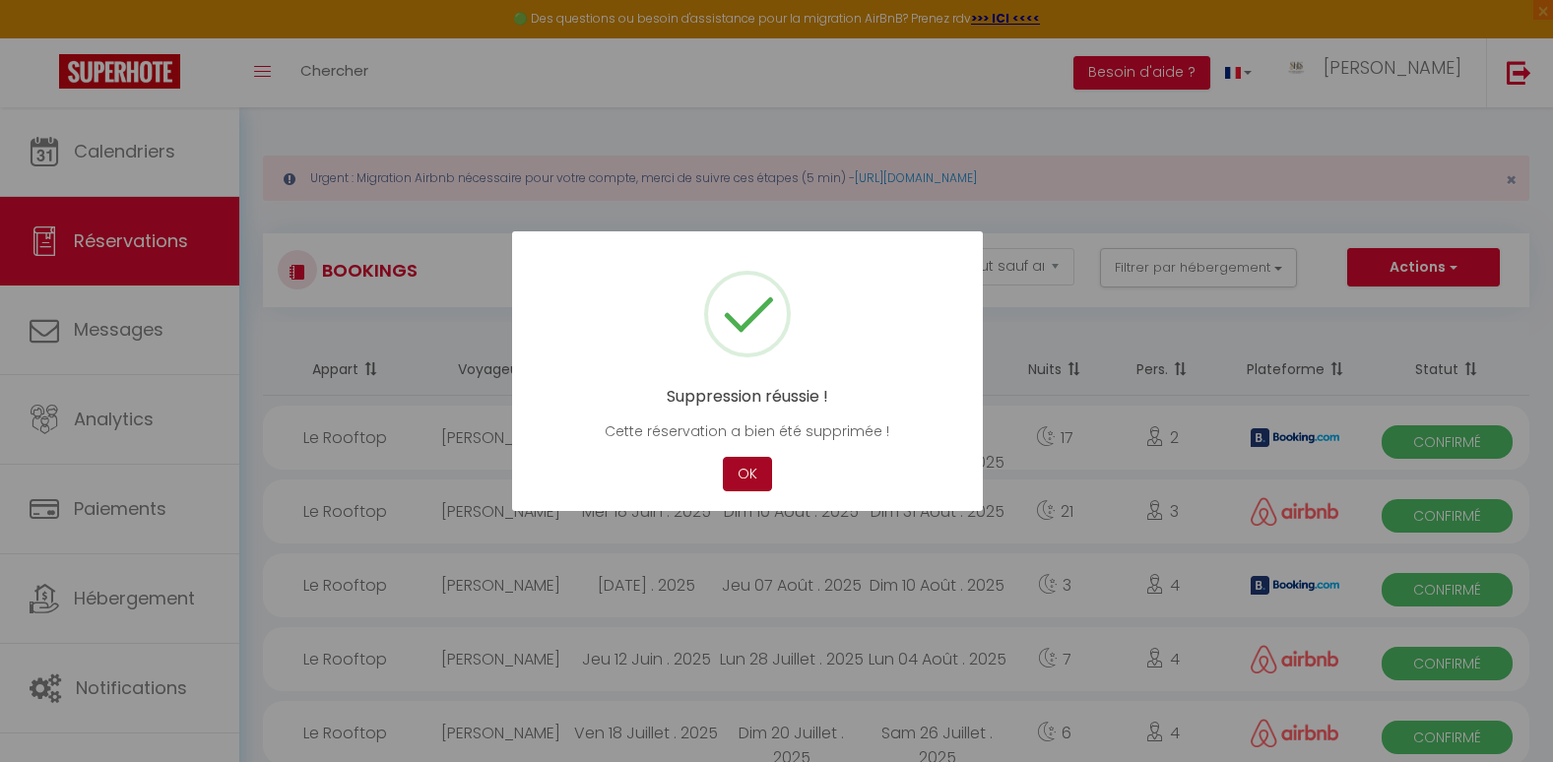
click at [747, 482] on button "OK" at bounding box center [747, 474] width 49 height 34
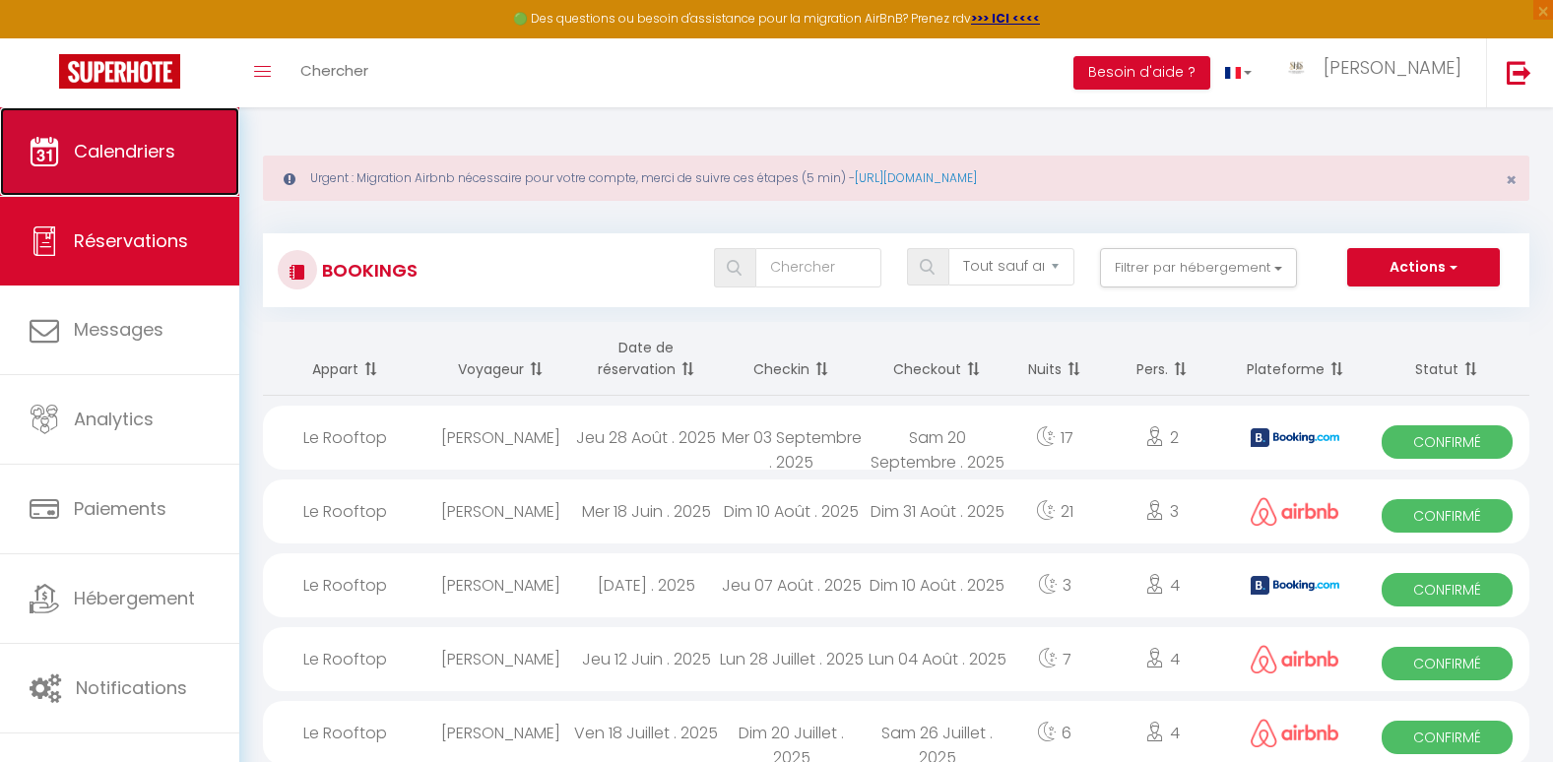
click at [156, 158] on span "Calendriers" at bounding box center [124, 151] width 101 height 25
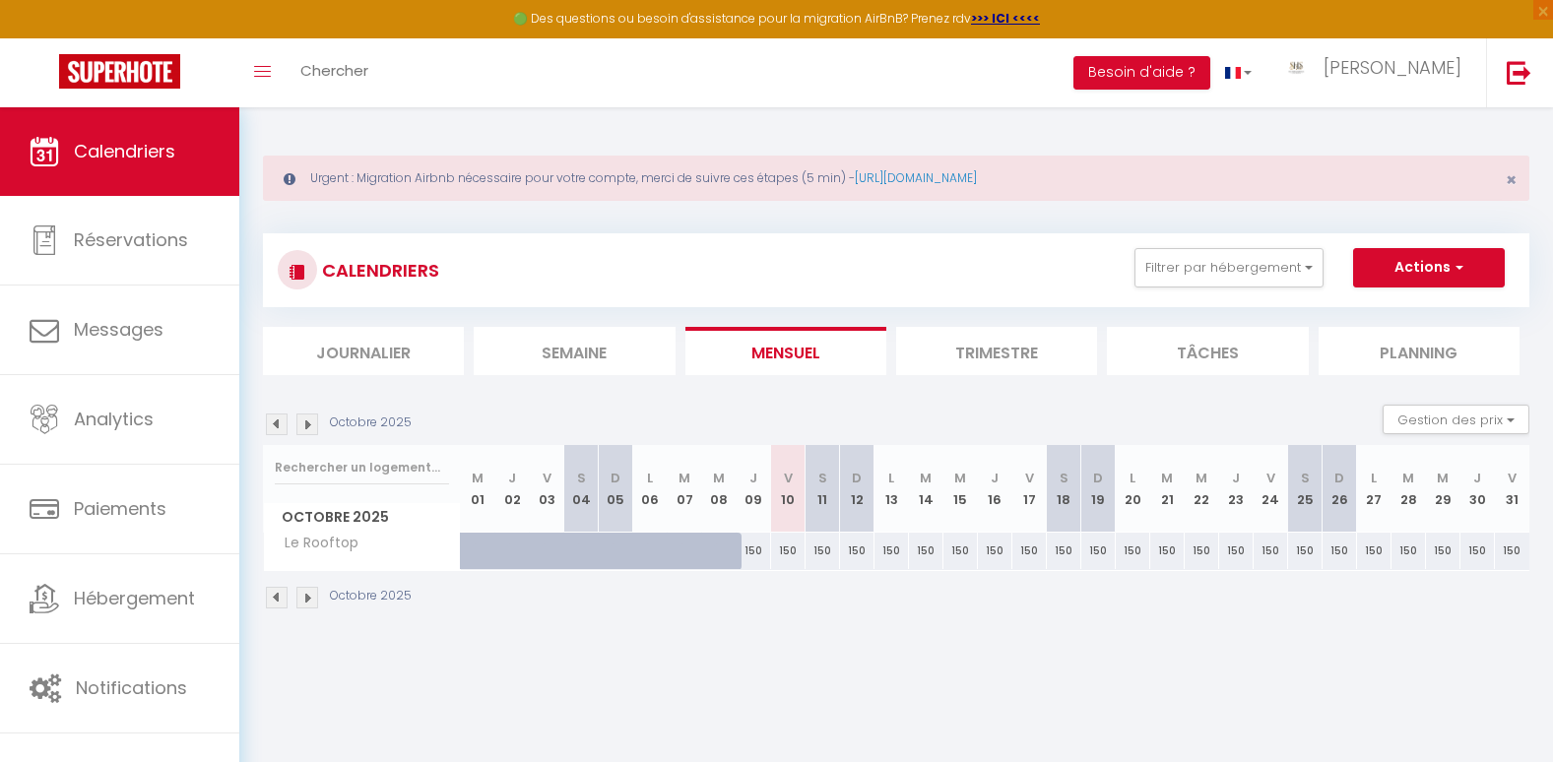
click at [762, 556] on div "150" at bounding box center [754, 551] width 34 height 36
type input "150"
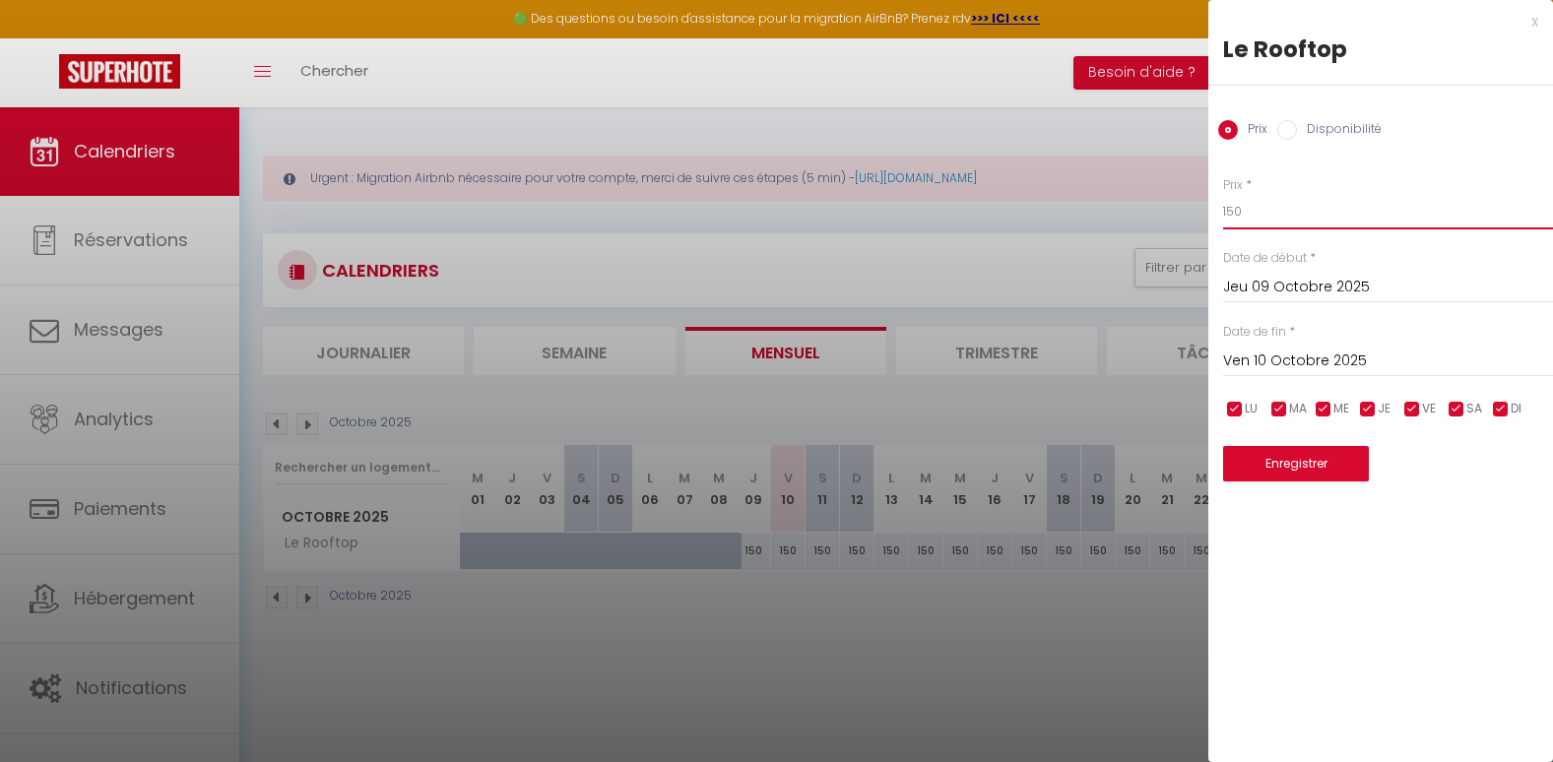
click at [1308, 220] on input "150" at bounding box center [1388, 211] width 330 height 35
click at [1313, 367] on input "Ven 10 Octobre 2025" at bounding box center [1388, 362] width 330 height 26
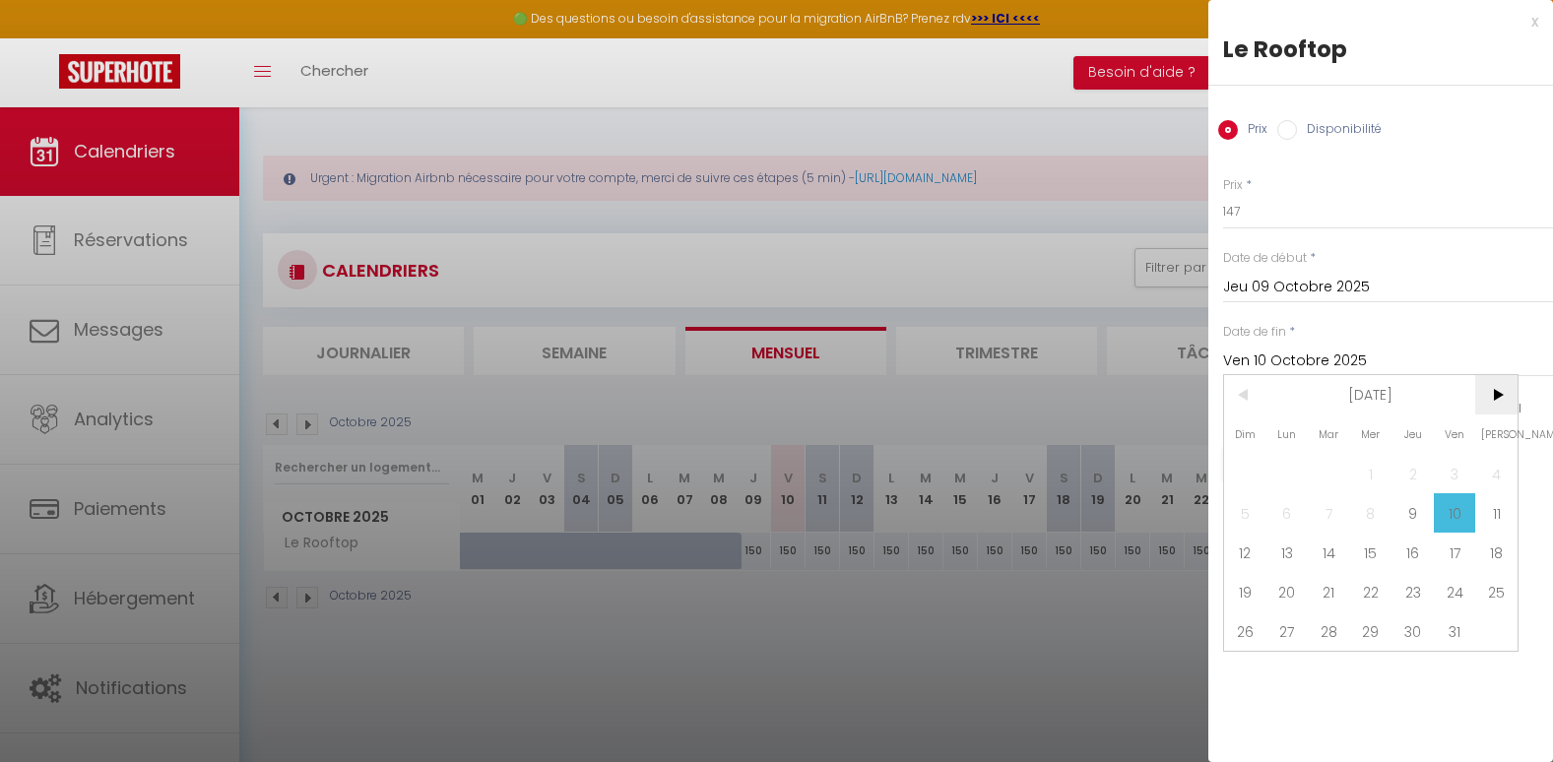
click at [1495, 405] on span ">" at bounding box center [1497, 394] width 42 height 39
click at [1245, 676] on span "30" at bounding box center [1245, 670] width 42 height 39
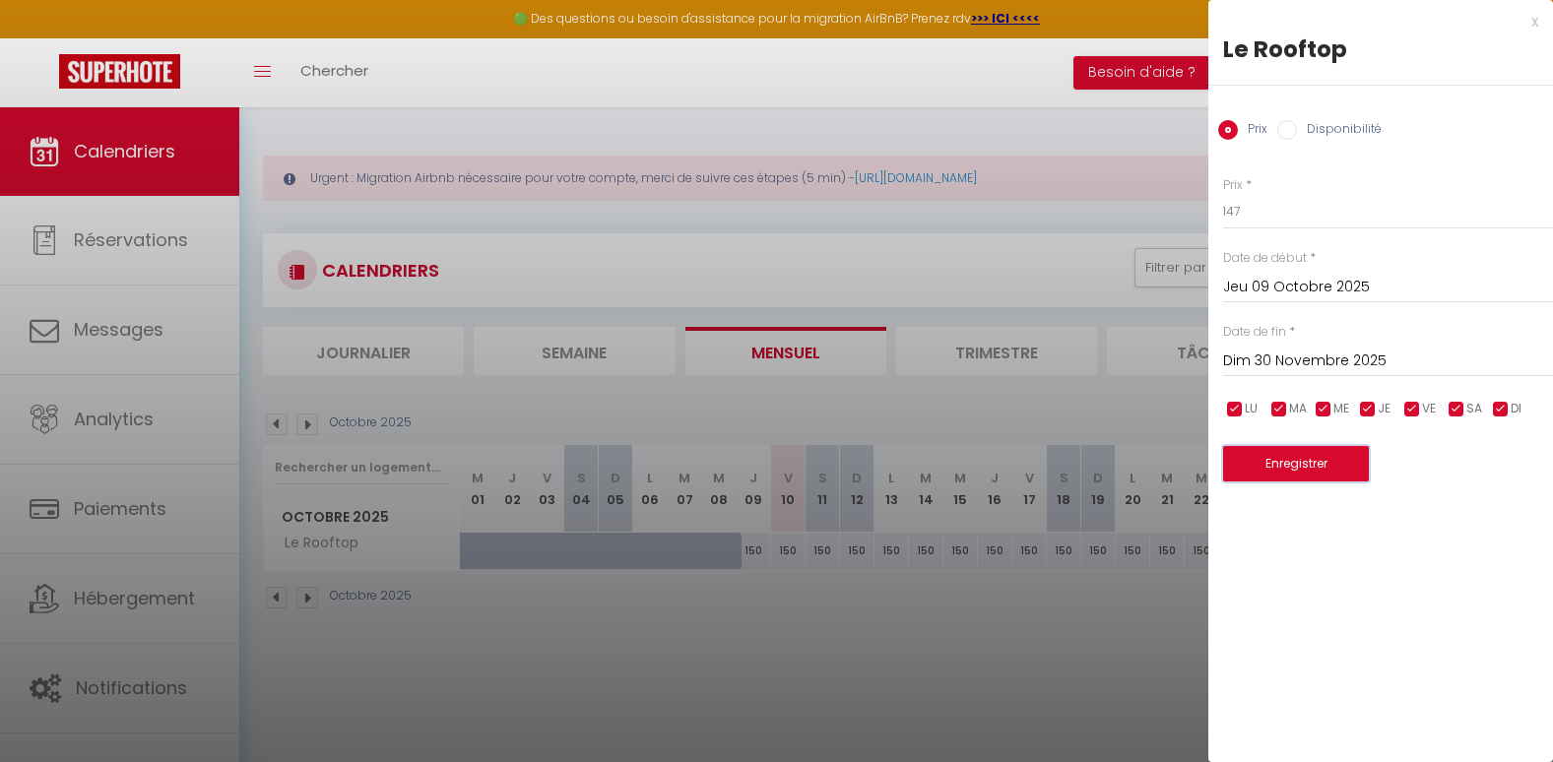
click at [1277, 470] on button "Enregistrer" at bounding box center [1296, 463] width 146 height 35
